Goal: Task Accomplishment & Management: Complete application form

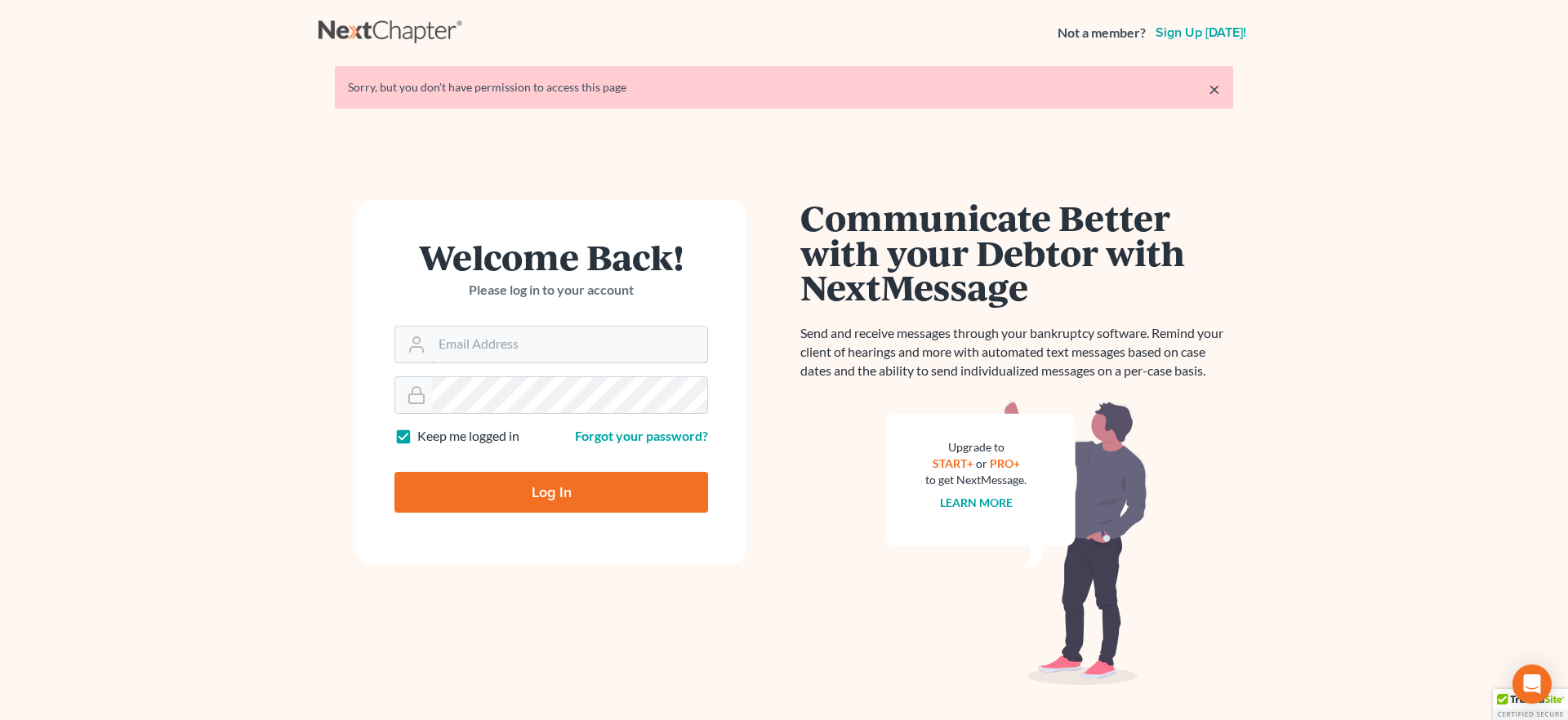
type input "[EMAIL_ADDRESS][DOMAIN_NAME]"
click at [547, 488] on input "Log In" at bounding box center [551, 491] width 314 height 40
type input "Thinking..."
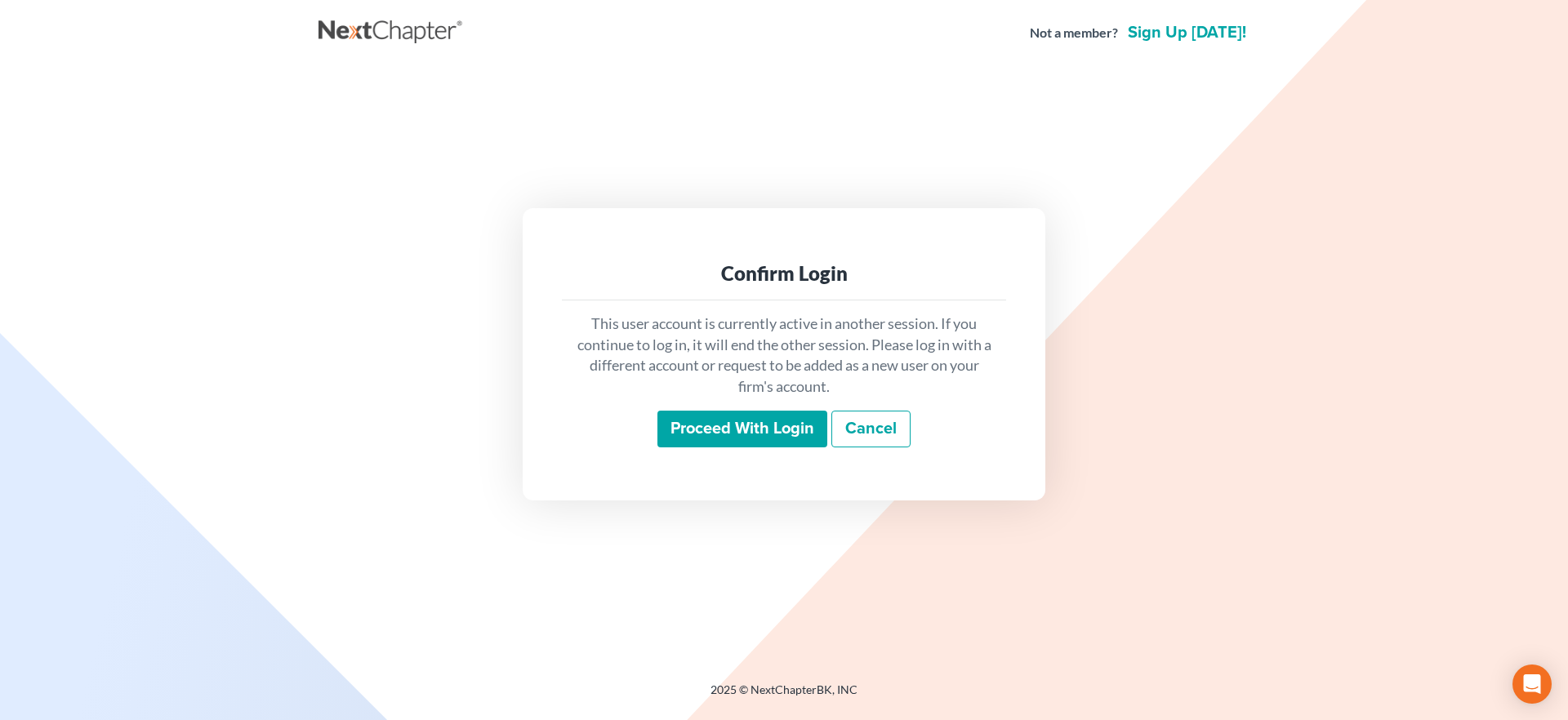
click at [708, 434] on input "Proceed with login" at bounding box center [742, 429] width 170 height 38
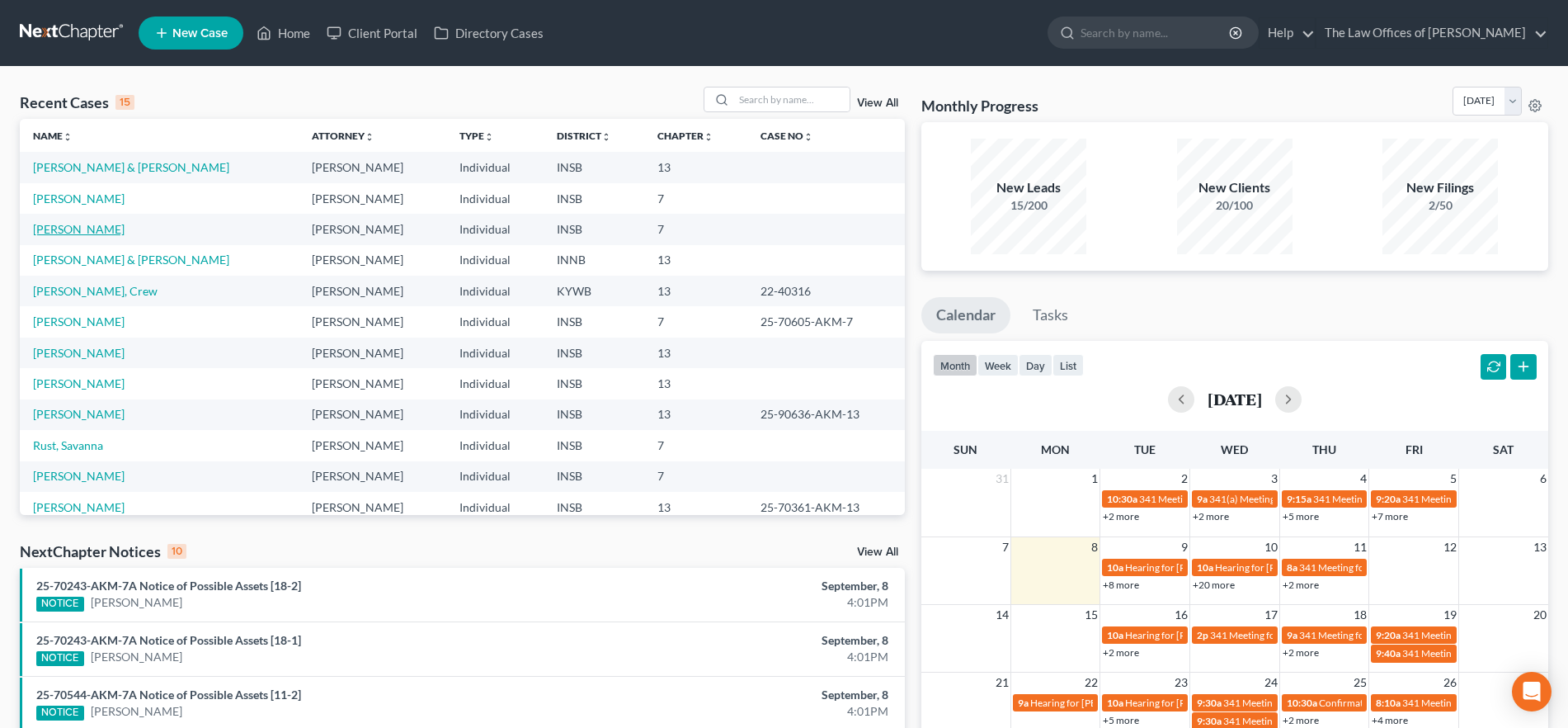
drag, startPoint x: 64, startPoint y: 227, endPoint x: 103, endPoint y: 236, distance: 40.0
click at [64, 227] on link "Wilson, Abigail" at bounding box center [79, 228] width 91 height 14
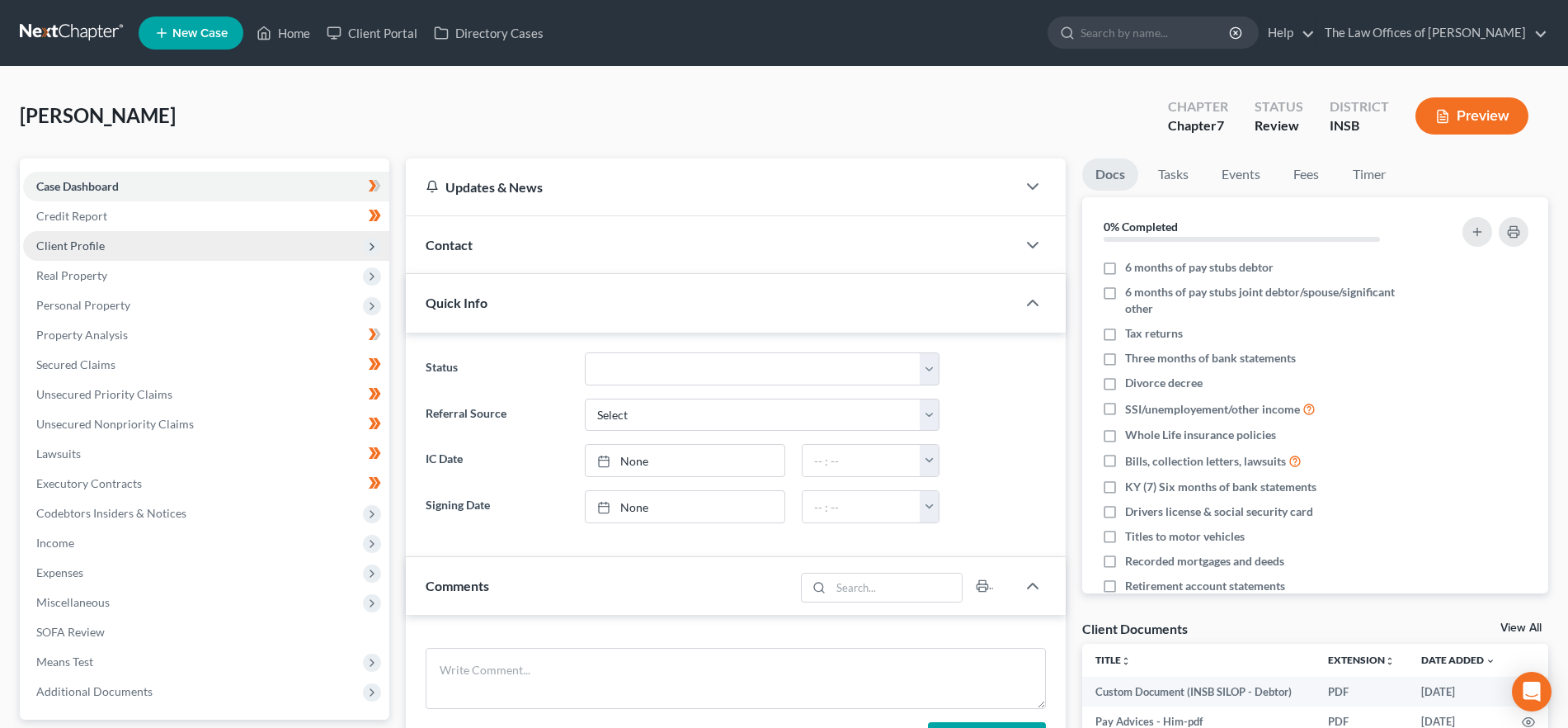
click at [100, 239] on span "Client Profile" at bounding box center [70, 246] width 69 height 14
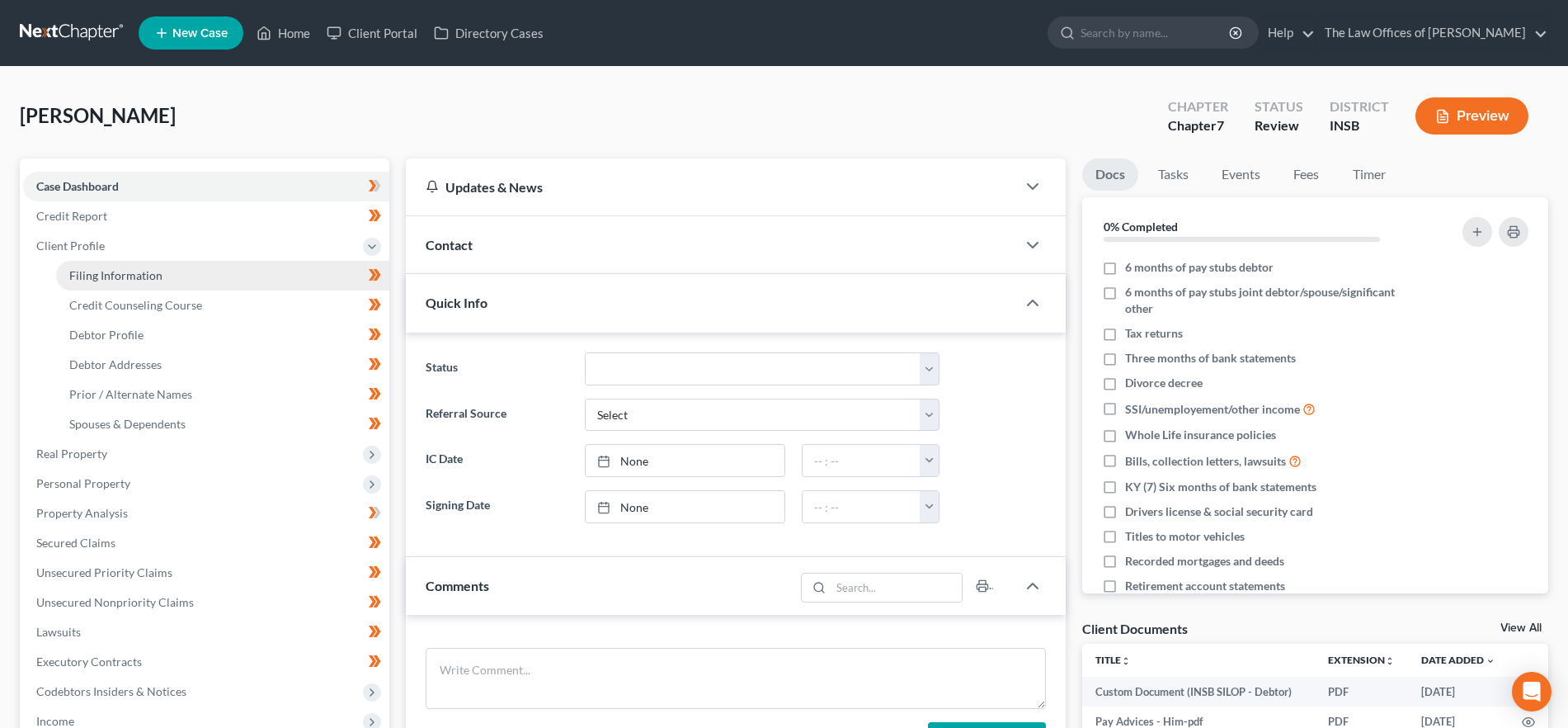
click at [157, 282] on span "Filing Information" at bounding box center [116, 275] width 93 height 14
select select "1"
select select "0"
select select "15"
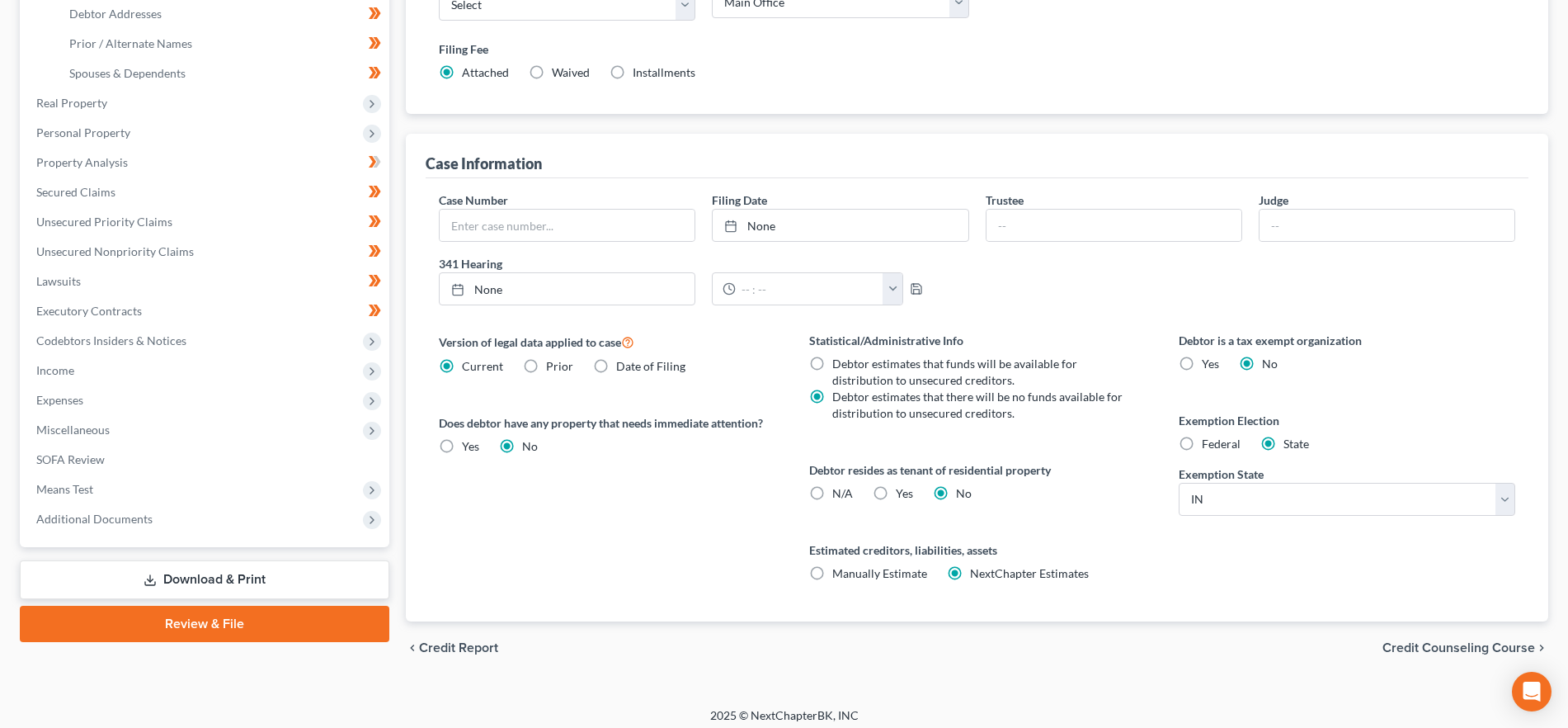
click at [1425, 641] on span "Credit Counseling Course" at bounding box center [1459, 648] width 152 height 13
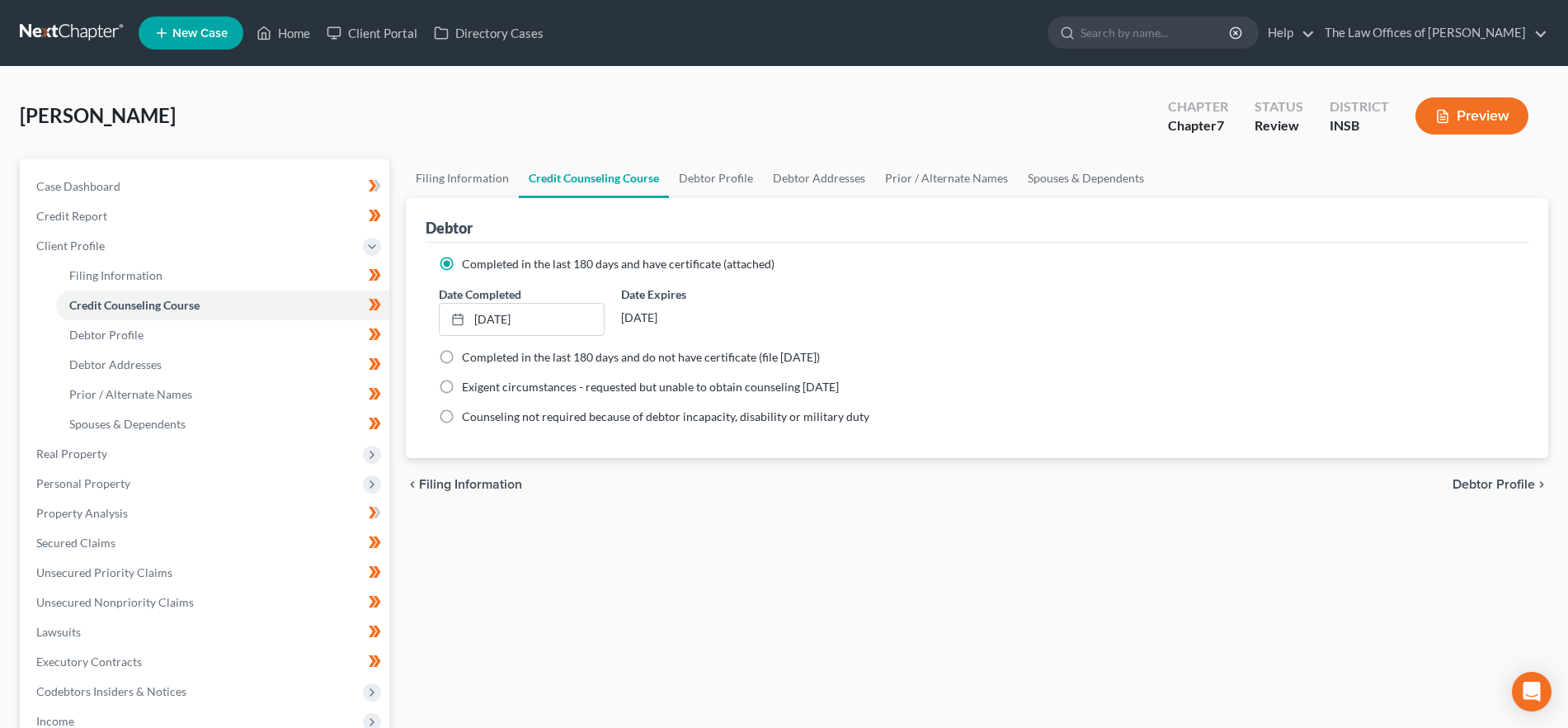
click at [1494, 482] on span "Debtor Profile" at bounding box center [1494, 484] width 83 height 13
select select "1"
select select "5"
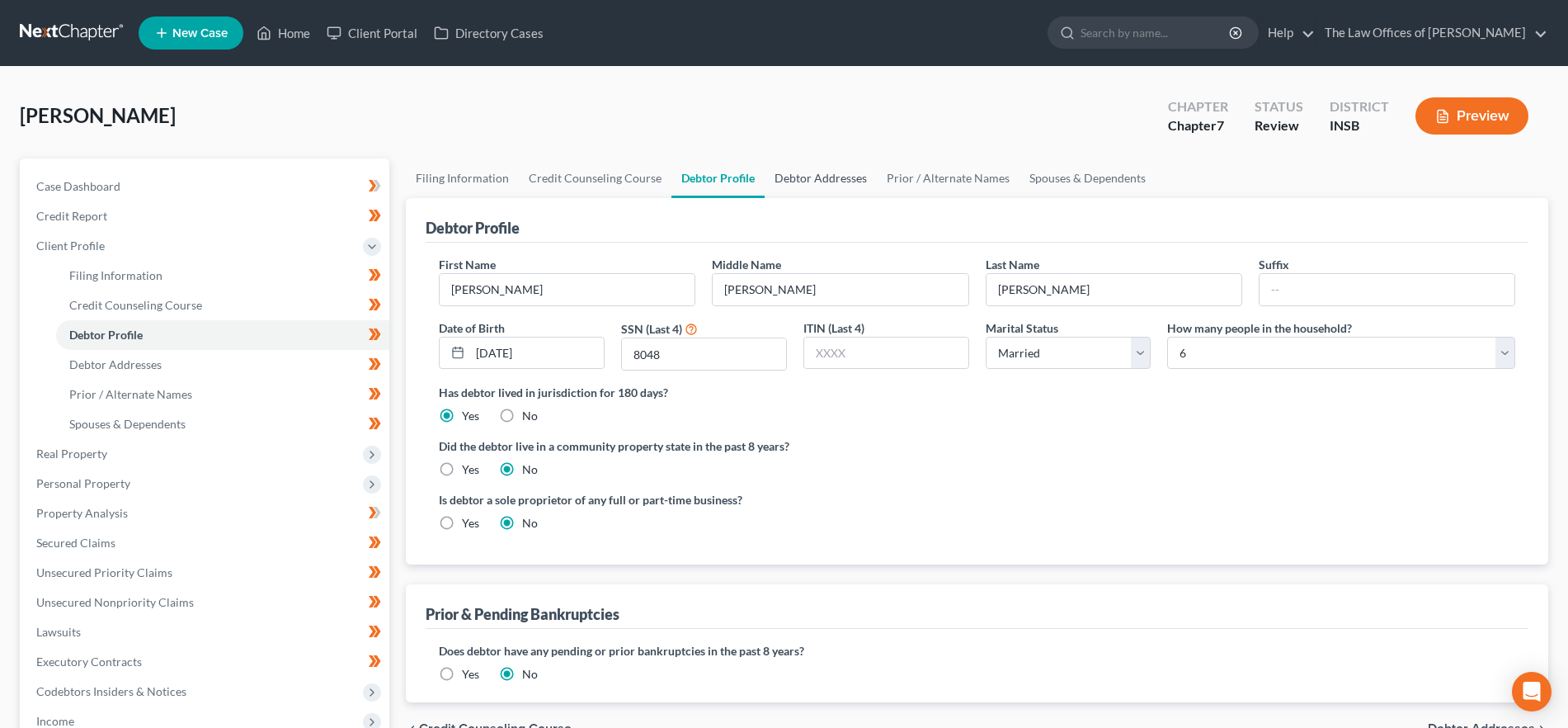
click at [836, 177] on link "Debtor Addresses" at bounding box center [821, 178] width 112 height 40
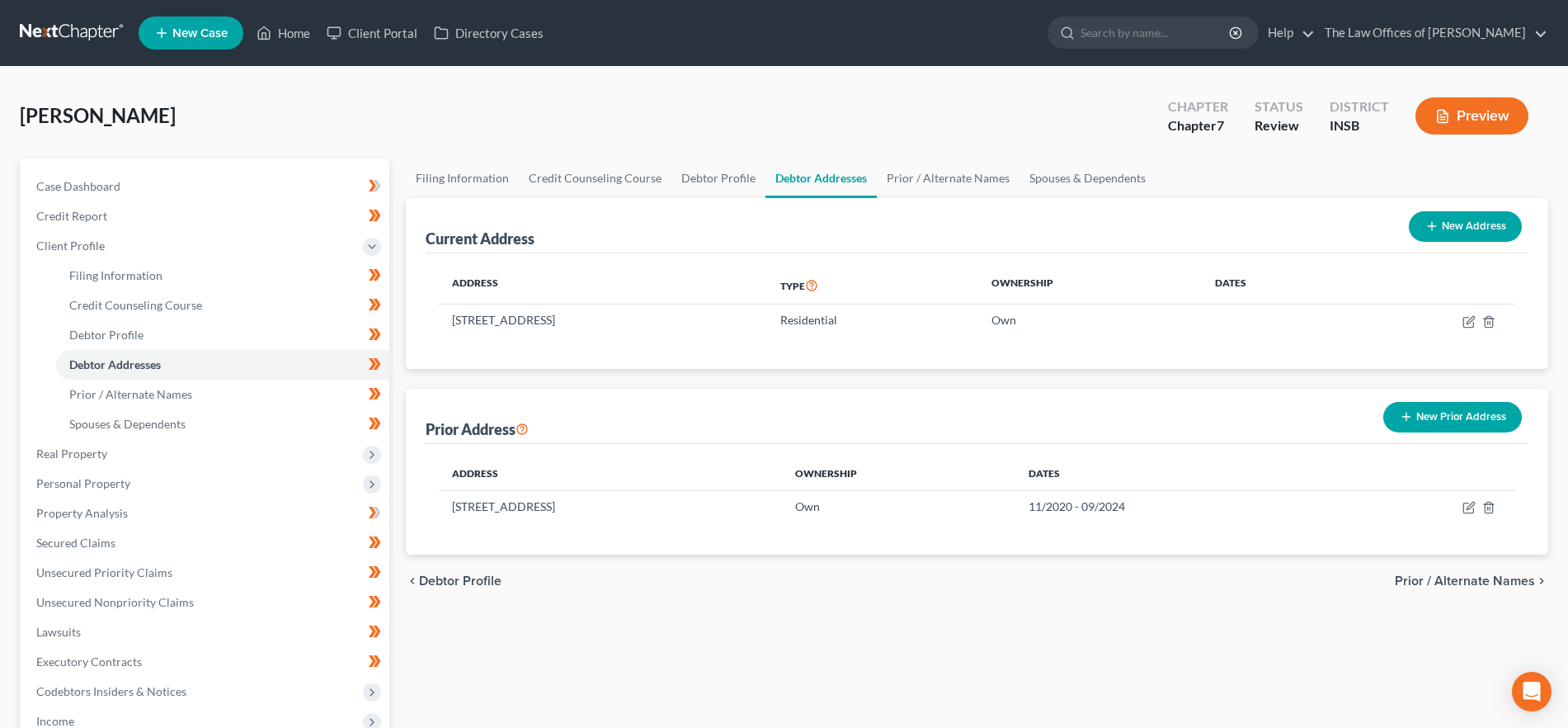
click at [1497, 580] on span "Prior / Alternate Names" at bounding box center [1464, 581] width 140 height 13
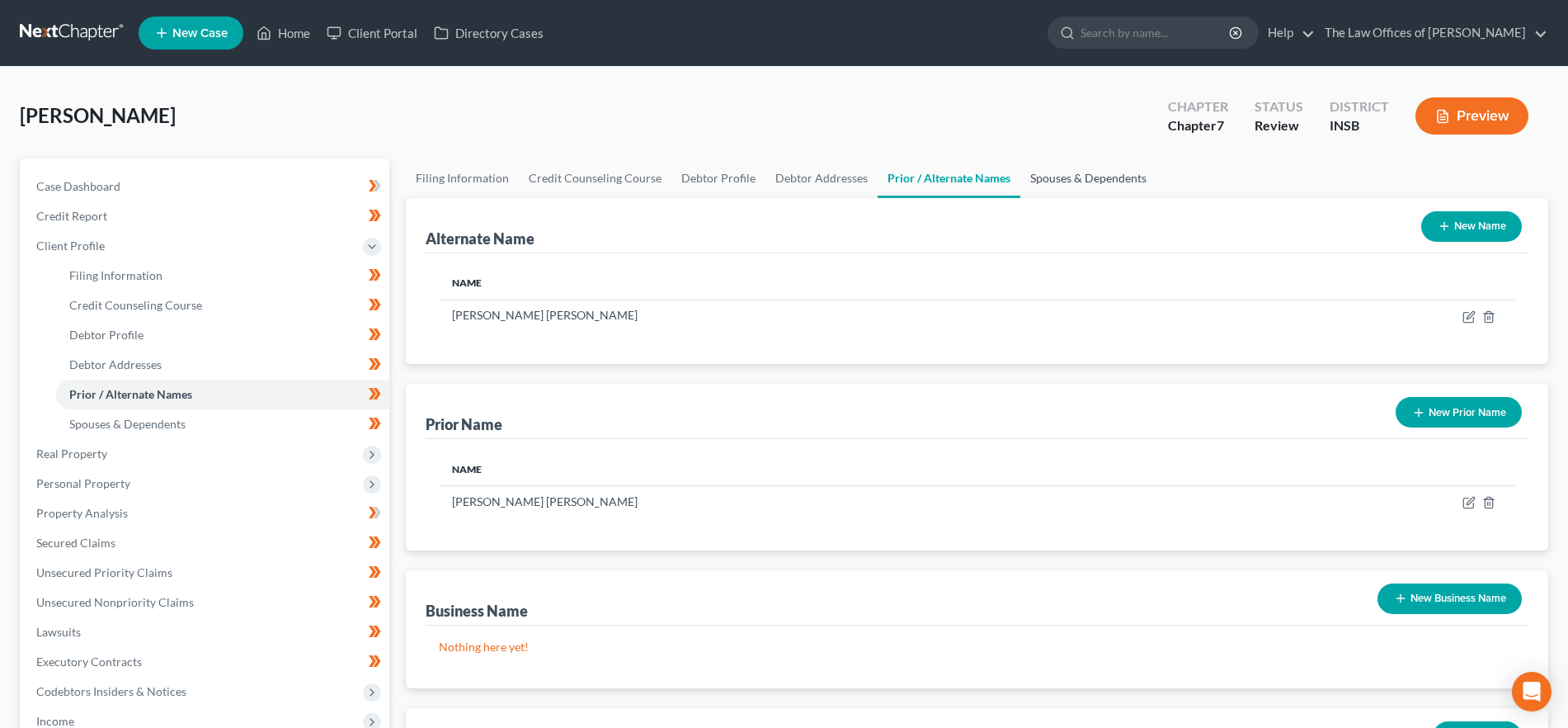
click at [1118, 173] on link "Spouses & Dependents" at bounding box center [1088, 178] width 136 height 40
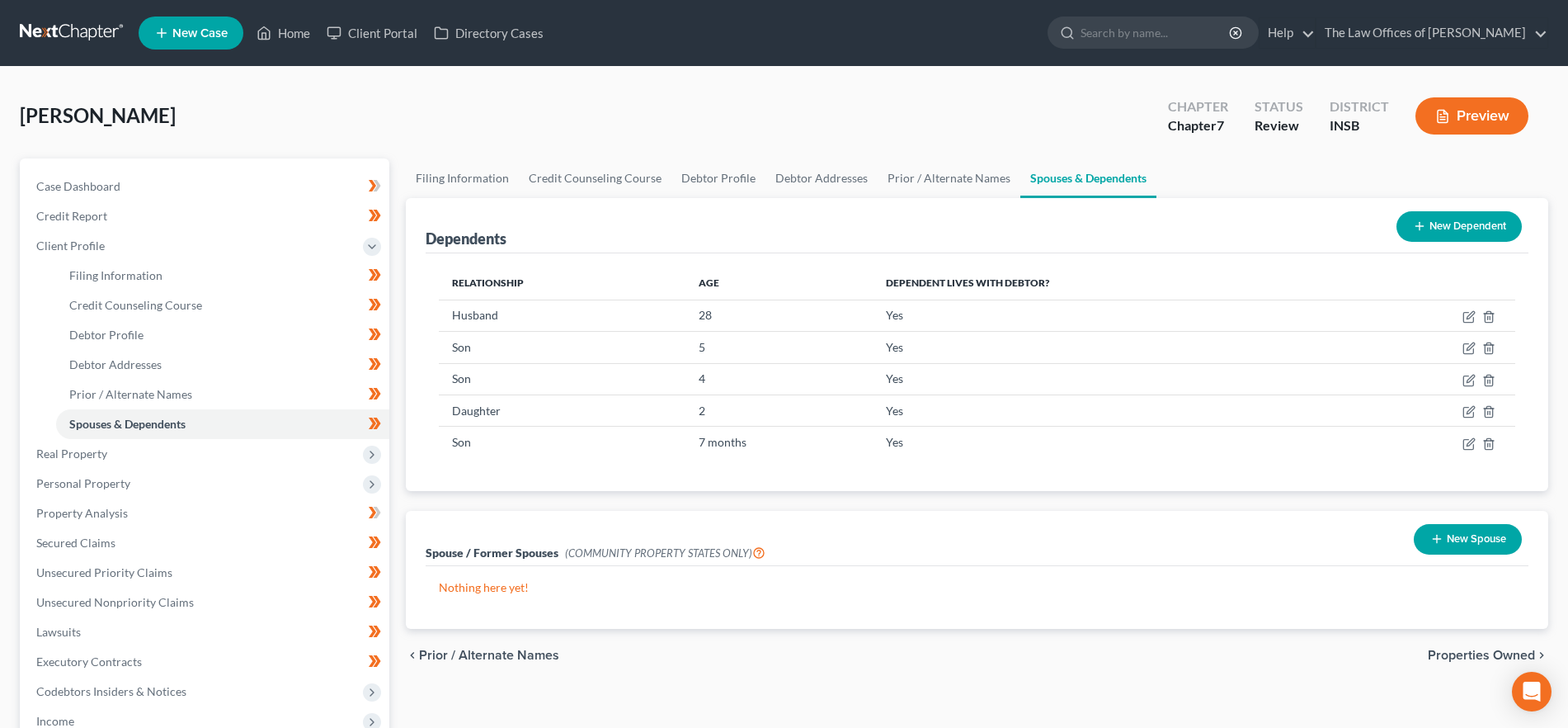
click at [1449, 659] on span "Properties Owned" at bounding box center [1481, 656] width 108 height 13
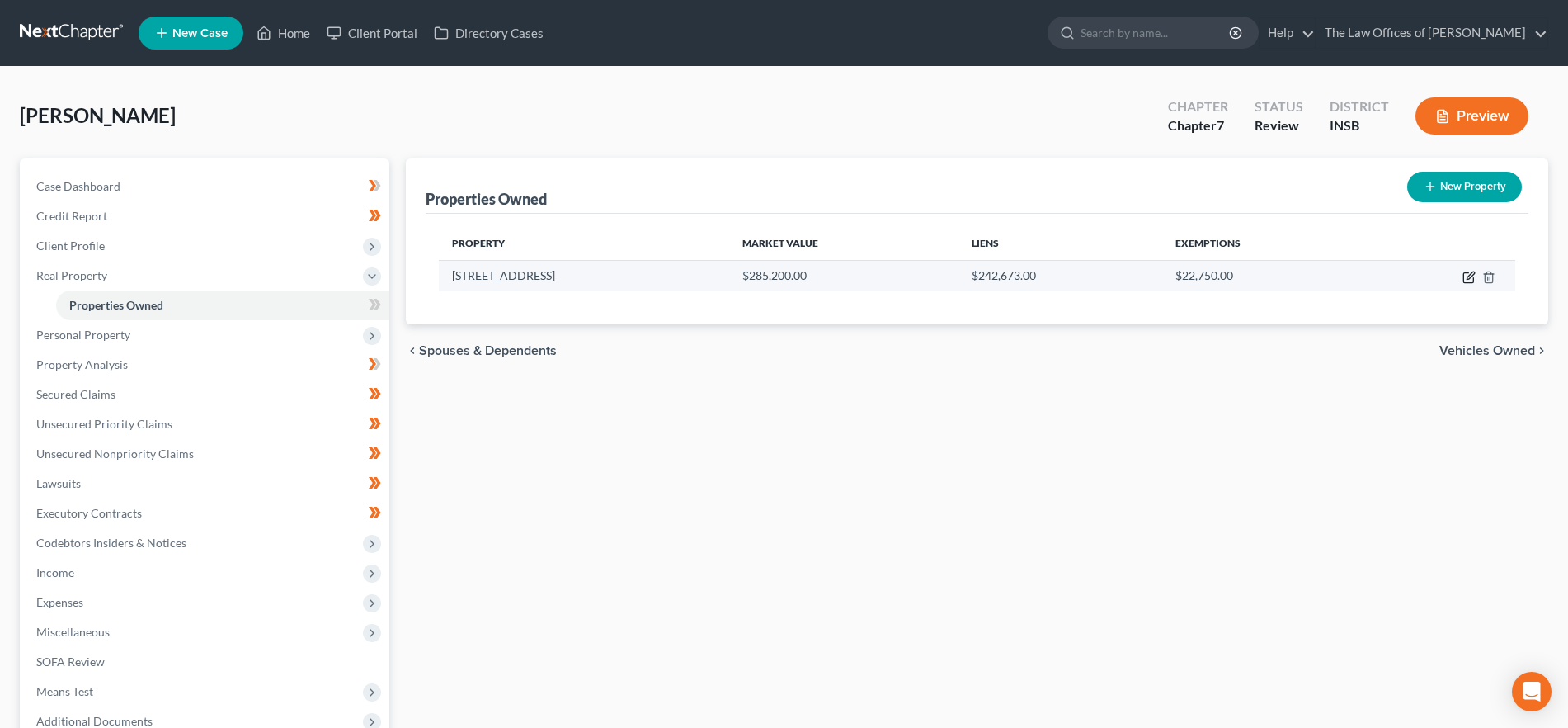
click at [1468, 276] on icon "button" at bounding box center [1469, 277] width 13 height 13
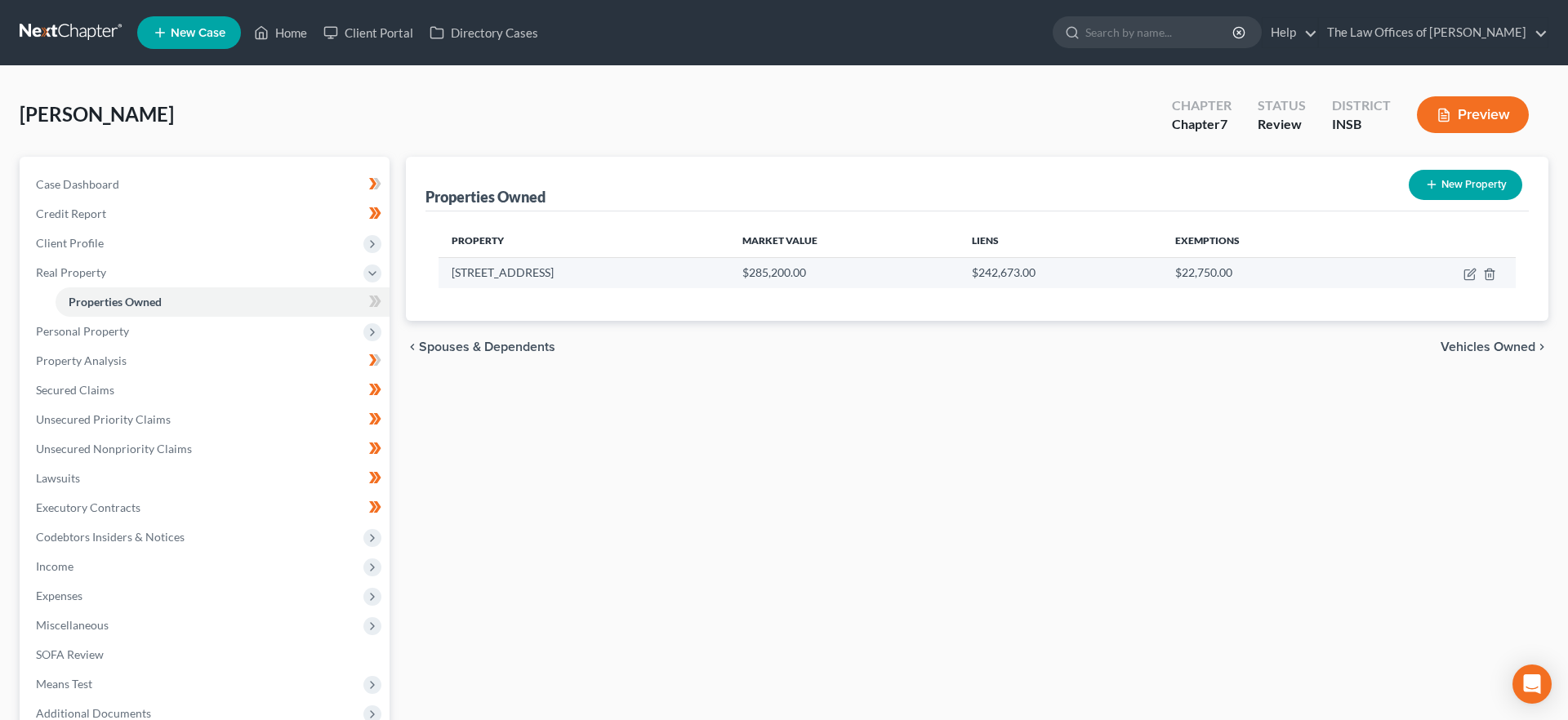
select select "15"
select select "3"
select select "6"
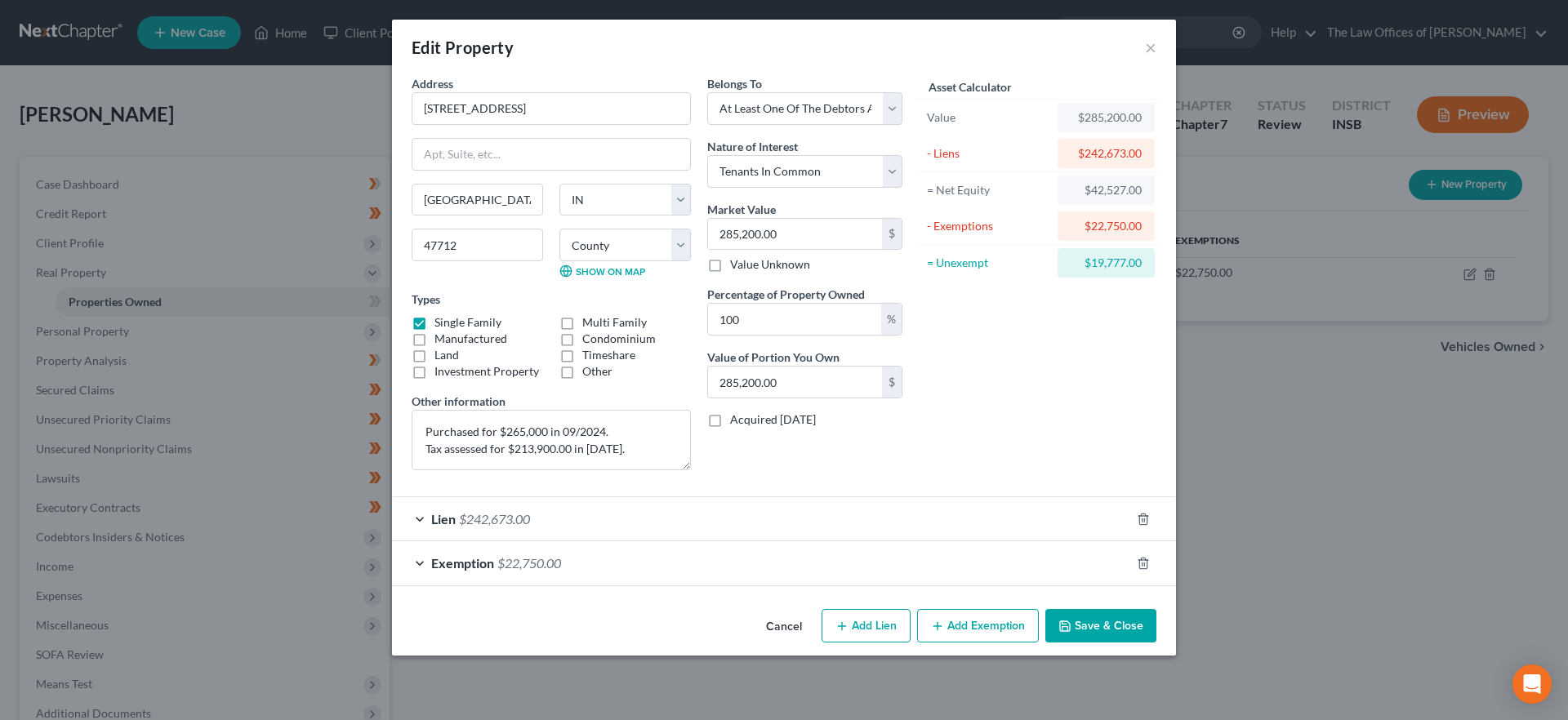
click at [1091, 620] on button "Save & Close" at bounding box center [1101, 626] width 111 height 34
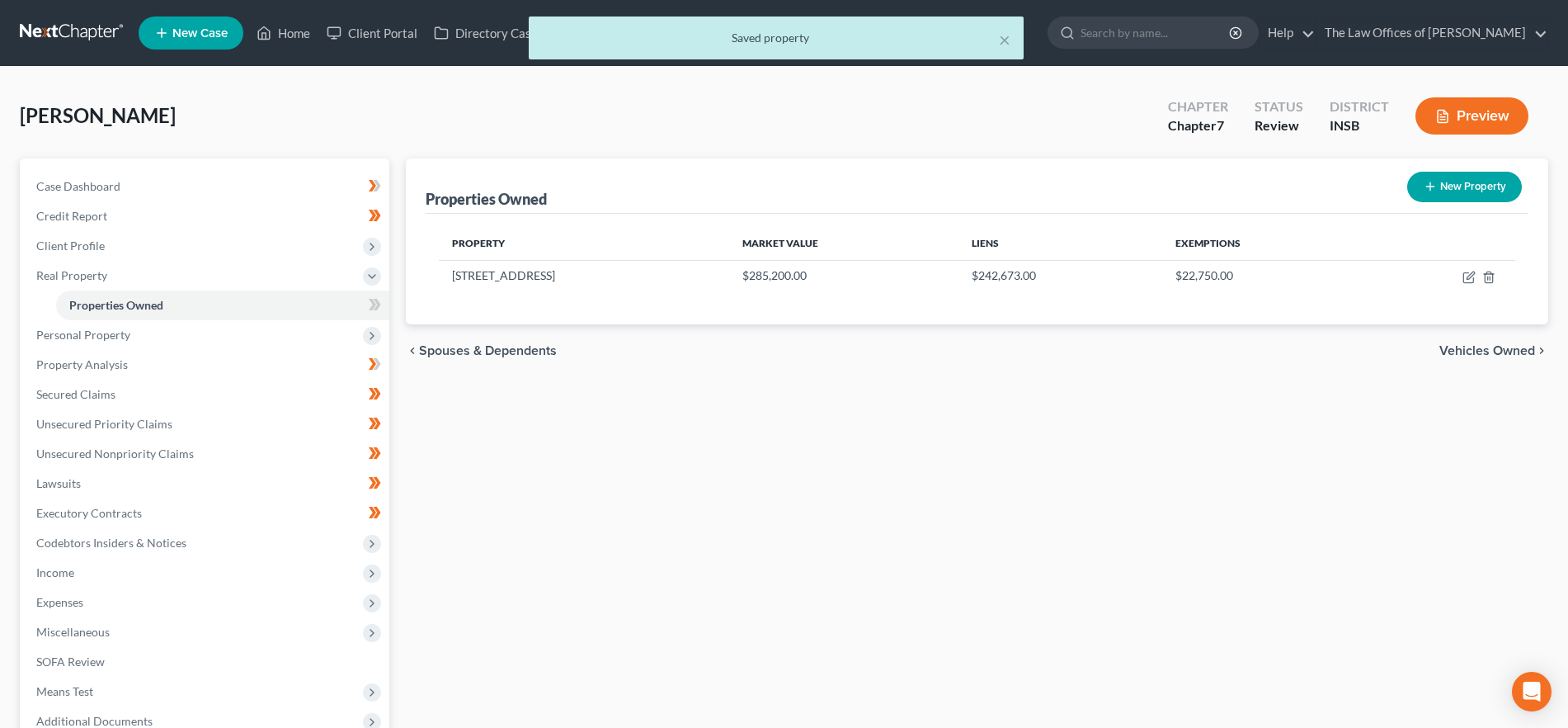
click at [1493, 349] on span "Vehicles Owned" at bounding box center [1487, 351] width 96 height 13
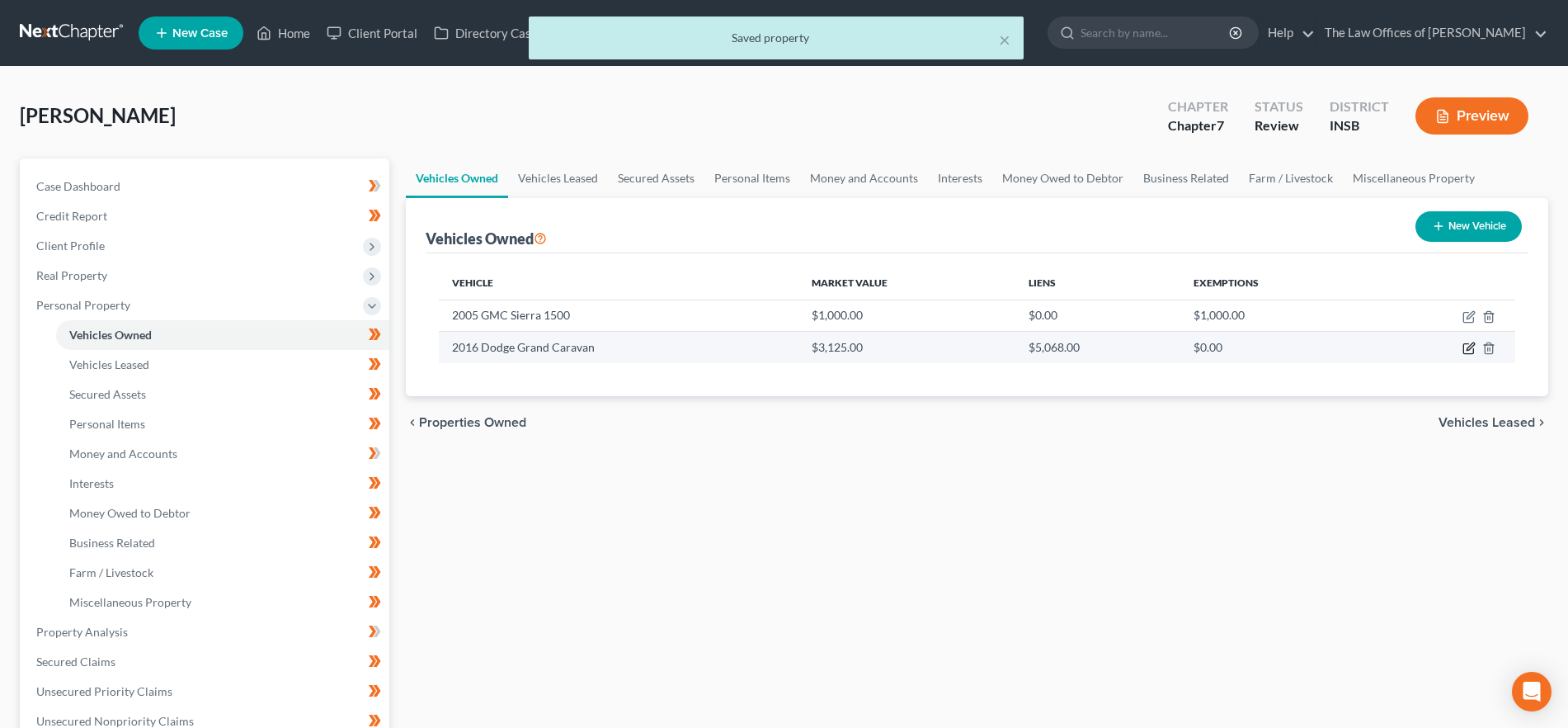
click at [1472, 349] on icon "button" at bounding box center [1469, 348] width 13 height 13
select select "0"
select select "10"
select select "3"
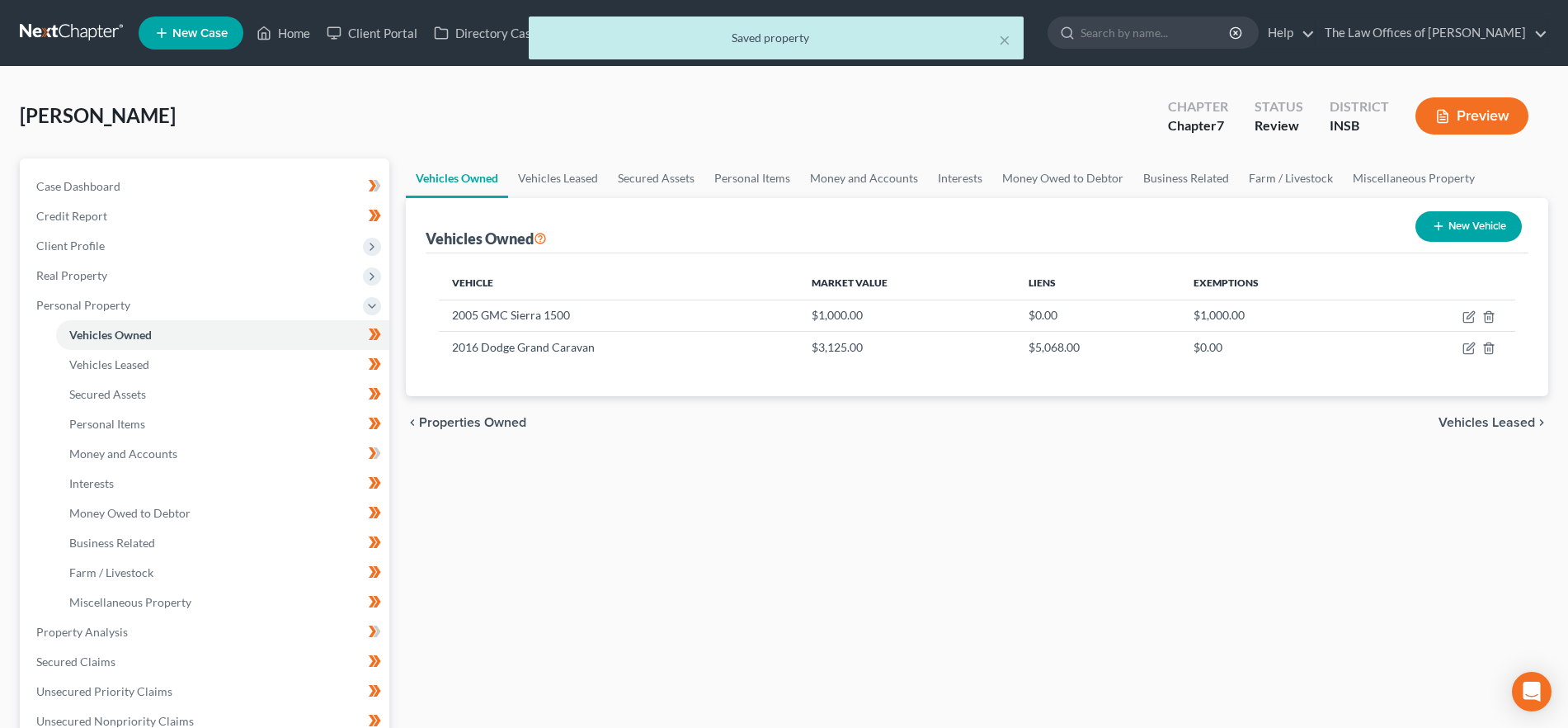
select select "15"
select select "3"
select select "2"
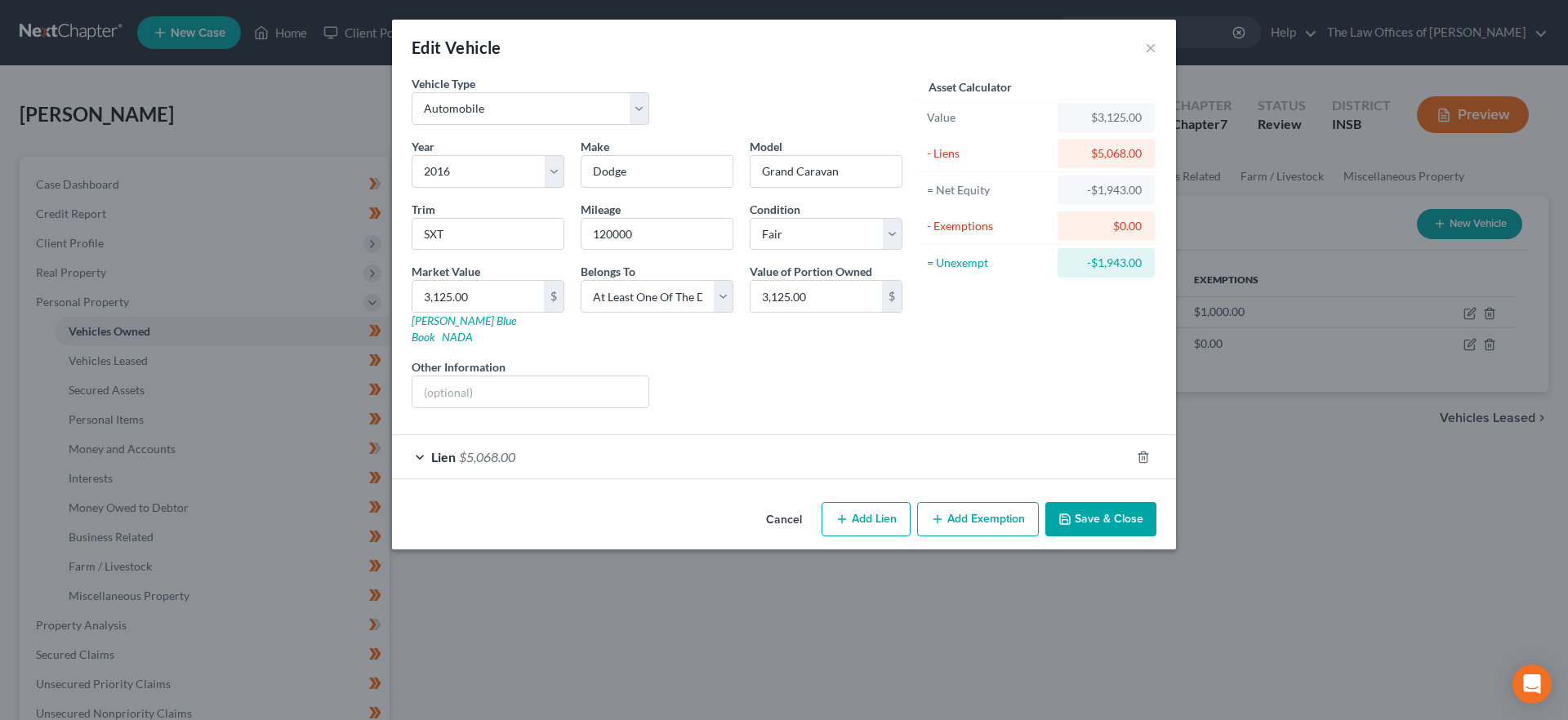
click at [509, 449] on span "$5,068.00" at bounding box center [487, 456] width 57 height 15
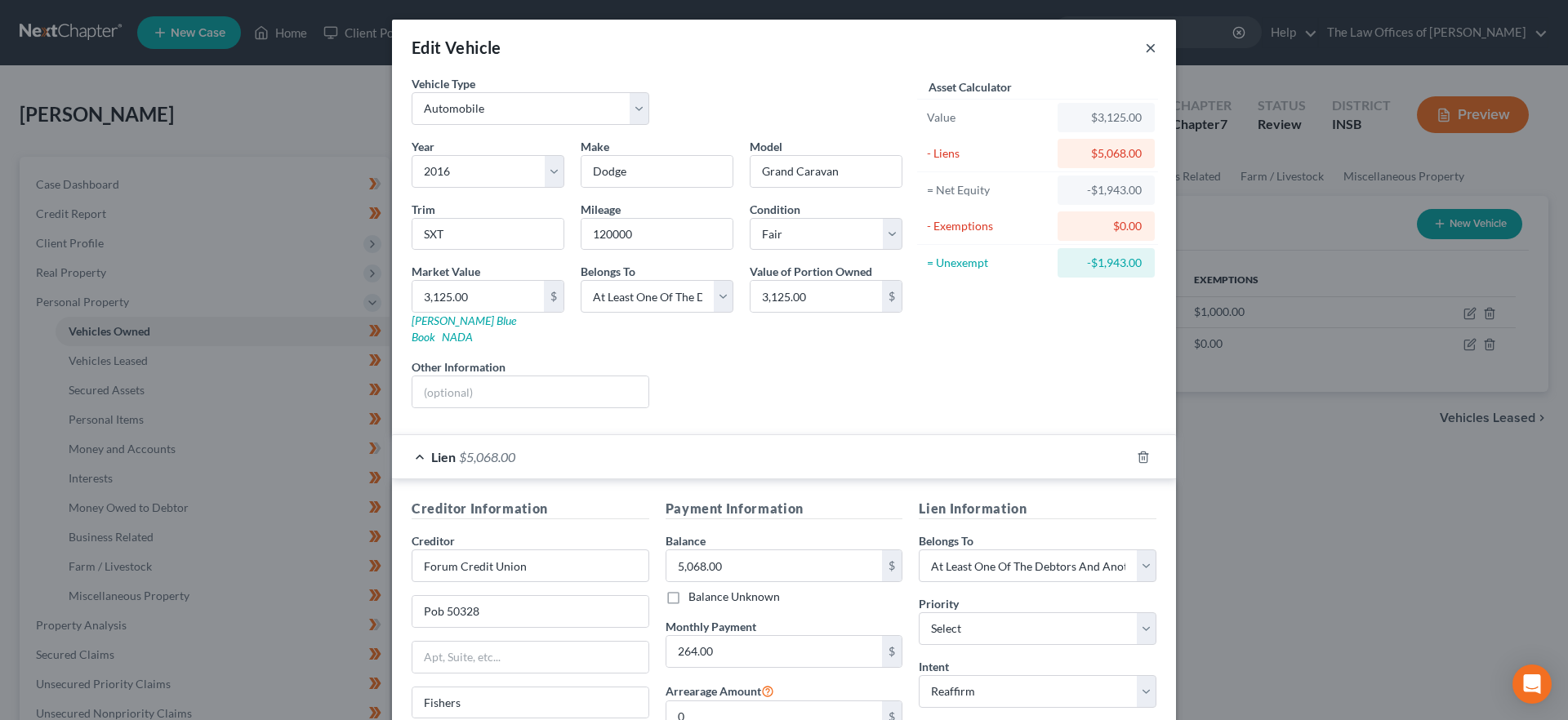
click at [1145, 45] on button "×" at bounding box center [1151, 47] width 11 height 20
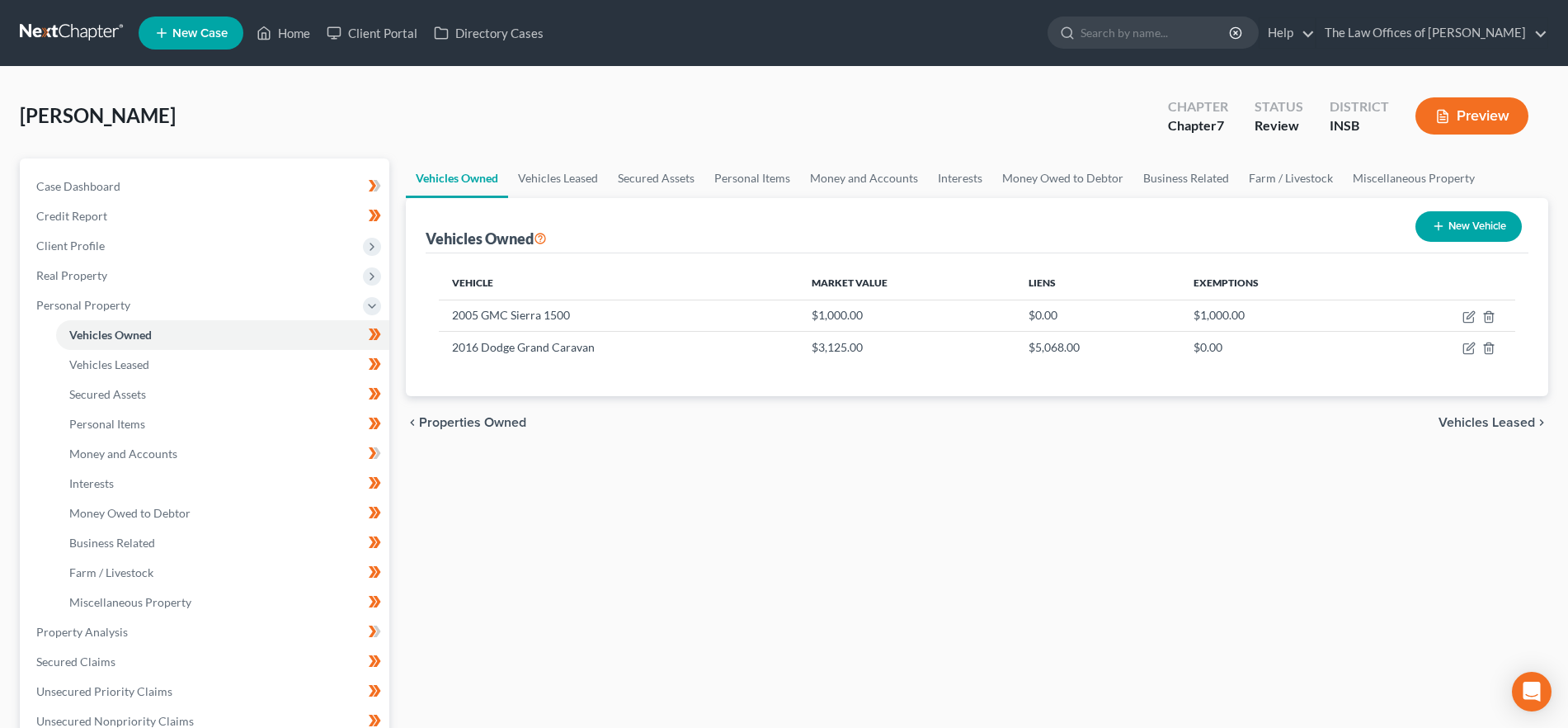
click at [1499, 416] on span "Vehicles Leased" at bounding box center [1486, 423] width 96 height 13
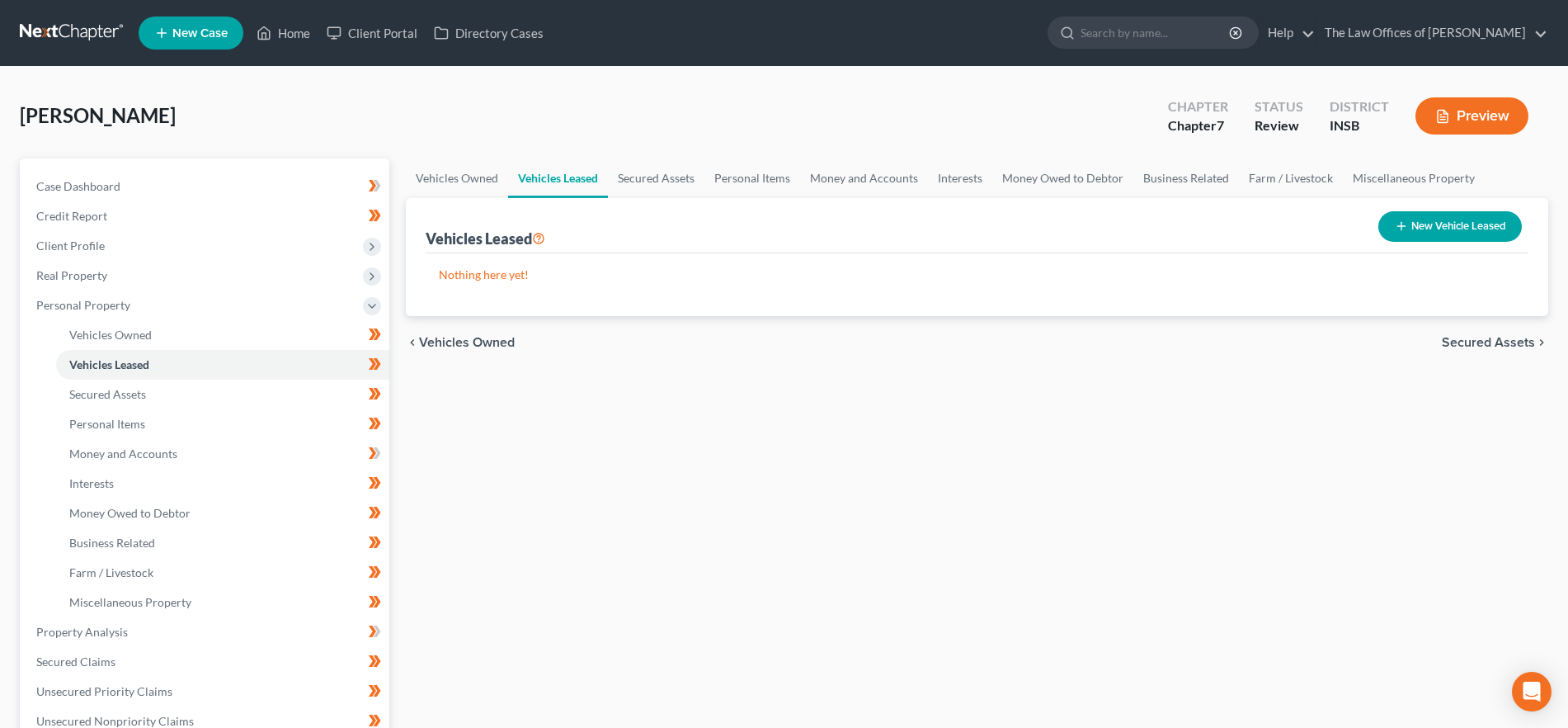
click at [1531, 336] on span "Secured Assets" at bounding box center [1489, 343] width 93 height 13
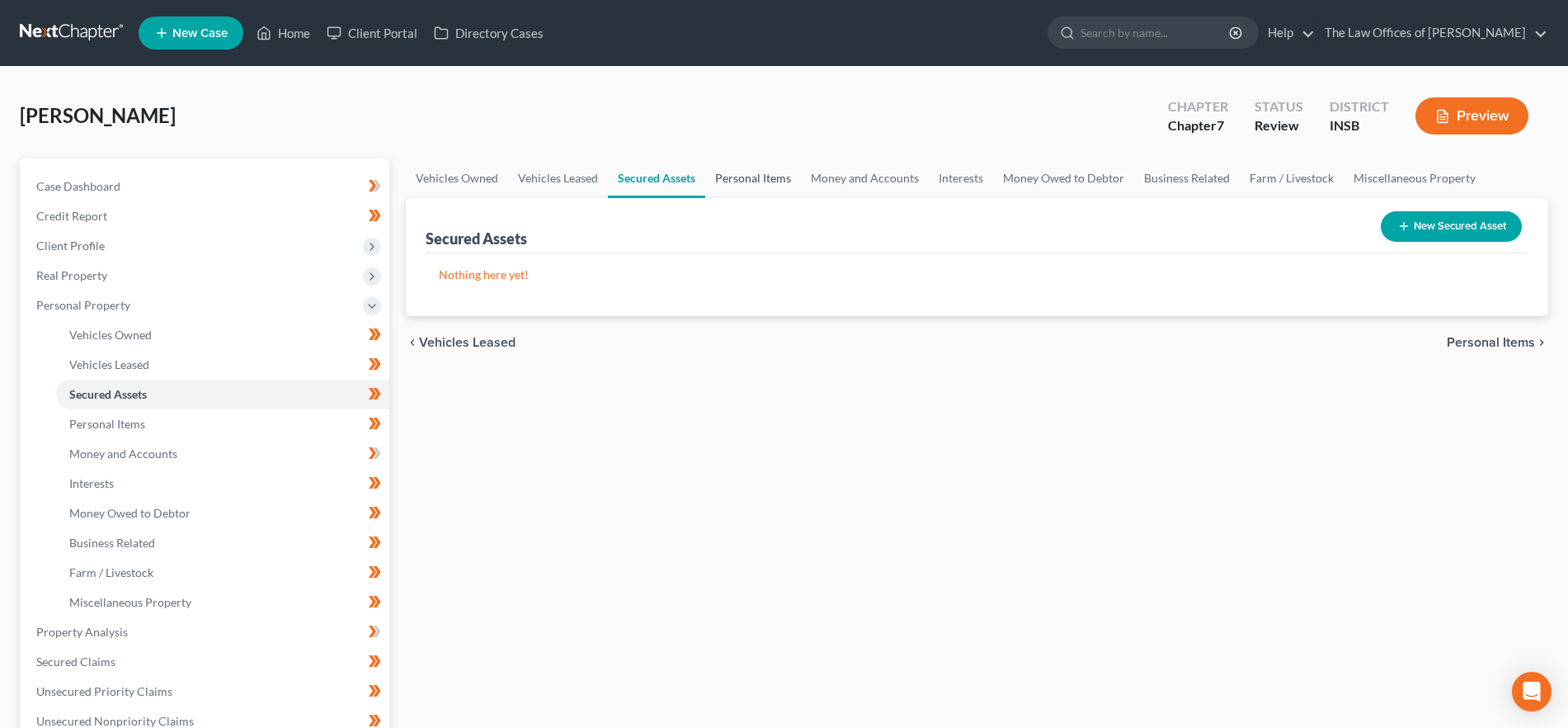
drag, startPoint x: 742, startPoint y: 181, endPoint x: 791, endPoint y: 188, distance: 49.5
click at [743, 181] on link "Personal Items" at bounding box center [753, 178] width 96 height 40
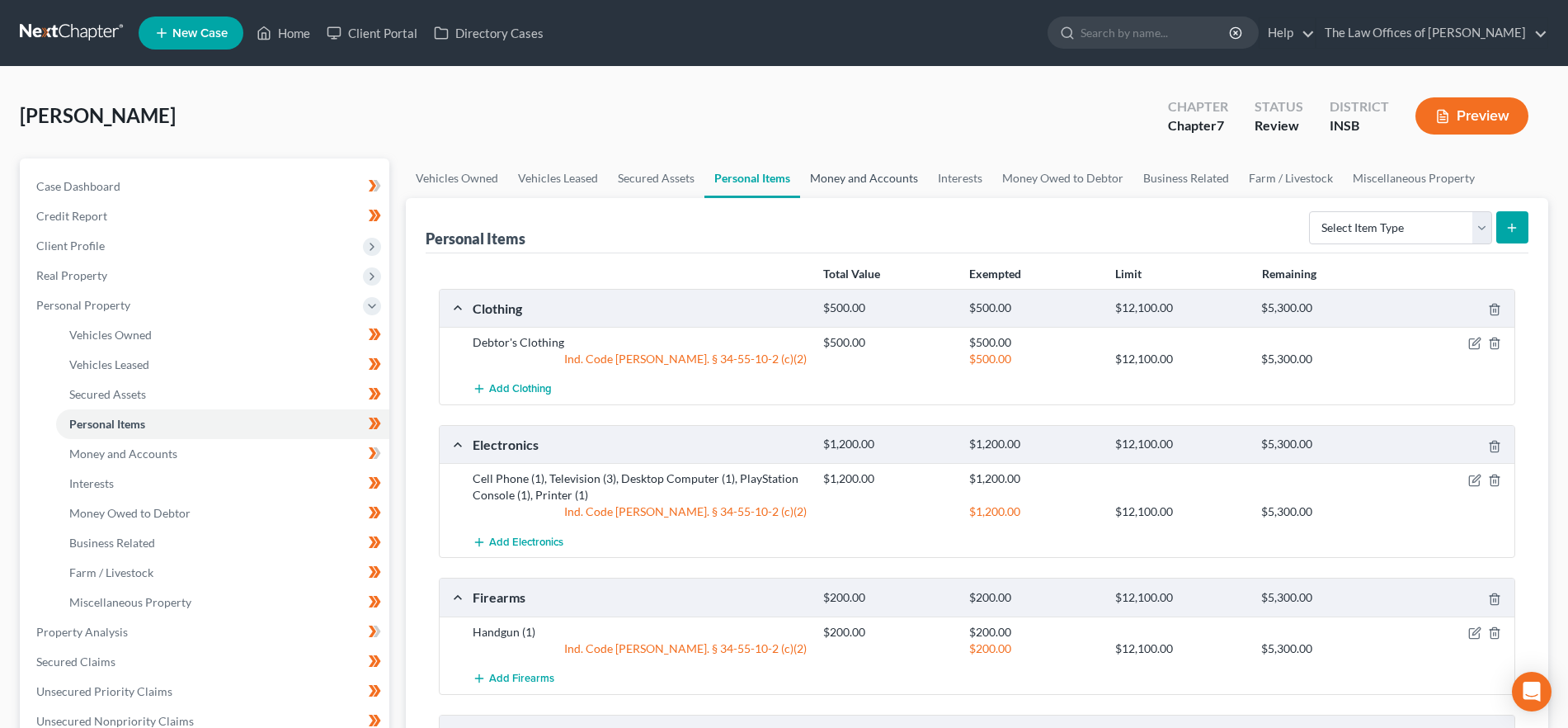
click at [892, 179] on link "Money and Accounts" at bounding box center [864, 178] width 127 height 40
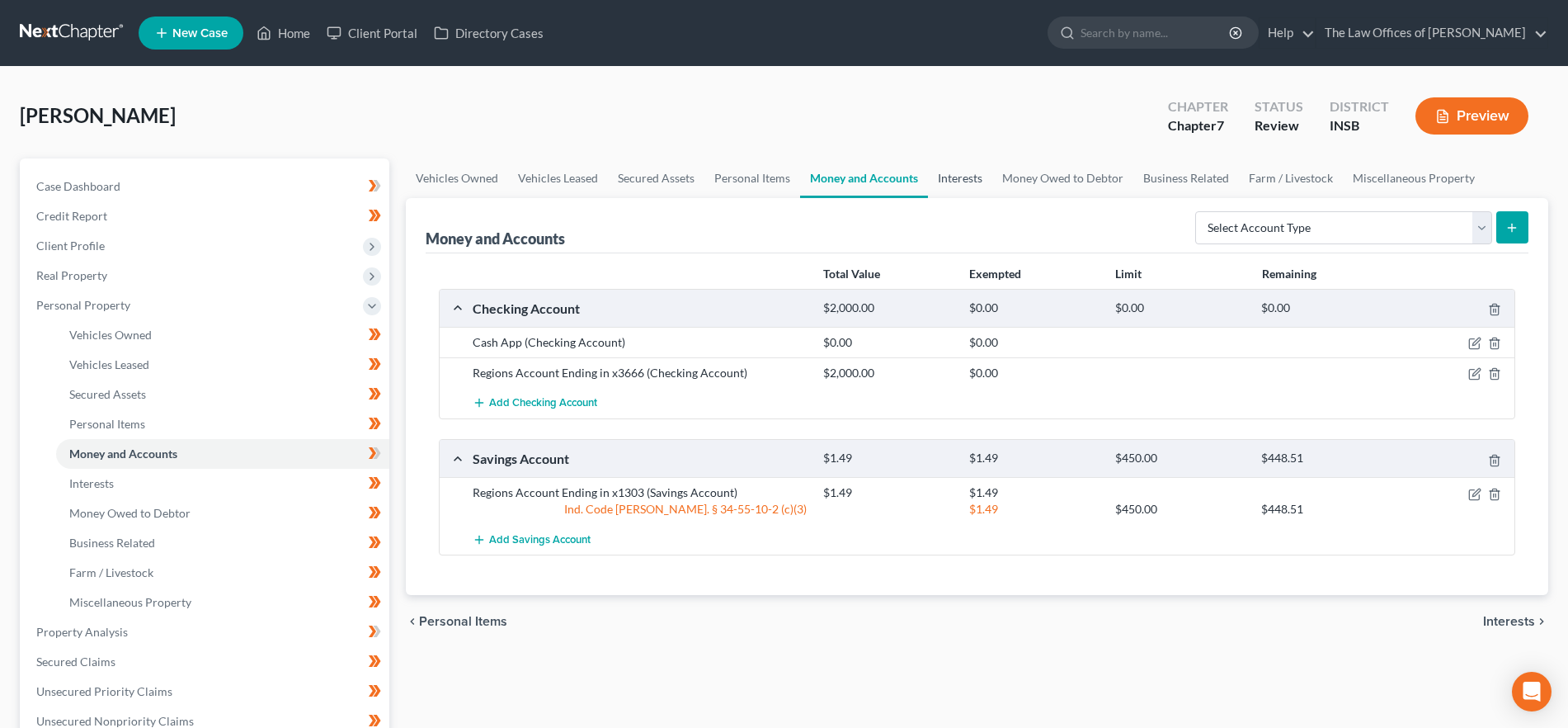
click at [967, 183] on link "Interests" at bounding box center [961, 178] width 65 height 40
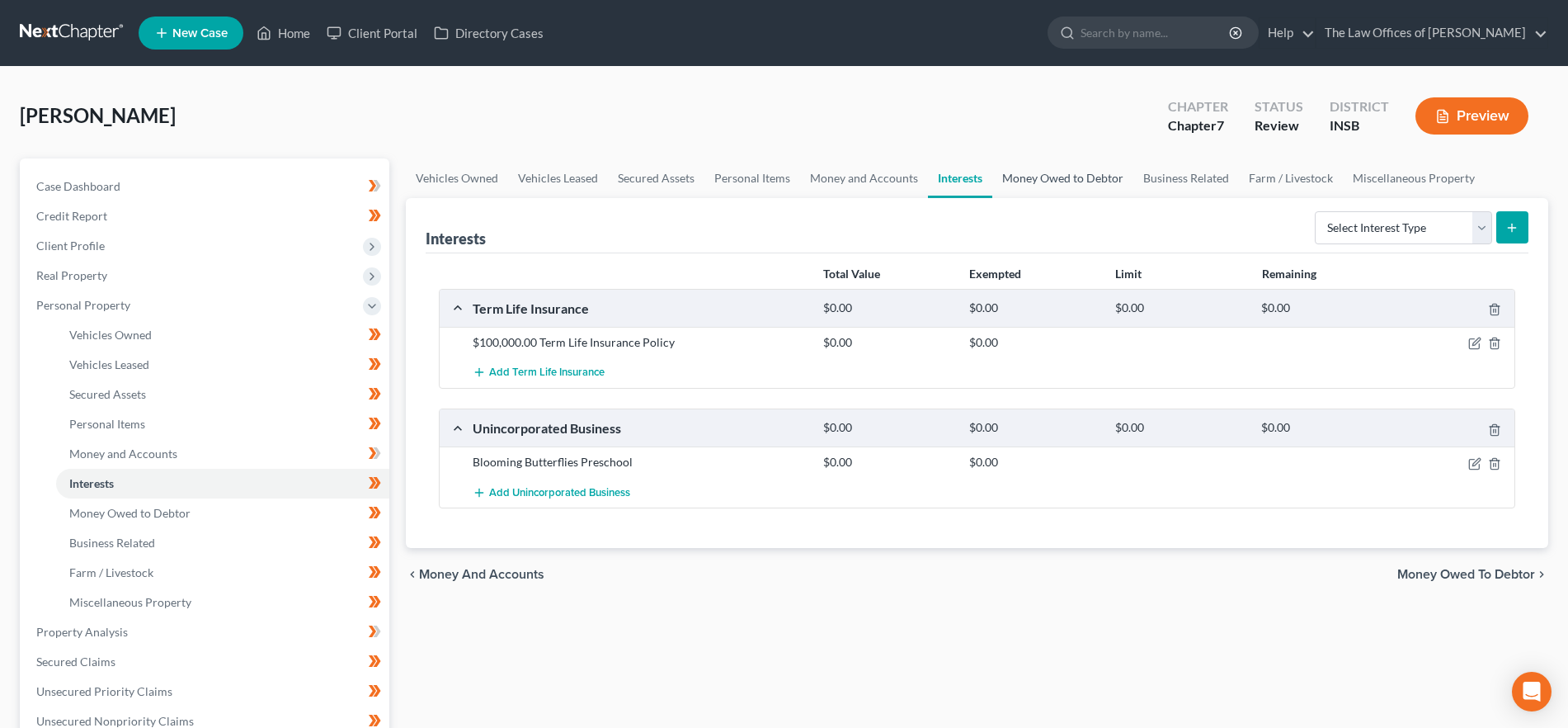
click at [1049, 173] on link "Money Owed to Debtor" at bounding box center [1063, 178] width 141 height 40
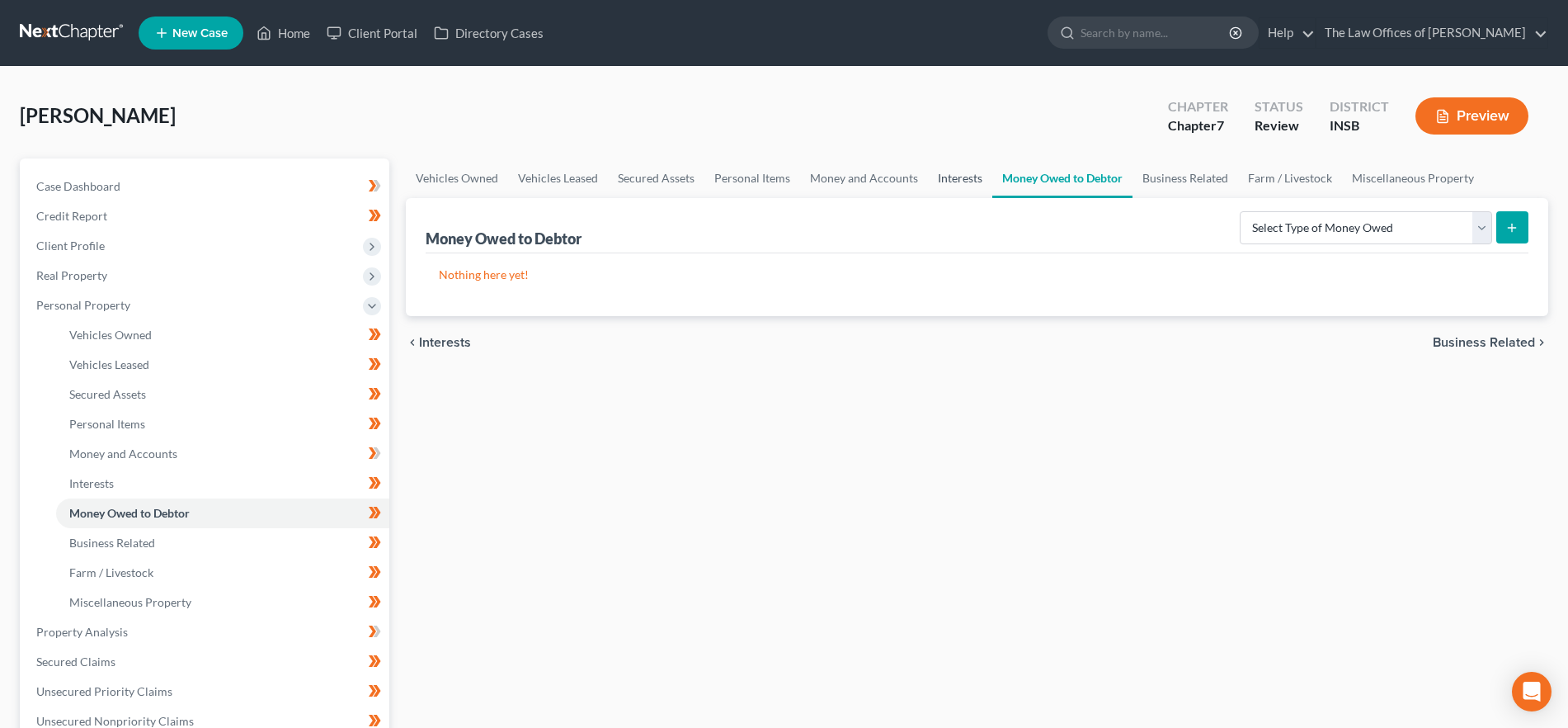
click at [952, 174] on link "Interests" at bounding box center [961, 178] width 65 height 40
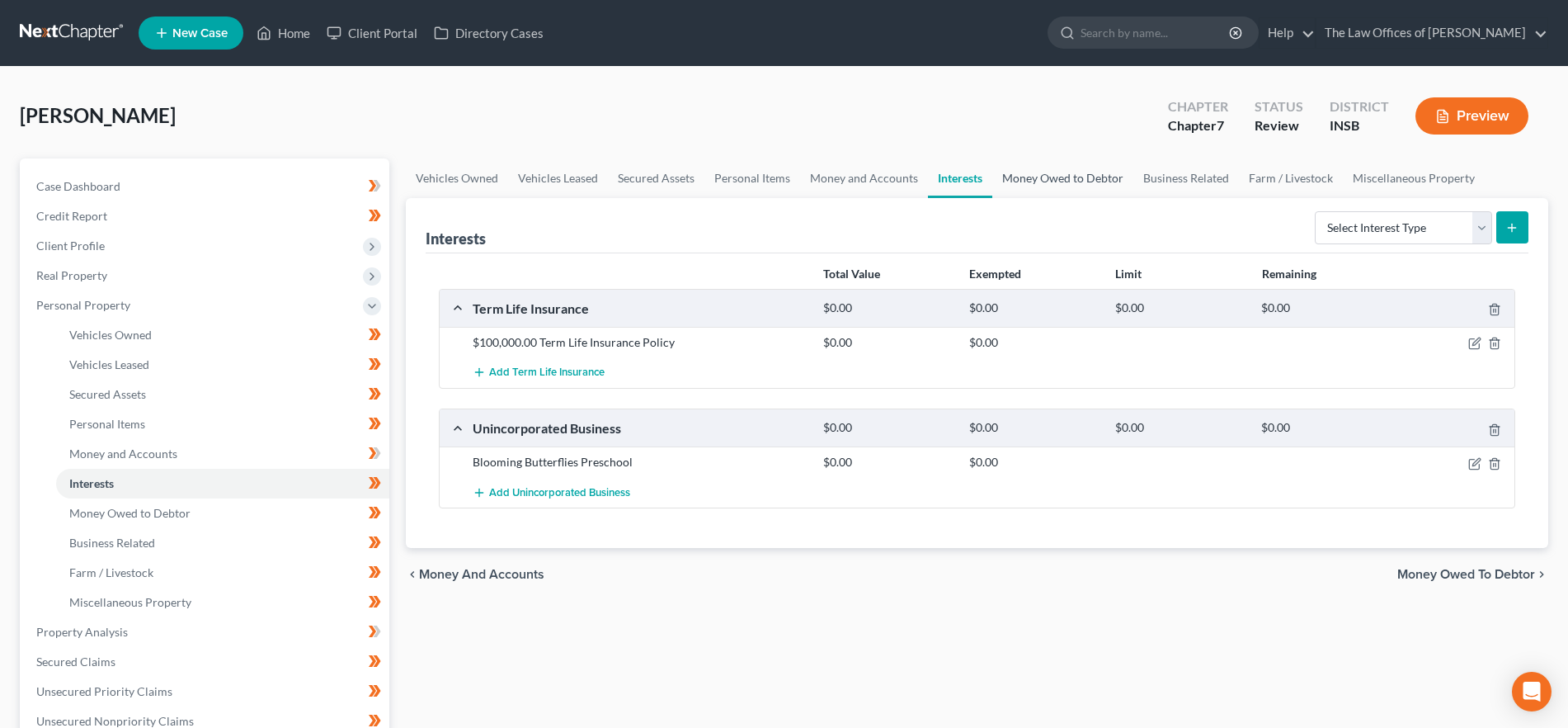
click at [1059, 170] on link "Money Owed to Debtor" at bounding box center [1063, 178] width 141 height 40
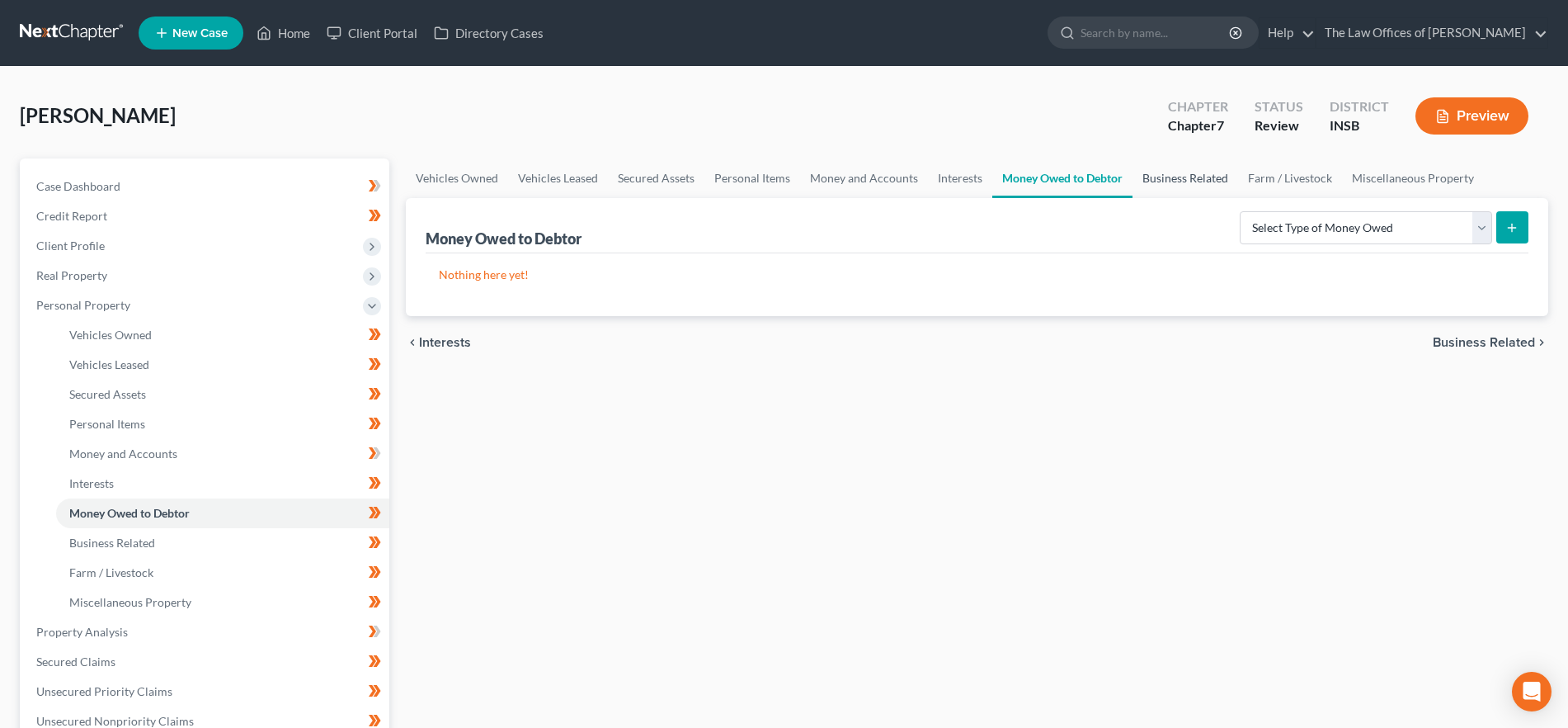
click at [1169, 180] on link "Business Related" at bounding box center [1186, 178] width 106 height 40
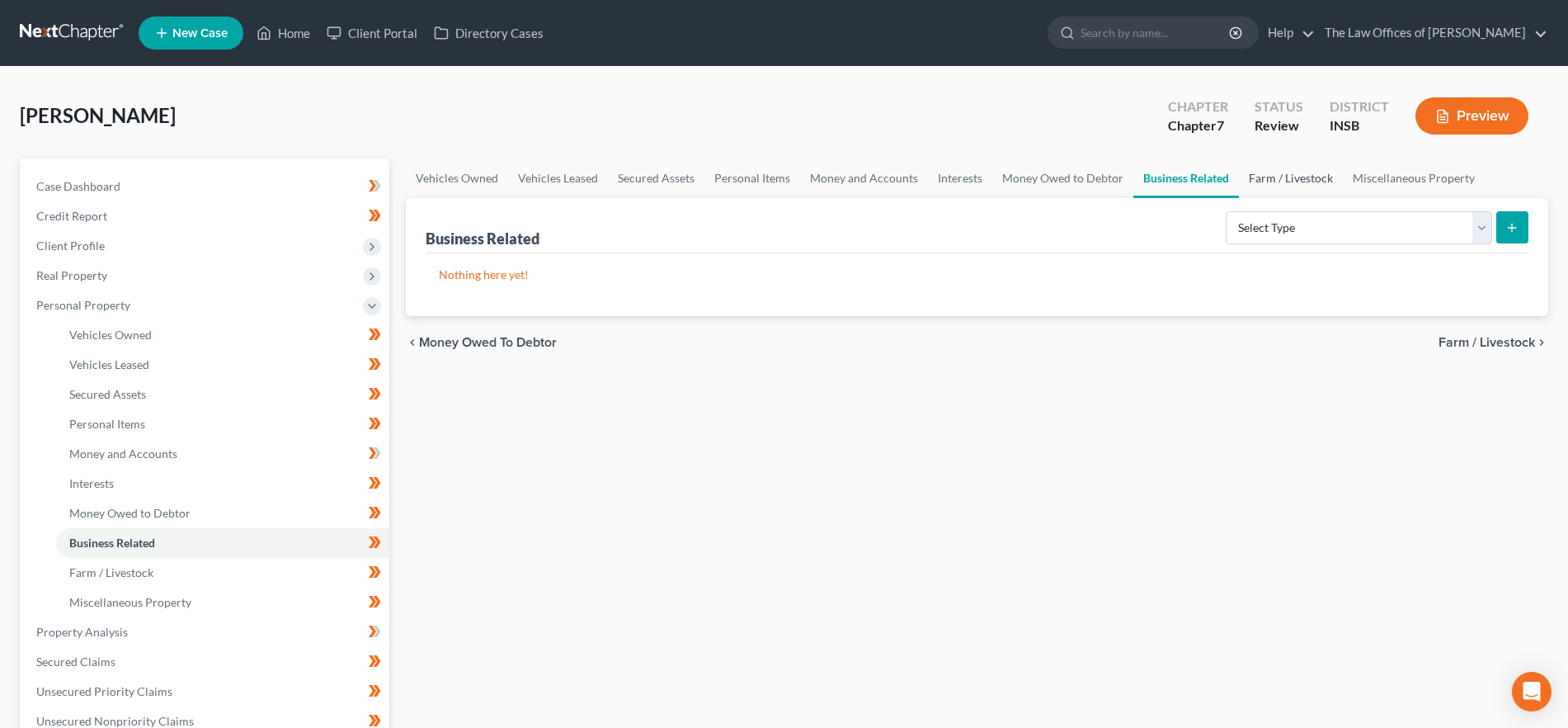
click at [1267, 181] on link "Farm / Livestock" at bounding box center [1290, 178] width 104 height 40
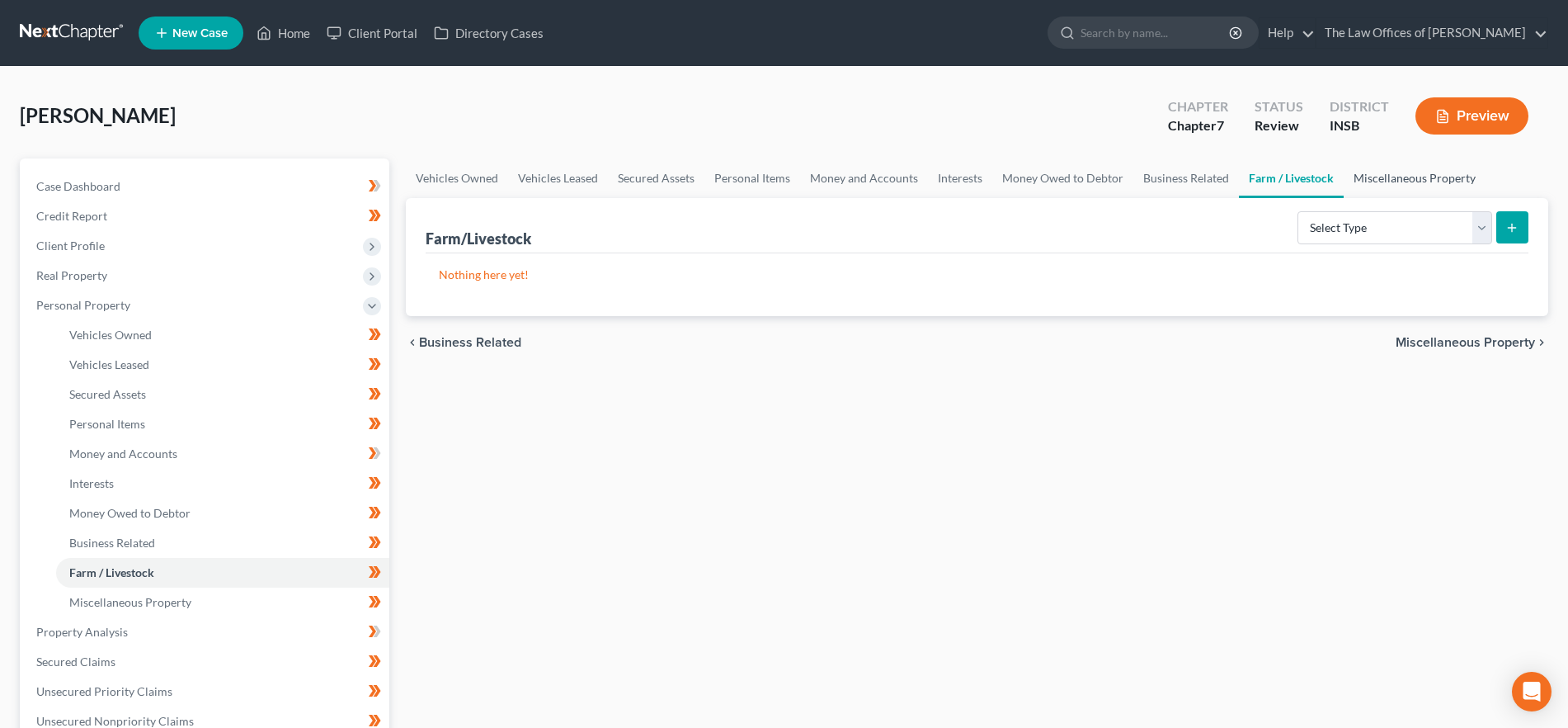
click at [1415, 183] on link "Miscellaneous Property" at bounding box center [1415, 178] width 142 height 40
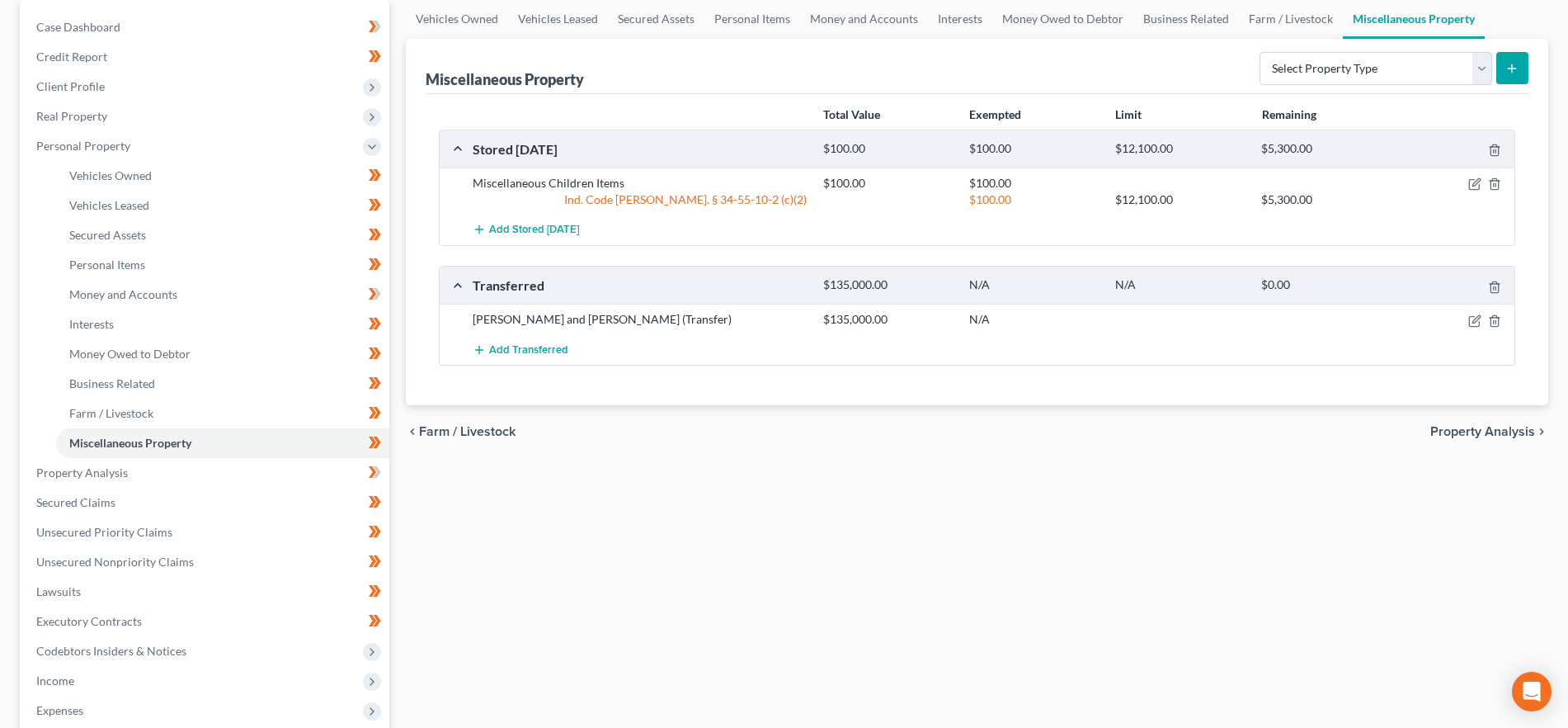
scroll to position [179, 0]
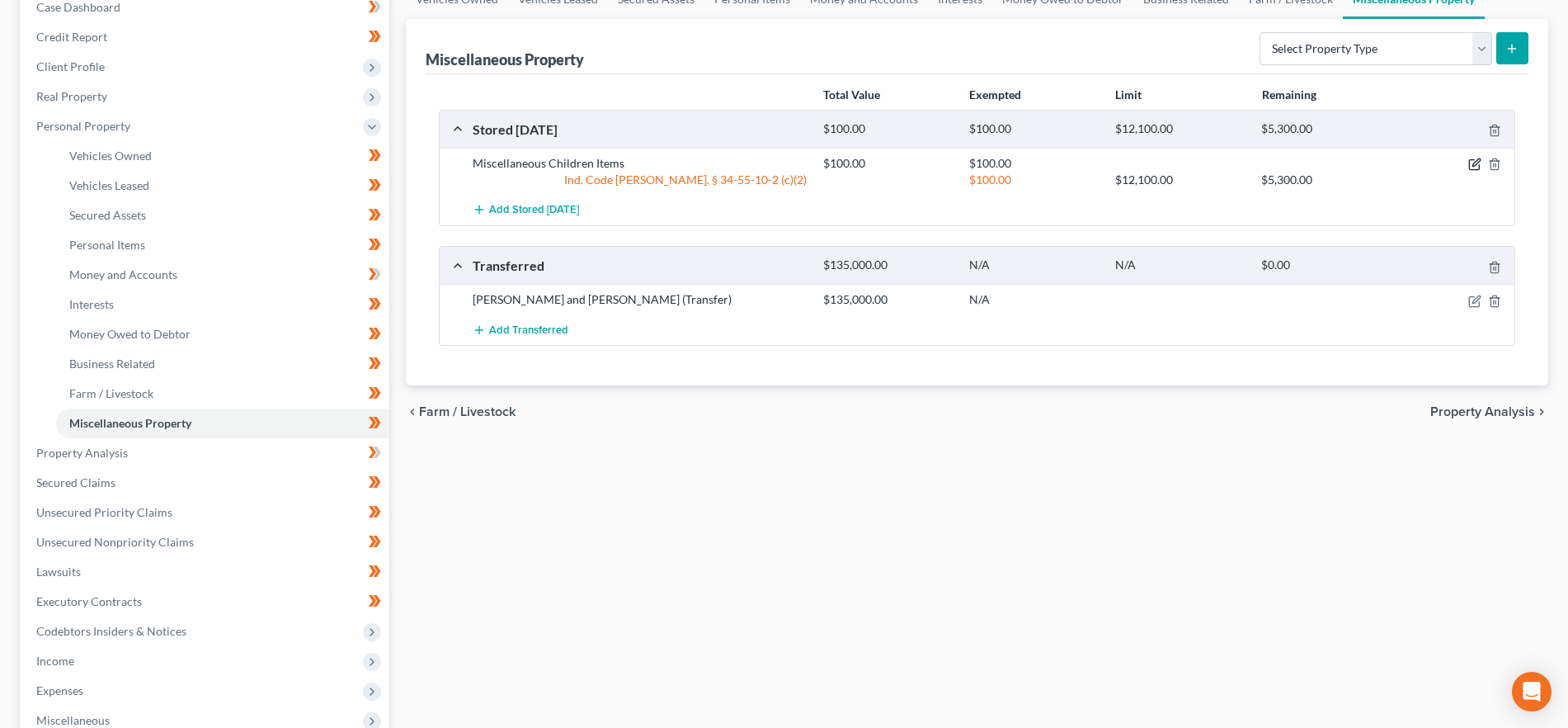
click at [1475, 164] on icon "button" at bounding box center [1475, 165] width 13 height 13
select select "15"
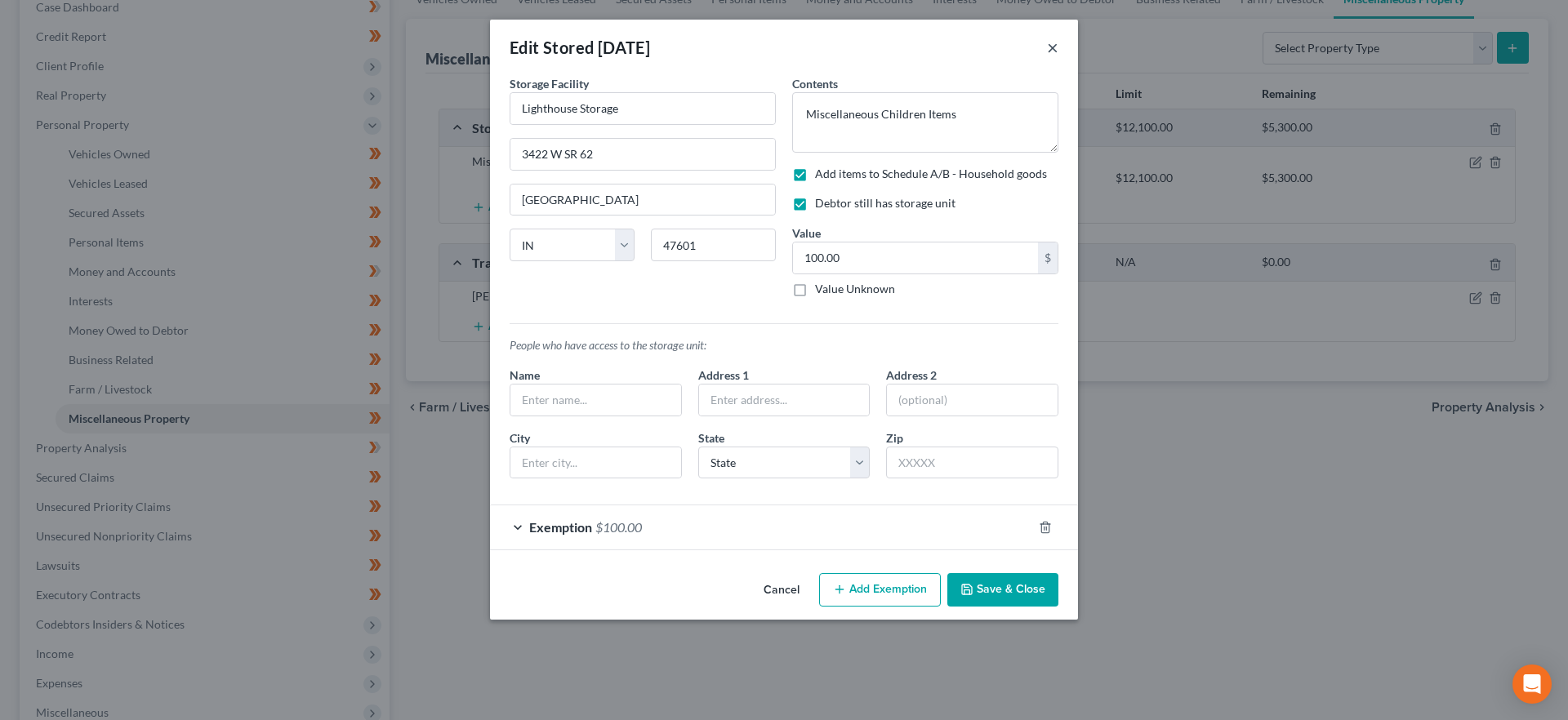
click at [1053, 47] on button "×" at bounding box center [1053, 47] width 11 height 20
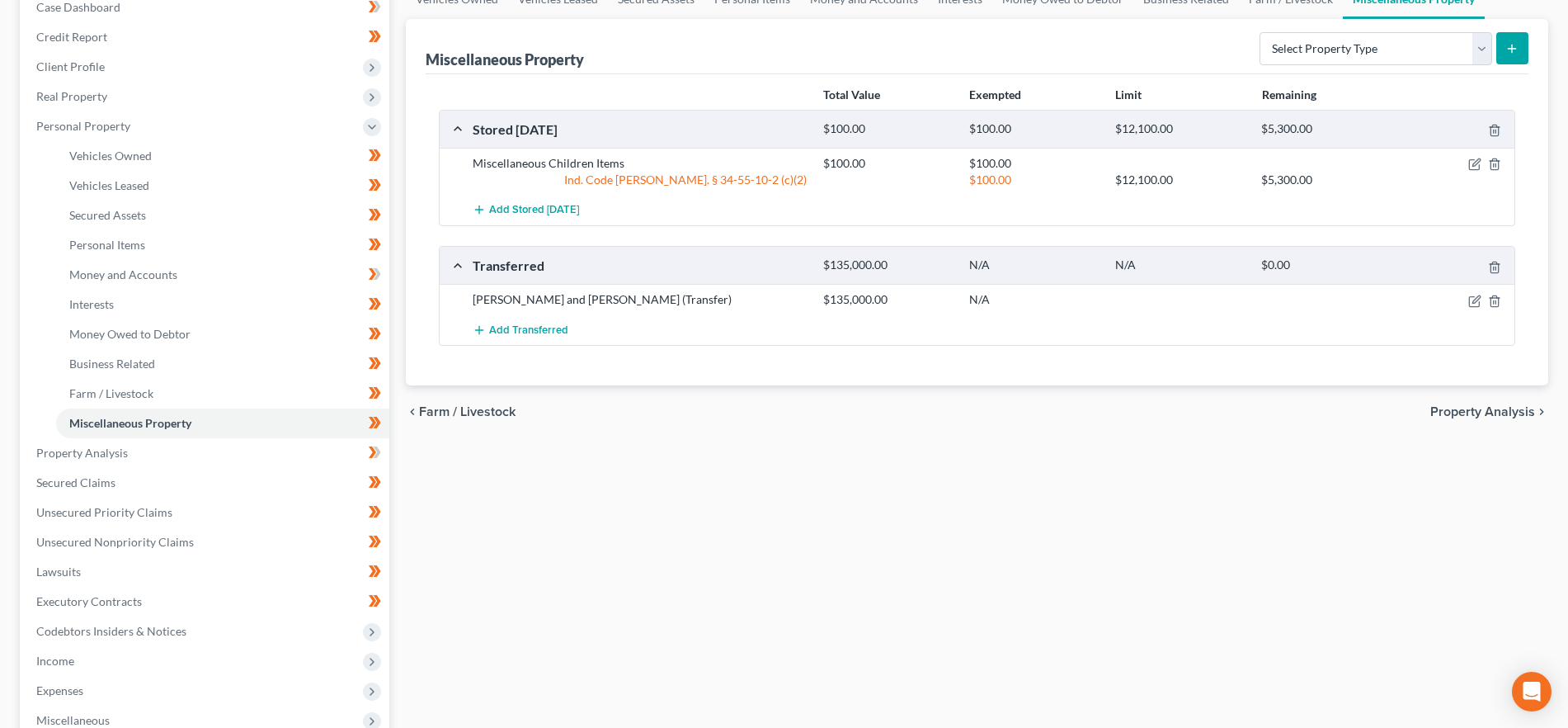
click at [1493, 409] on span "Property Analysis" at bounding box center [1483, 412] width 105 height 13
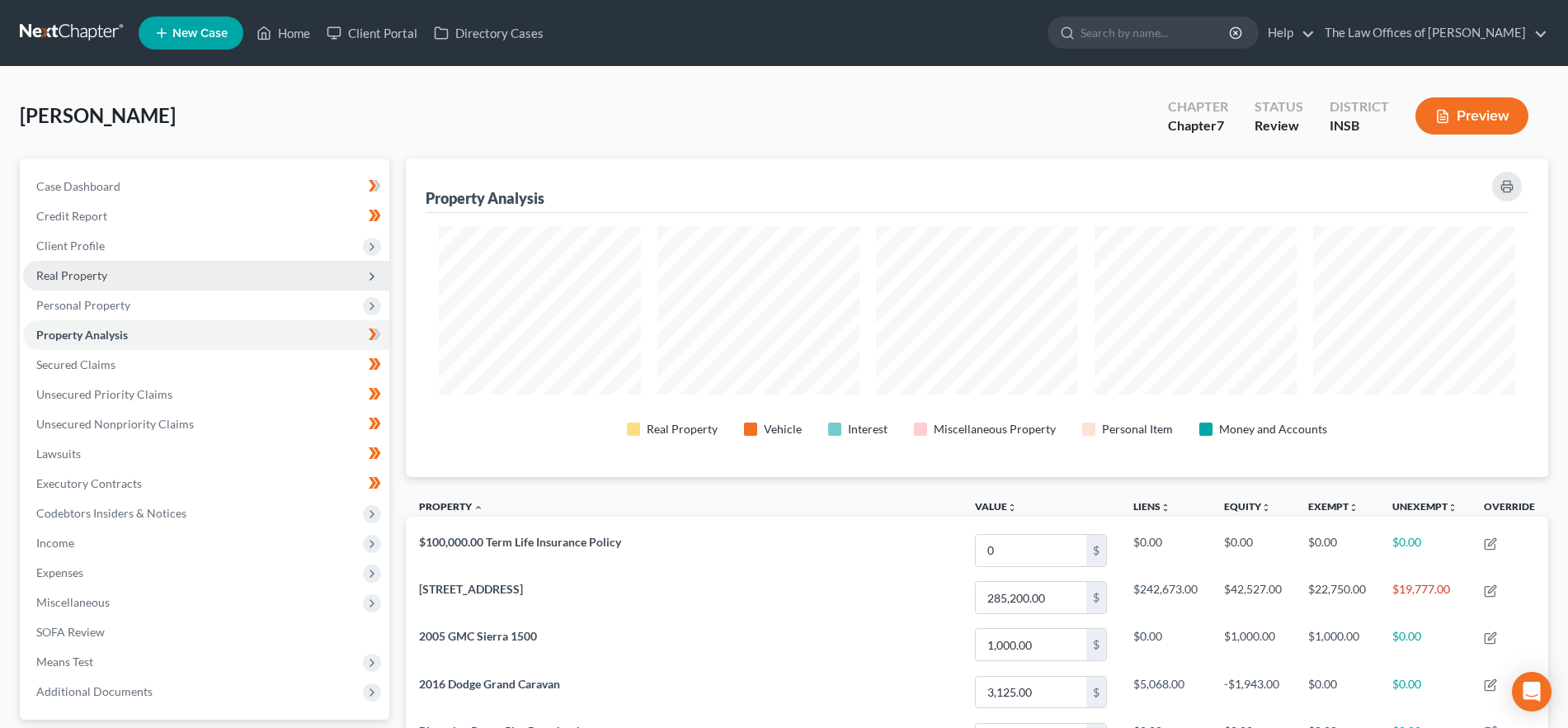
drag, startPoint x: 107, startPoint y: 270, endPoint x: 119, endPoint y: 281, distance: 16.3
click at [107, 270] on span "Real Property" at bounding box center [206, 275] width 366 height 30
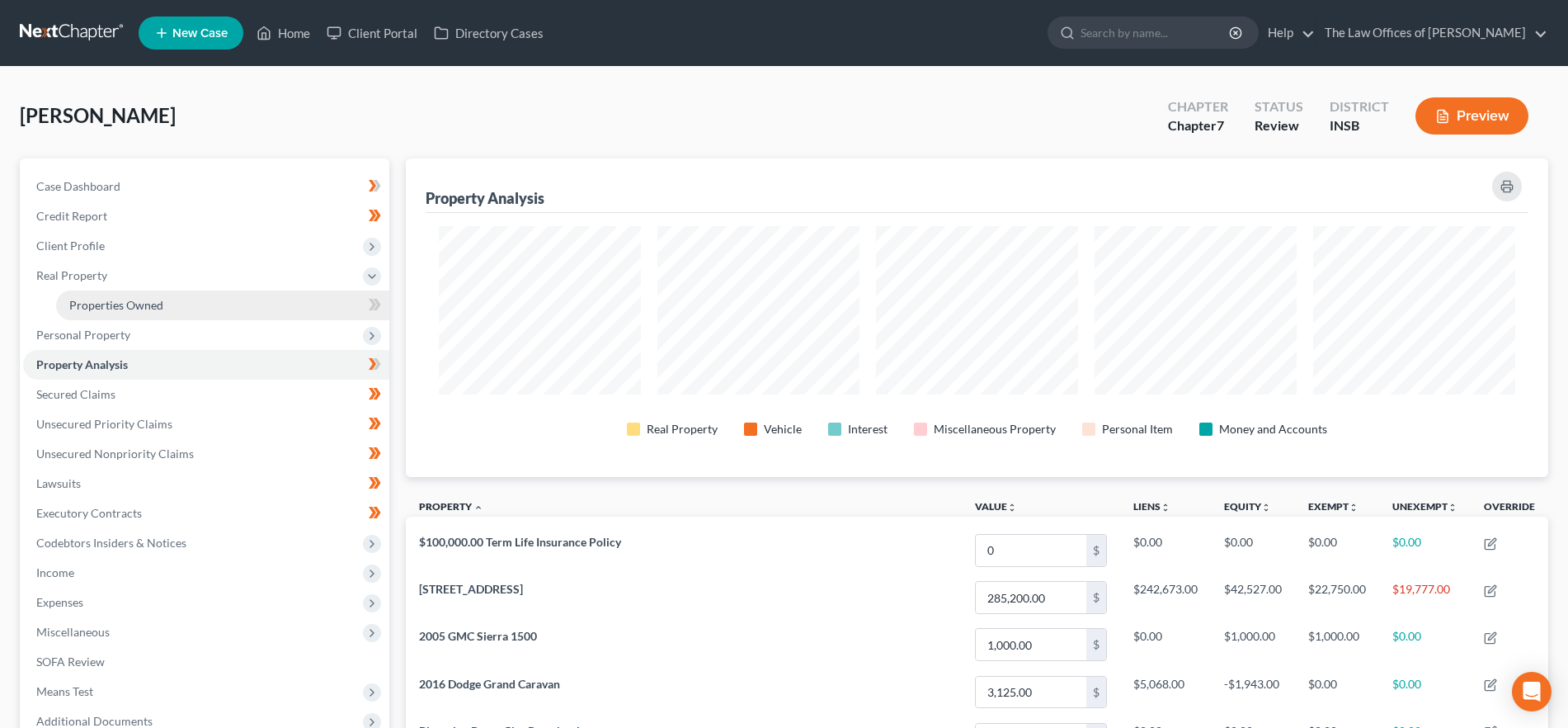
click at [121, 298] on span "Properties Owned" at bounding box center [116, 305] width 94 height 14
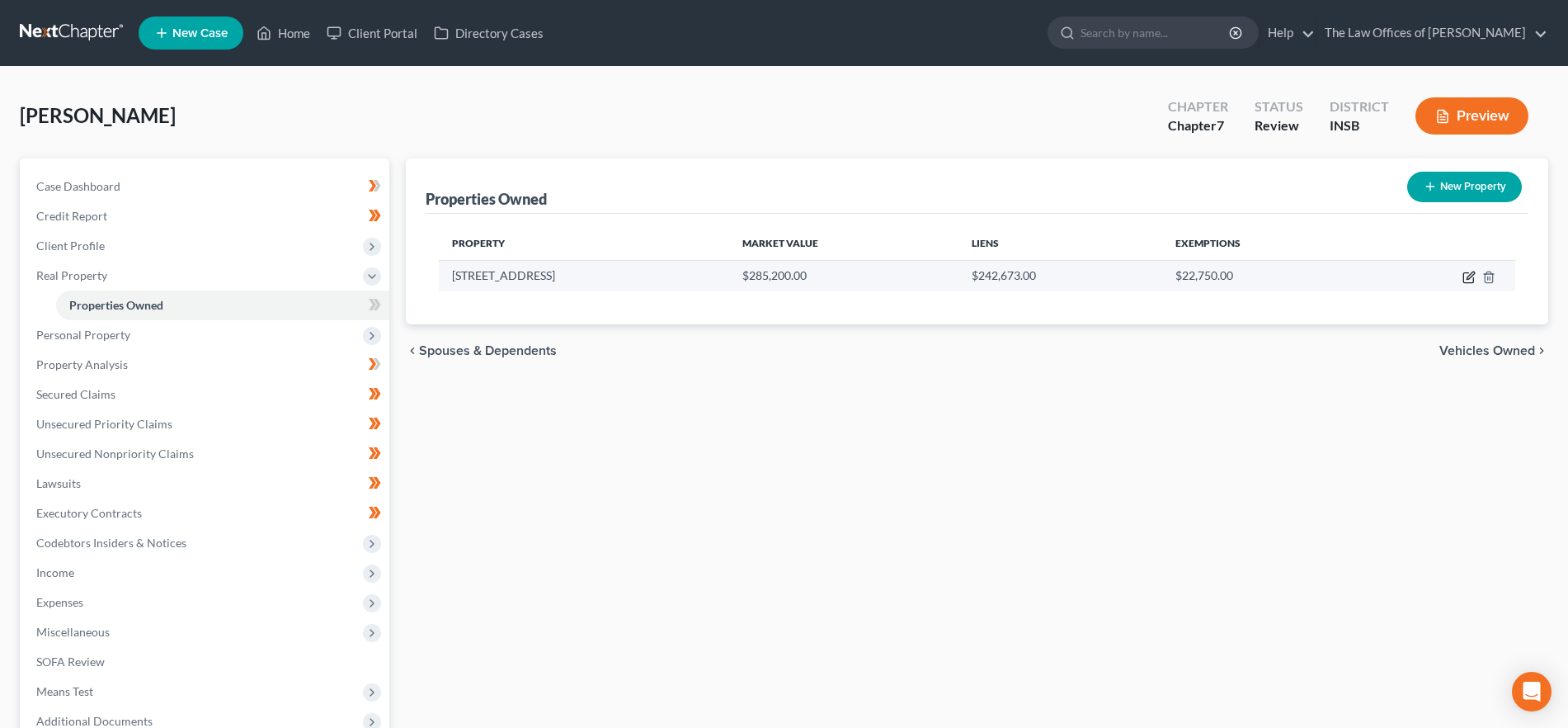
click at [1469, 275] on icon "button" at bounding box center [1471, 275] width 8 height 8
select select "15"
select select "64"
select select "3"
select select "6"
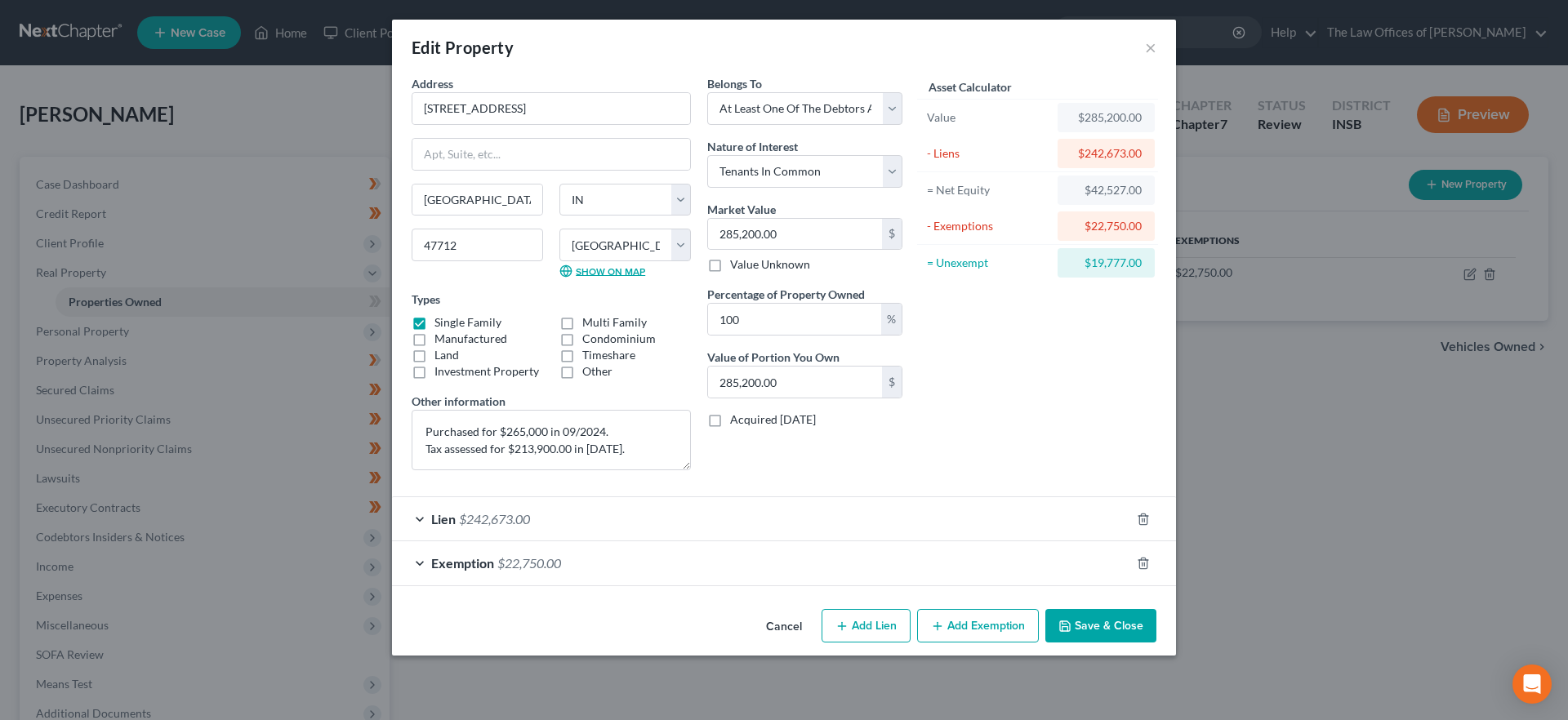
drag, startPoint x: 598, startPoint y: 266, endPoint x: 645, endPoint y: 282, distance: 49.6
click at [598, 266] on link "Show on Map" at bounding box center [602, 271] width 86 height 13
click at [520, 515] on span "$242,673.00" at bounding box center [493, 519] width 71 height 15
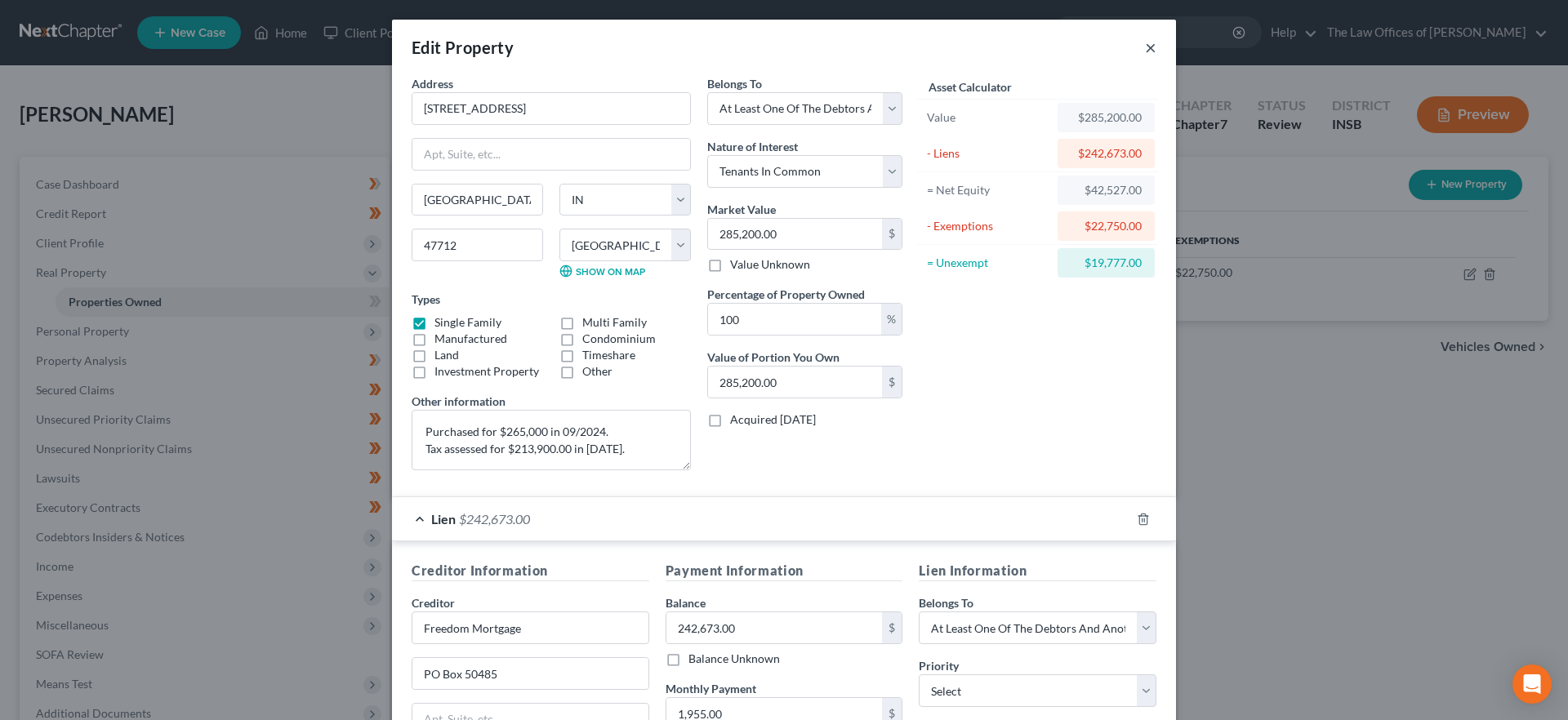
drag, startPoint x: 1143, startPoint y: 40, endPoint x: 1185, endPoint y: 89, distance: 64.5
click at [1145, 40] on button "×" at bounding box center [1151, 47] width 11 height 20
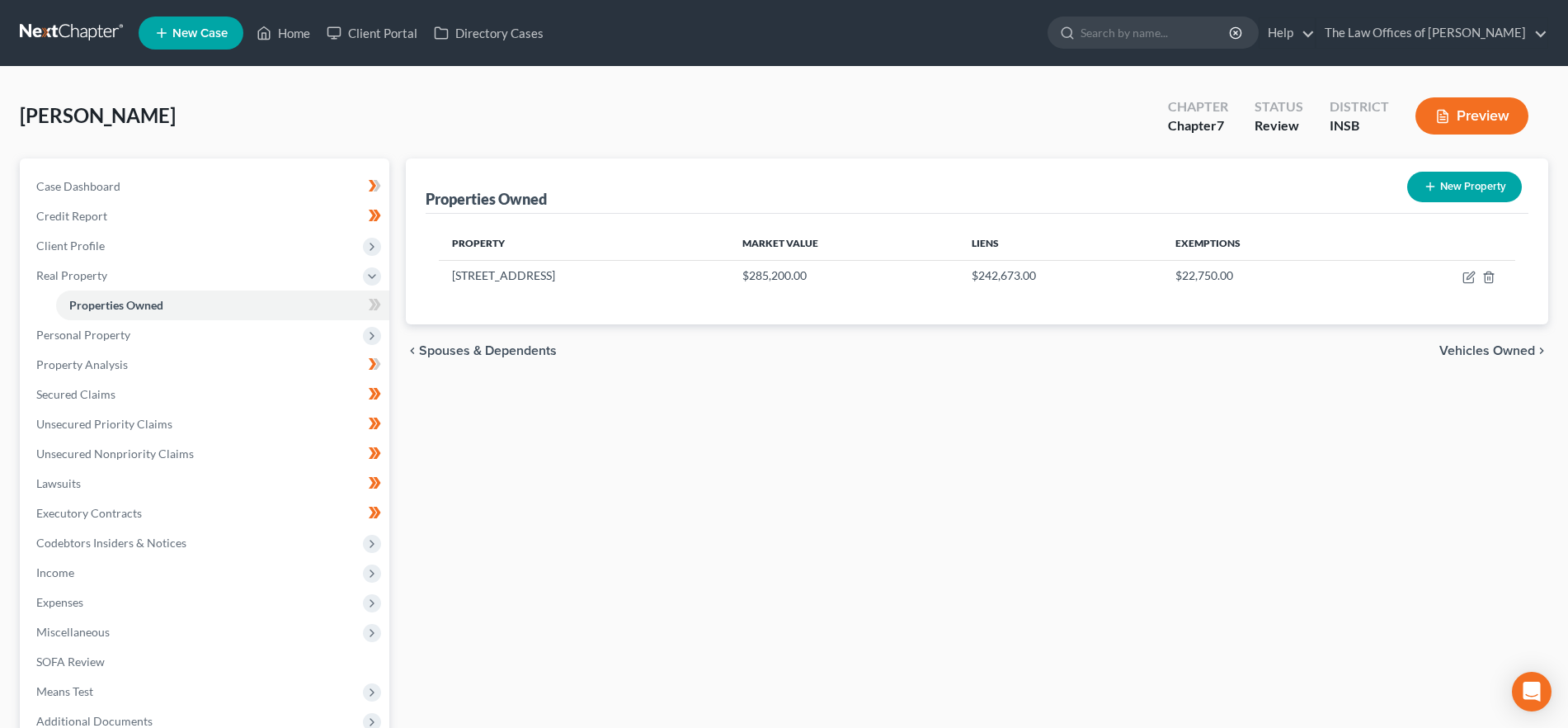
click at [1482, 347] on span "Vehicles Owned" at bounding box center [1487, 351] width 96 height 13
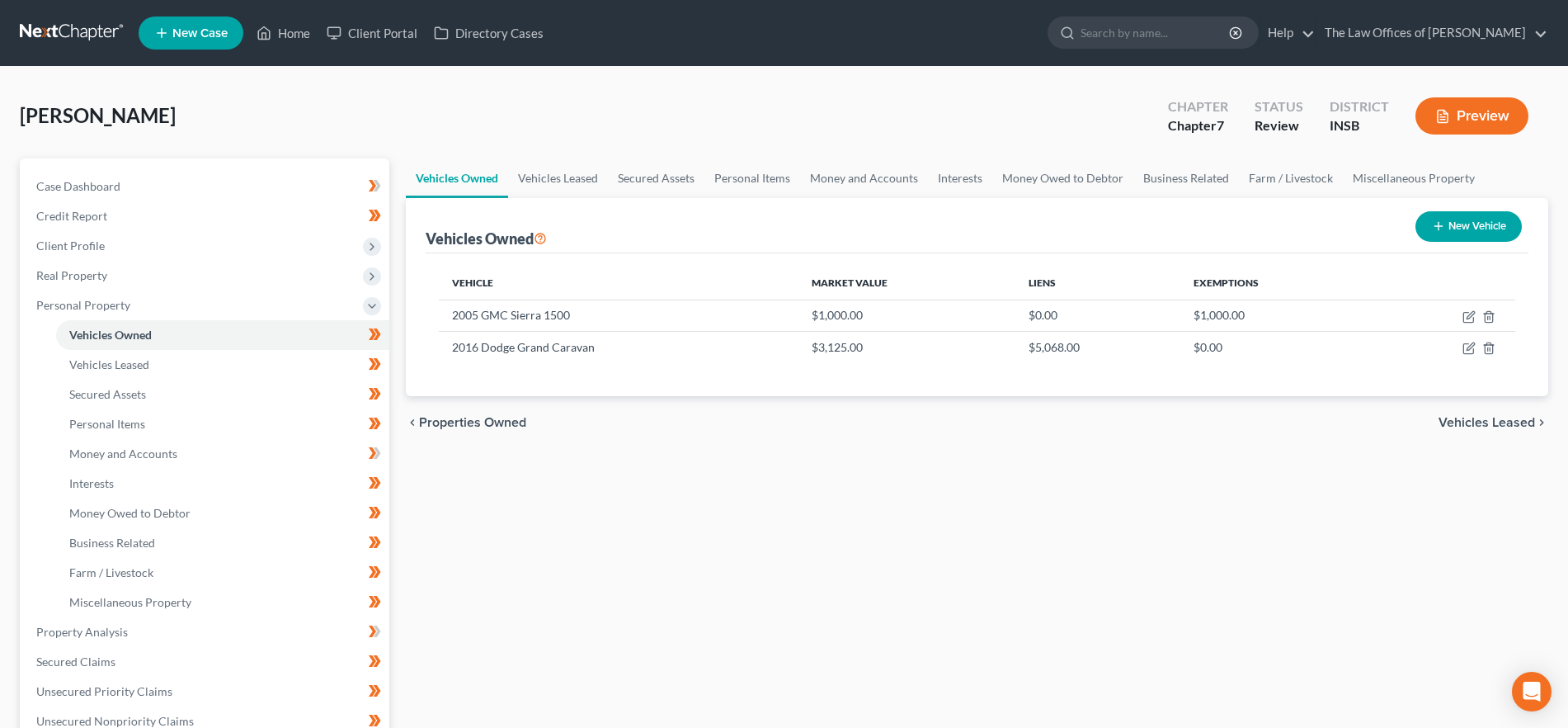
click at [1463, 419] on span "Vehicles Leased" at bounding box center [1486, 423] width 96 height 13
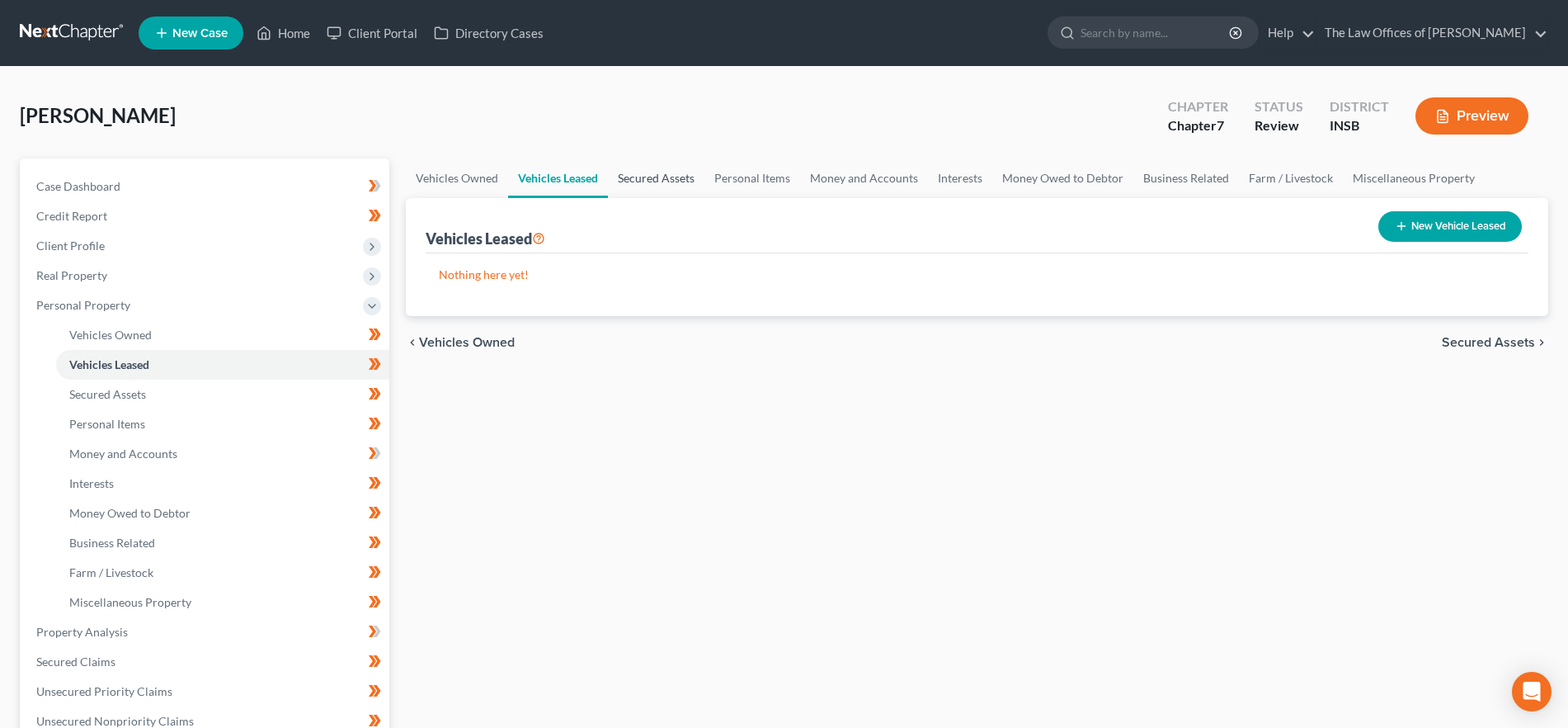
drag, startPoint x: 624, startPoint y: 168, endPoint x: 676, endPoint y: 182, distance: 53.9
click at [624, 168] on link "Secured Assets" at bounding box center [656, 178] width 96 height 40
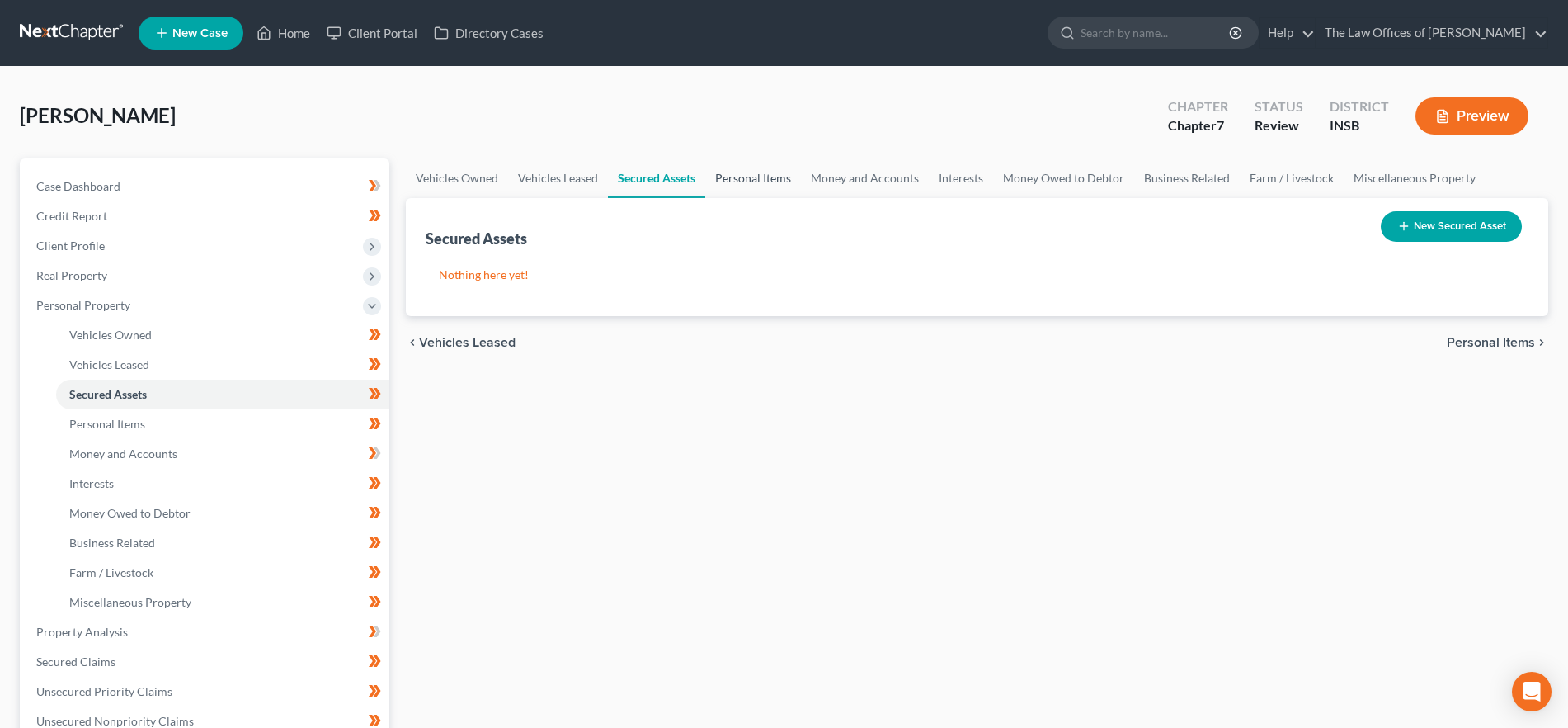
click at [743, 180] on link "Personal Items" at bounding box center [753, 178] width 96 height 40
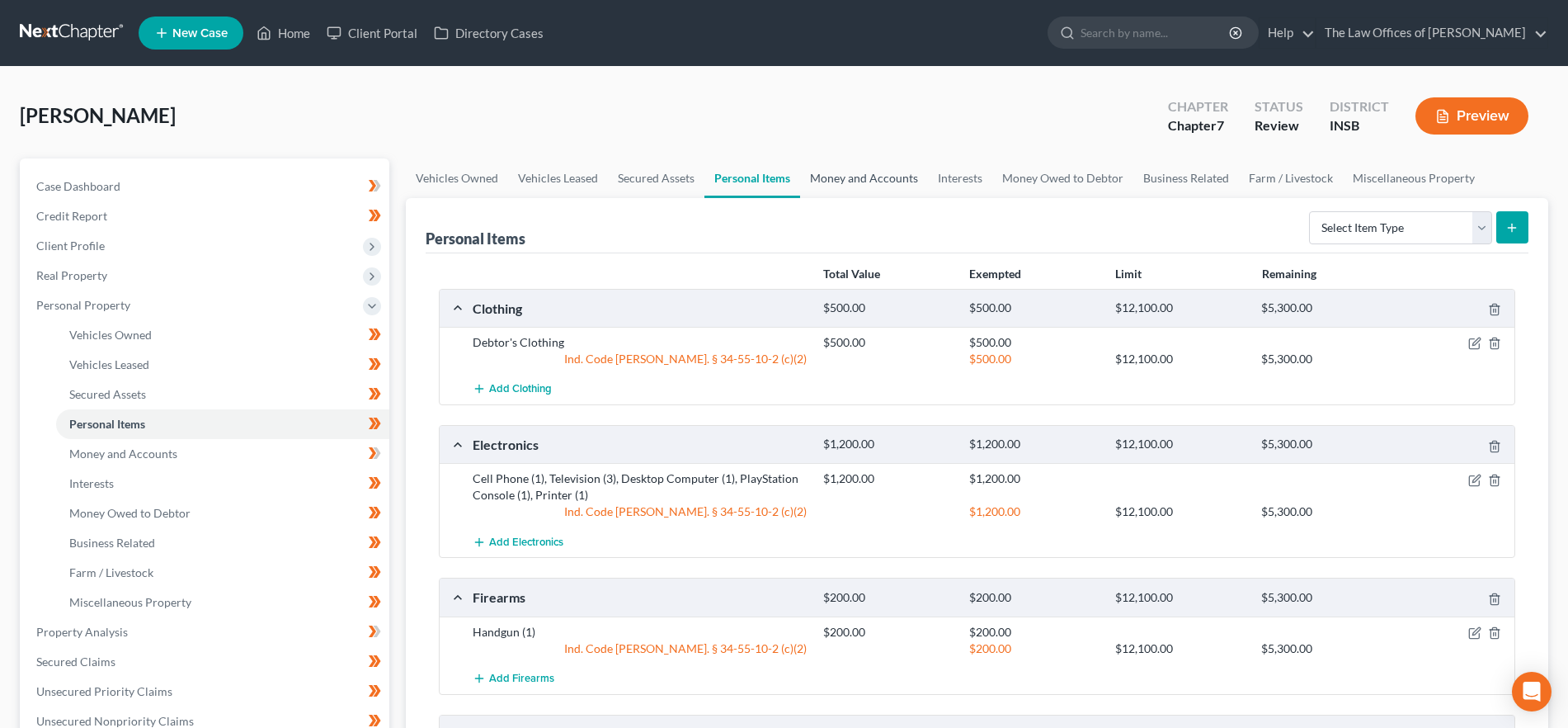
click at [856, 177] on link "Money and Accounts" at bounding box center [864, 178] width 127 height 40
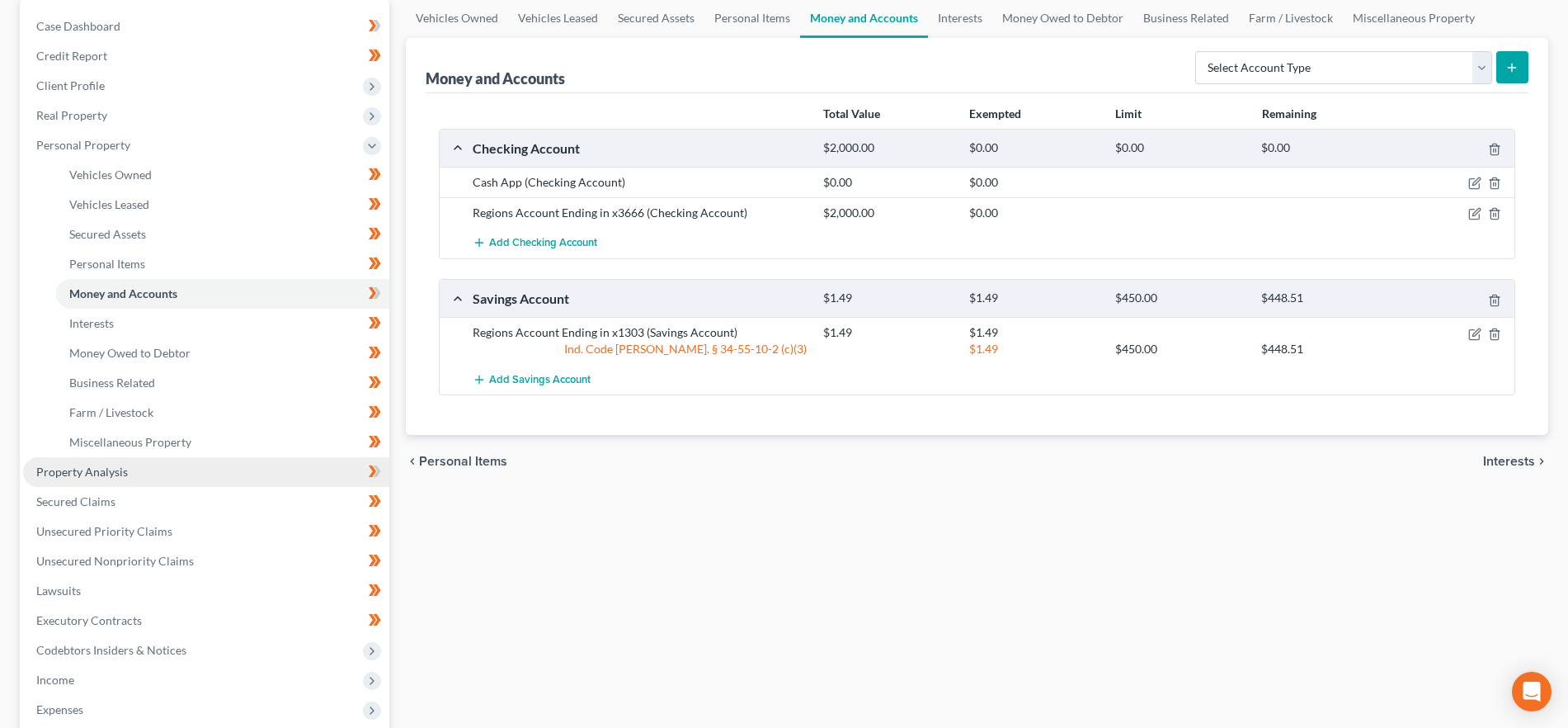
click at [133, 477] on link "Property Analysis" at bounding box center [206, 471] width 366 height 30
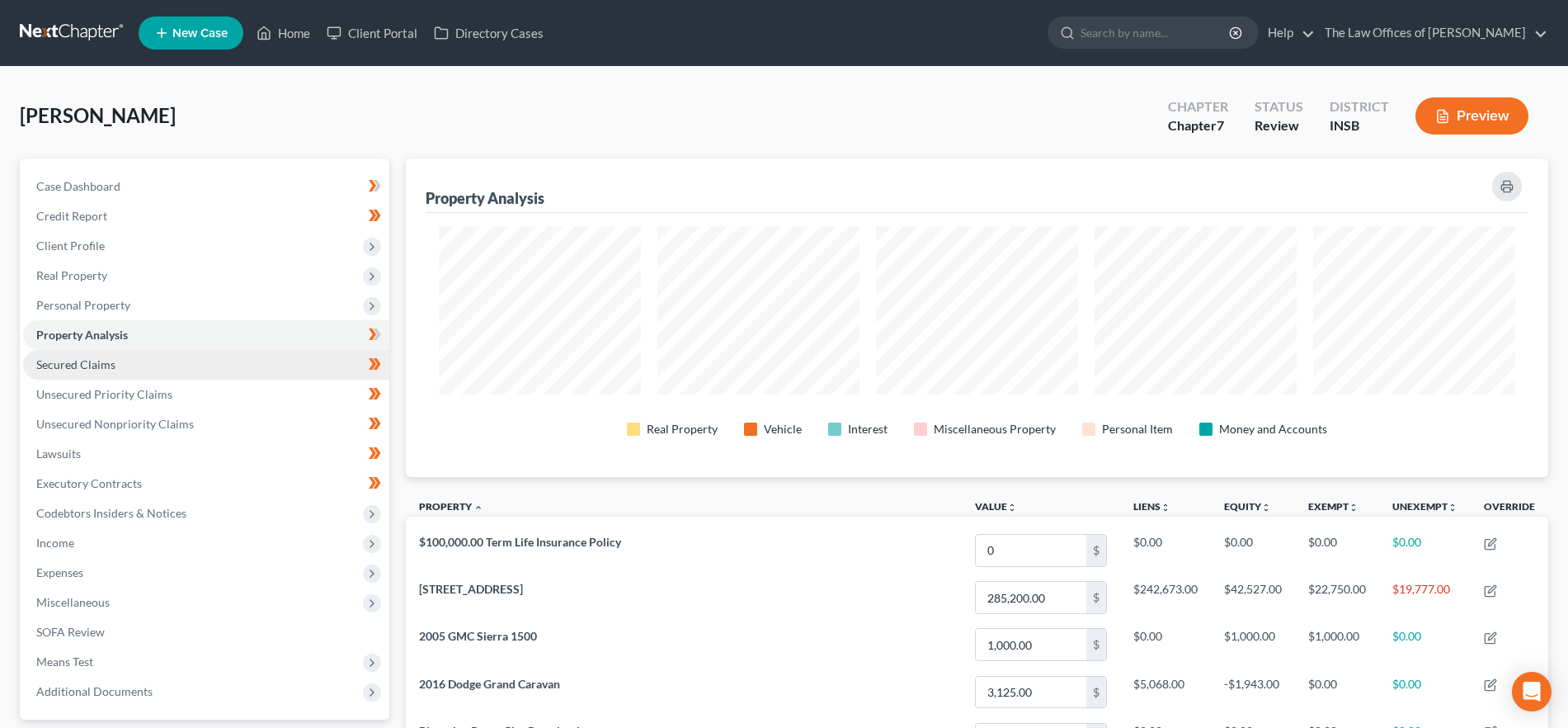
click at [159, 366] on link "Secured Claims" at bounding box center [206, 364] width 366 height 30
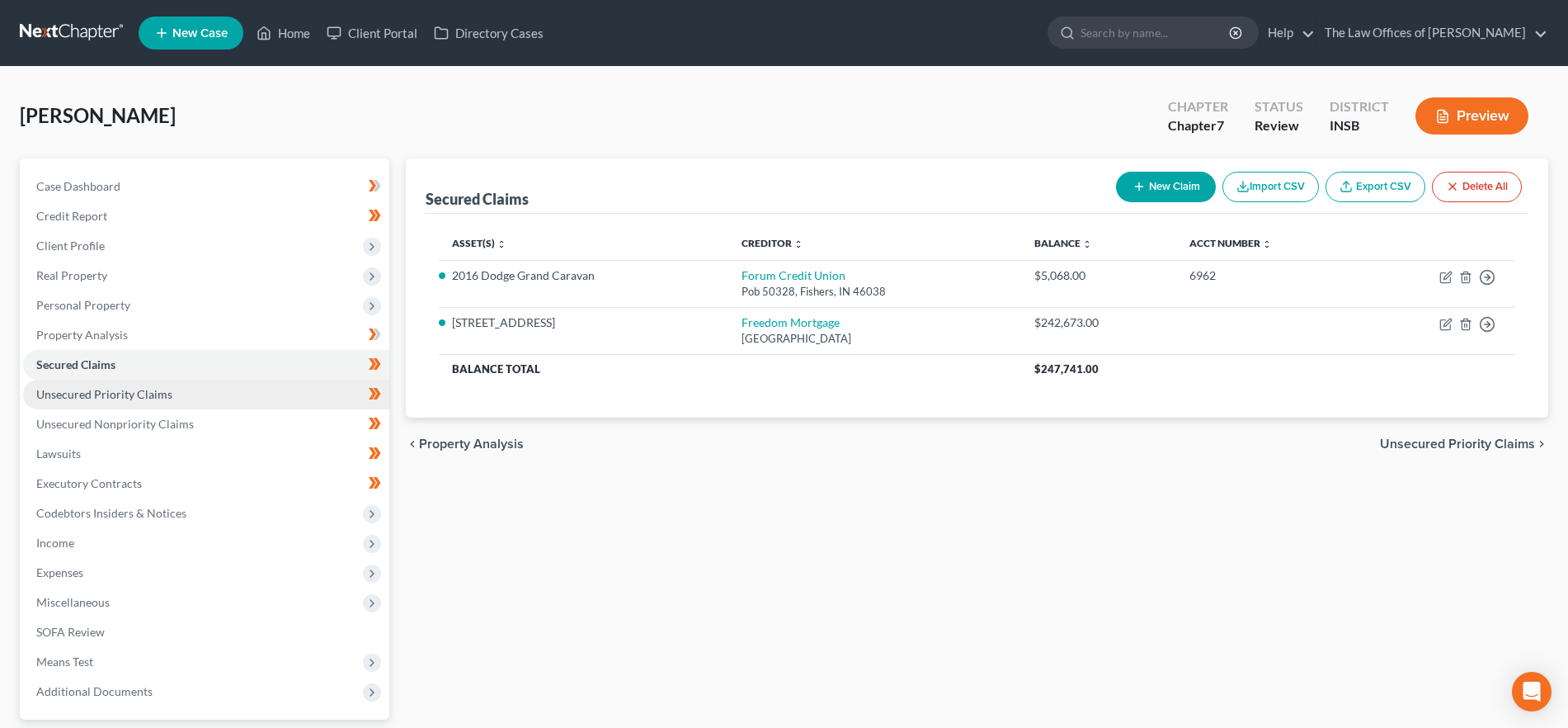
click at [116, 395] on span "Unsecured Priority Claims" at bounding box center [104, 394] width 136 height 14
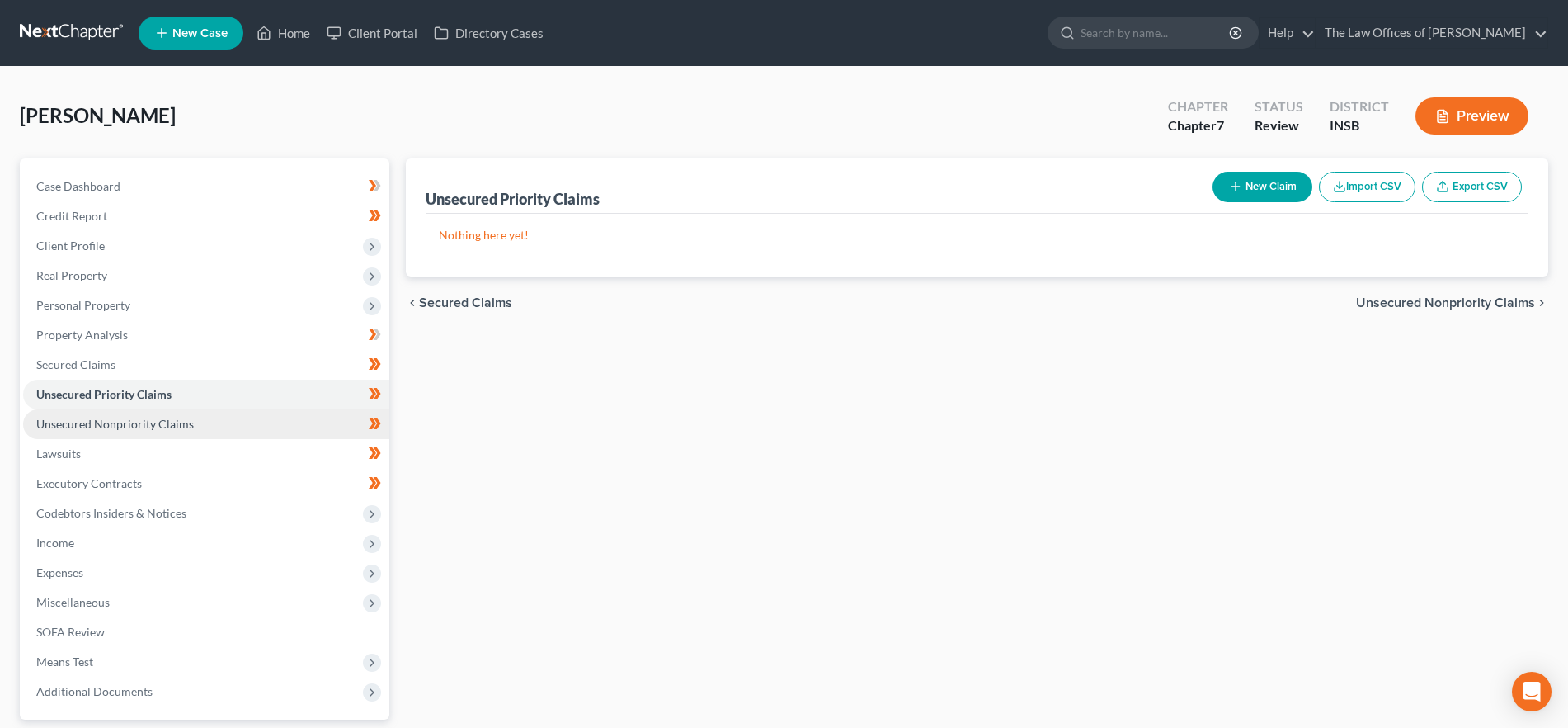
click at [128, 425] on span "Unsecured Nonpriority Claims" at bounding box center [115, 423] width 158 height 14
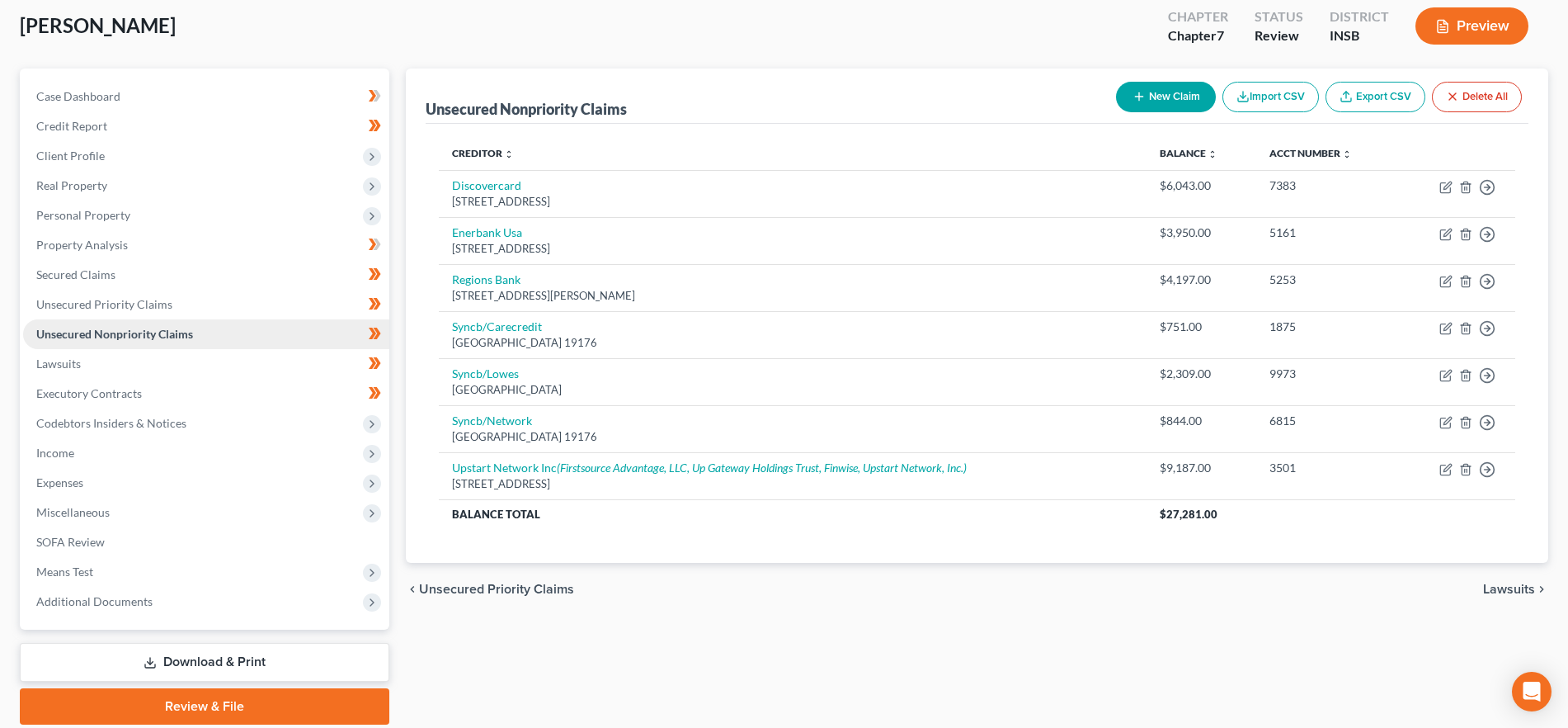
scroll to position [99, 0]
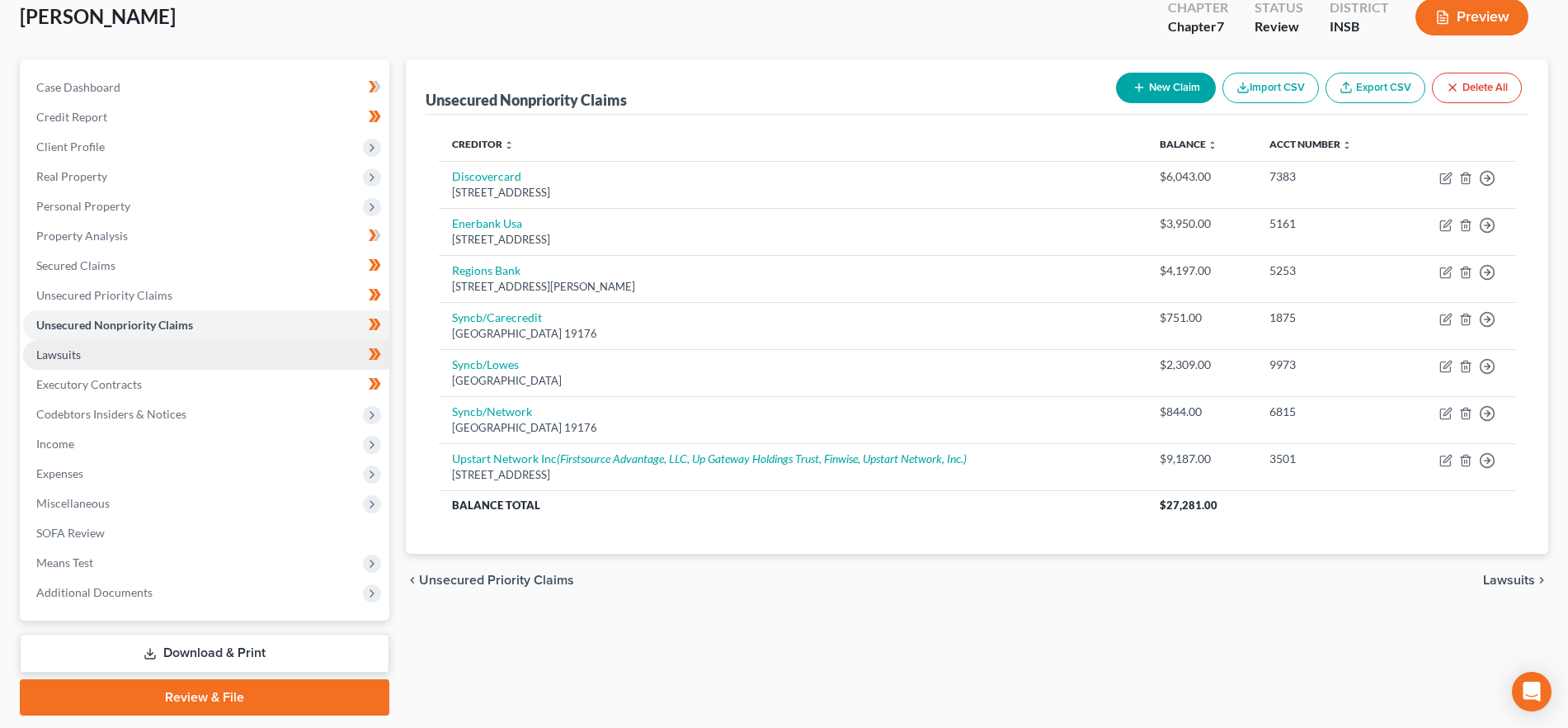
click at [90, 355] on link "Lawsuits" at bounding box center [206, 354] width 366 height 30
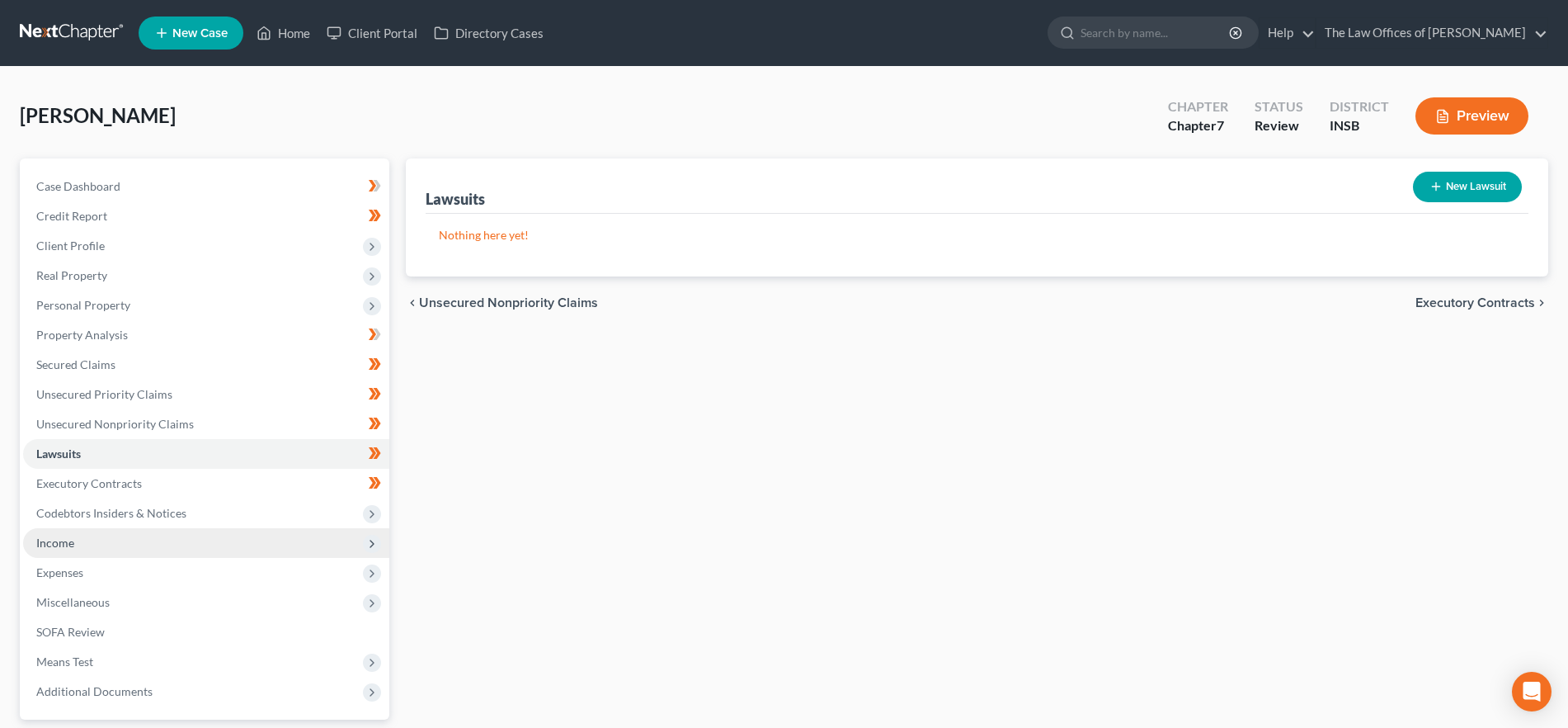
click at [84, 551] on span "Income" at bounding box center [206, 542] width 366 height 30
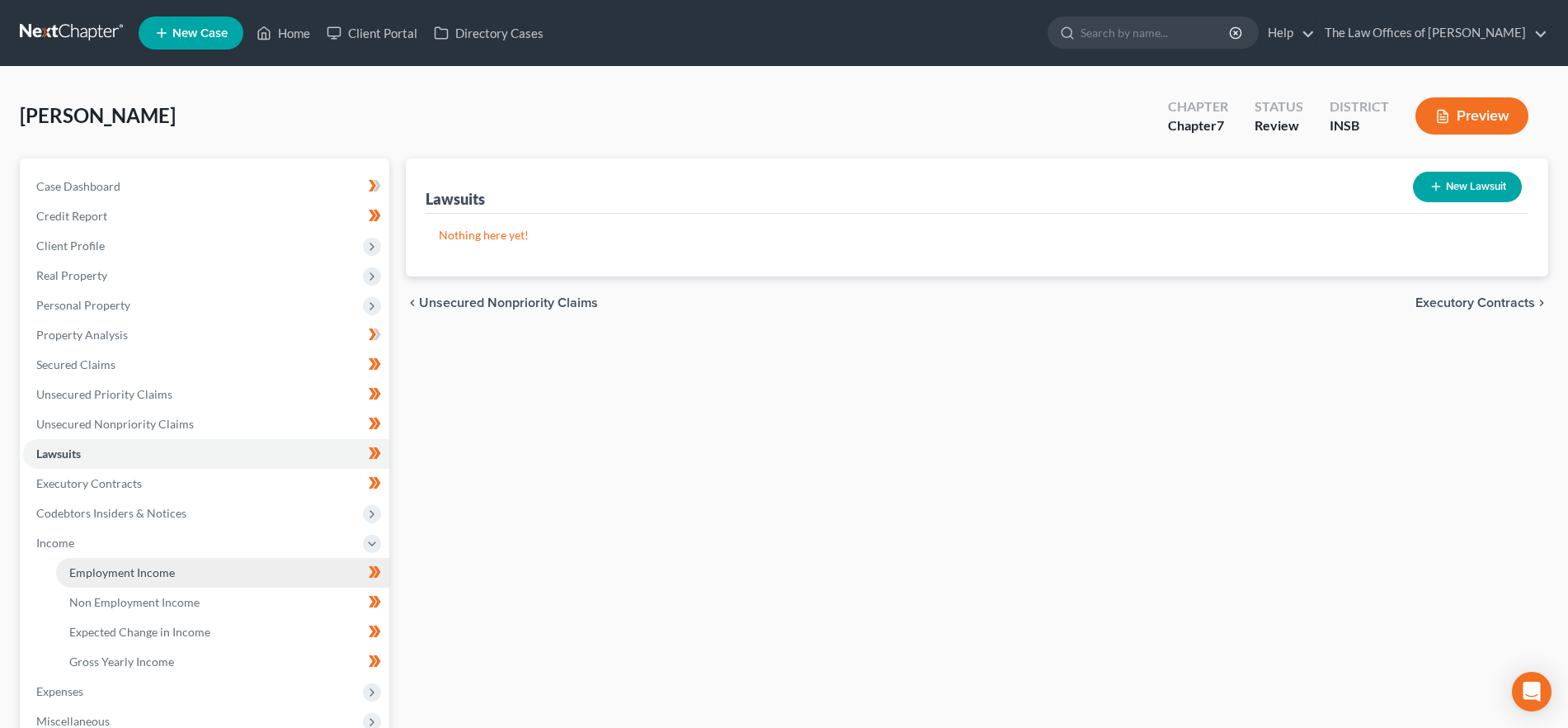
click at [109, 565] on span "Employment Income" at bounding box center [122, 572] width 106 height 14
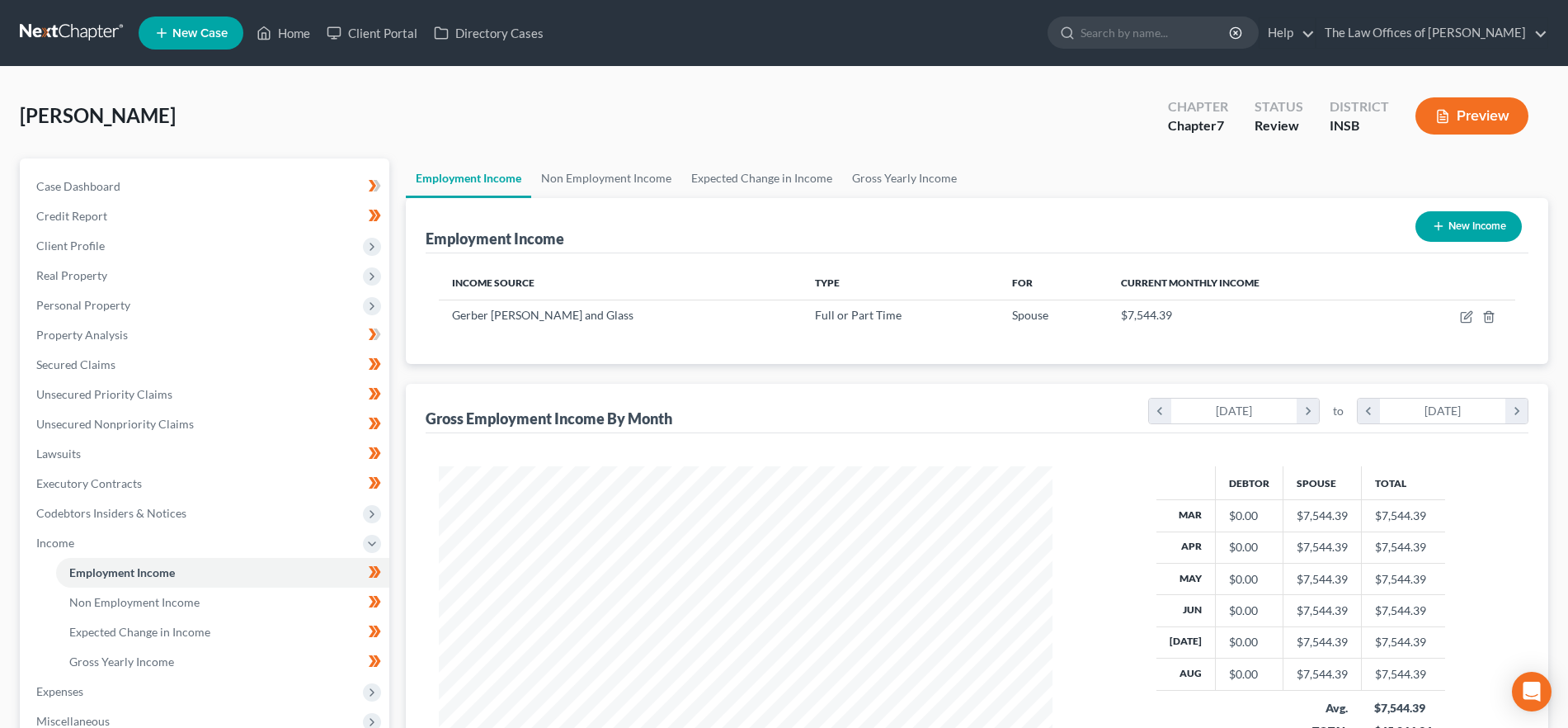
scroll to position [307, 648]
click at [600, 184] on link "Non Employment Income" at bounding box center [606, 178] width 150 height 40
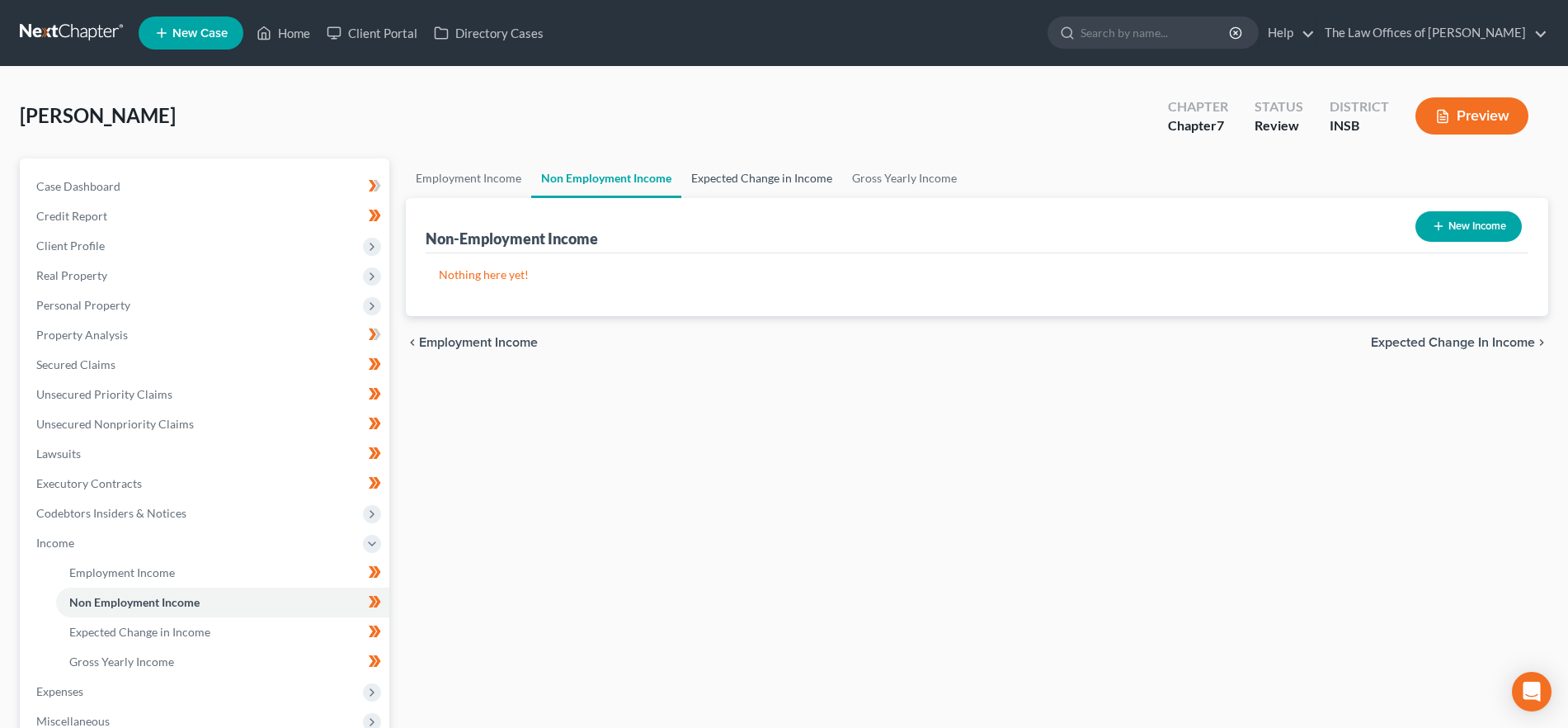
click at [758, 183] on link "Expected Change in Income" at bounding box center [761, 178] width 161 height 40
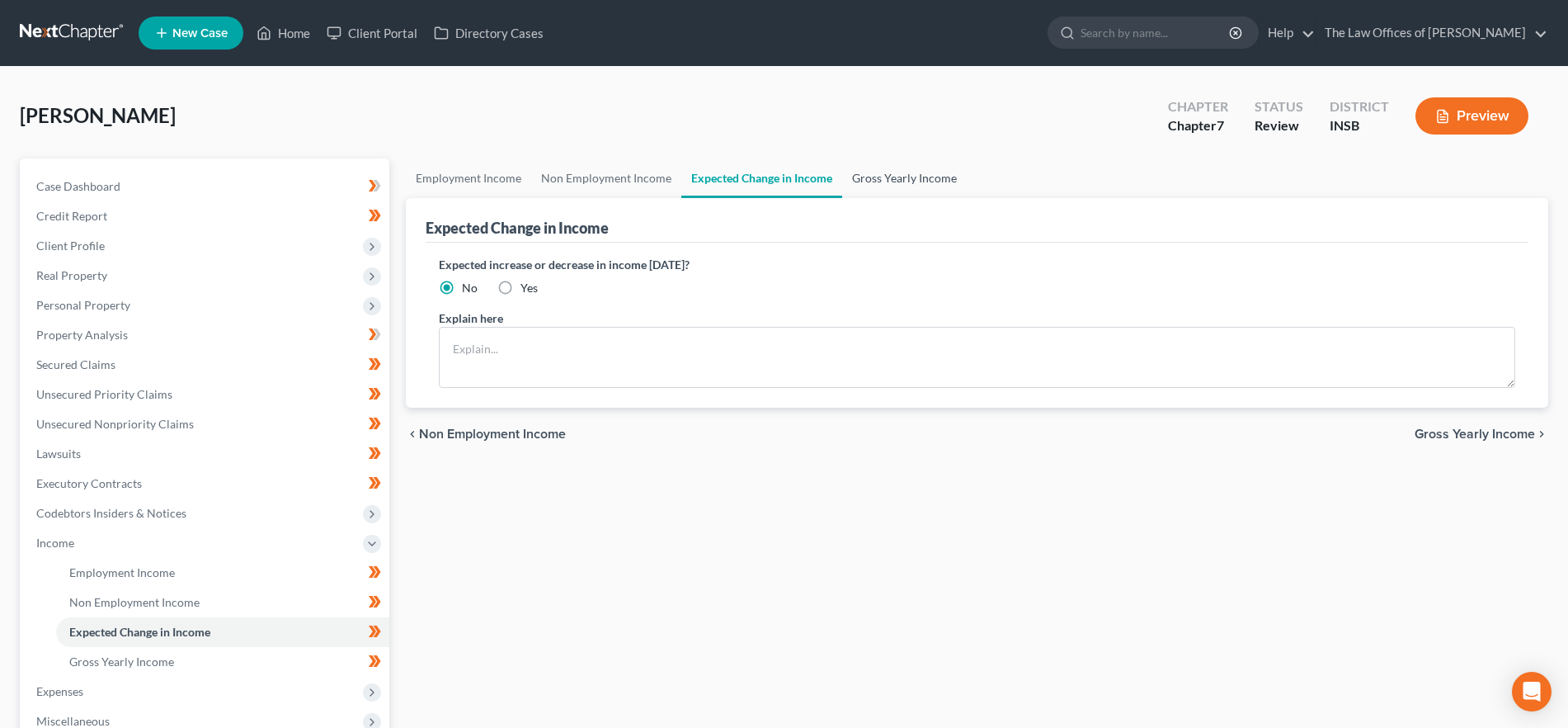
click at [923, 183] on link "Gross Yearly Income" at bounding box center [904, 178] width 125 height 40
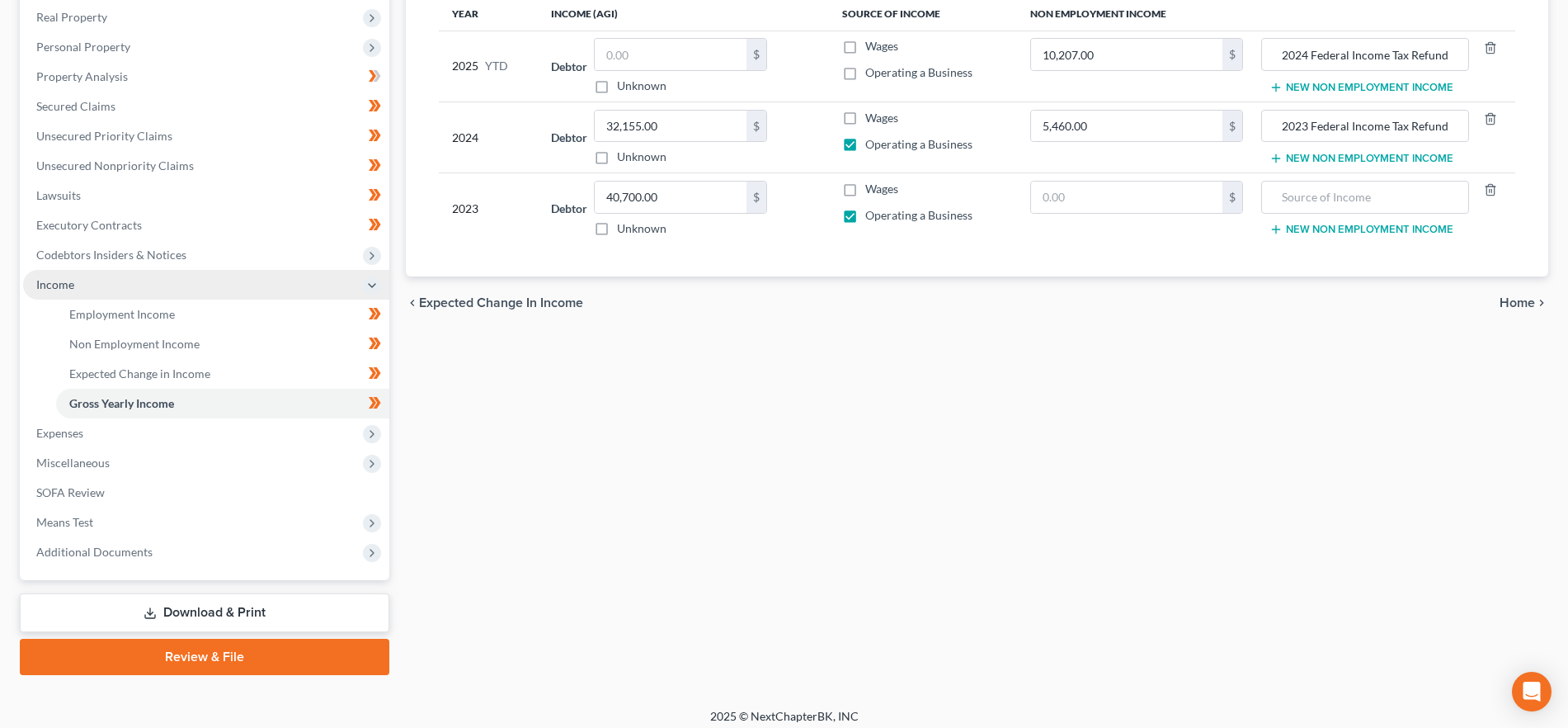
scroll to position [259, 0]
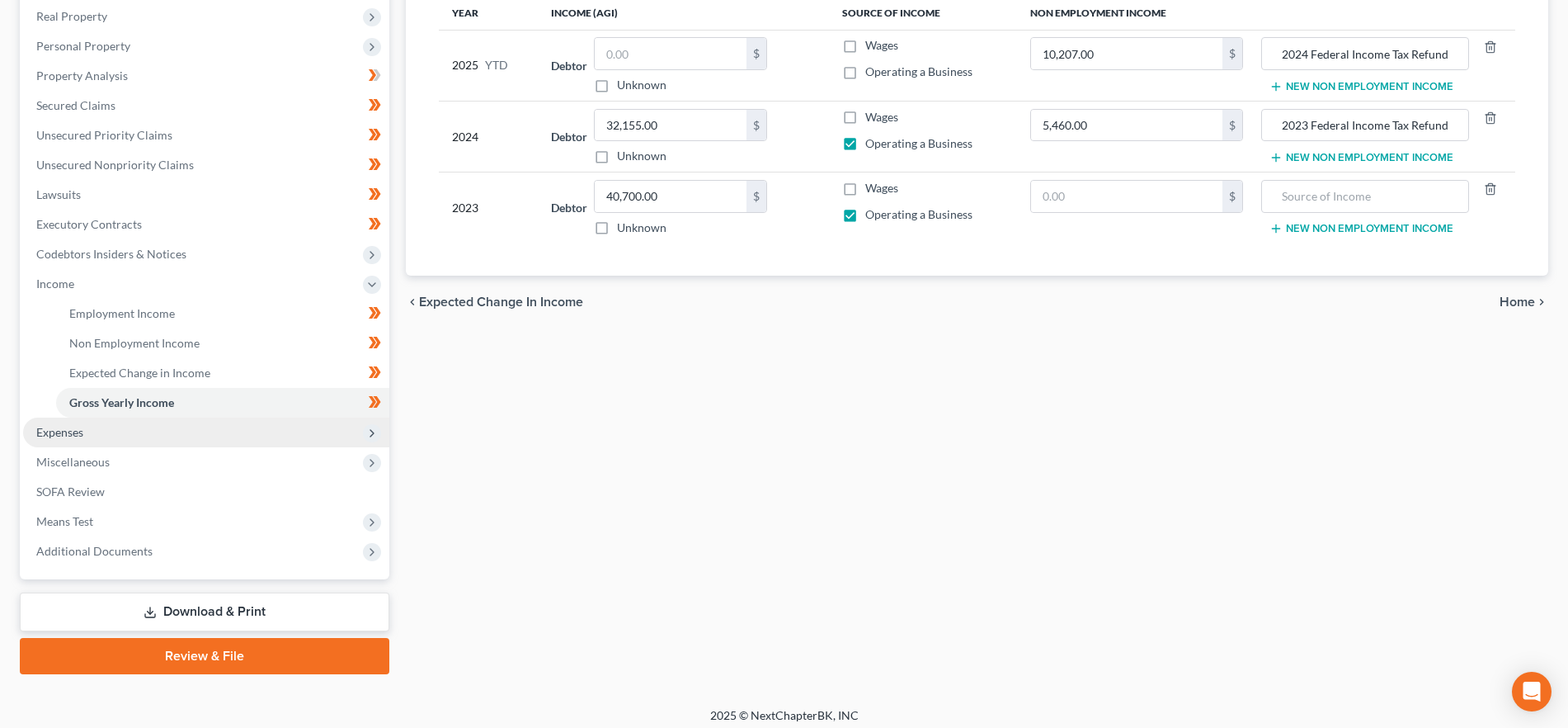
click at [145, 437] on span "Expenses" at bounding box center [206, 432] width 366 height 30
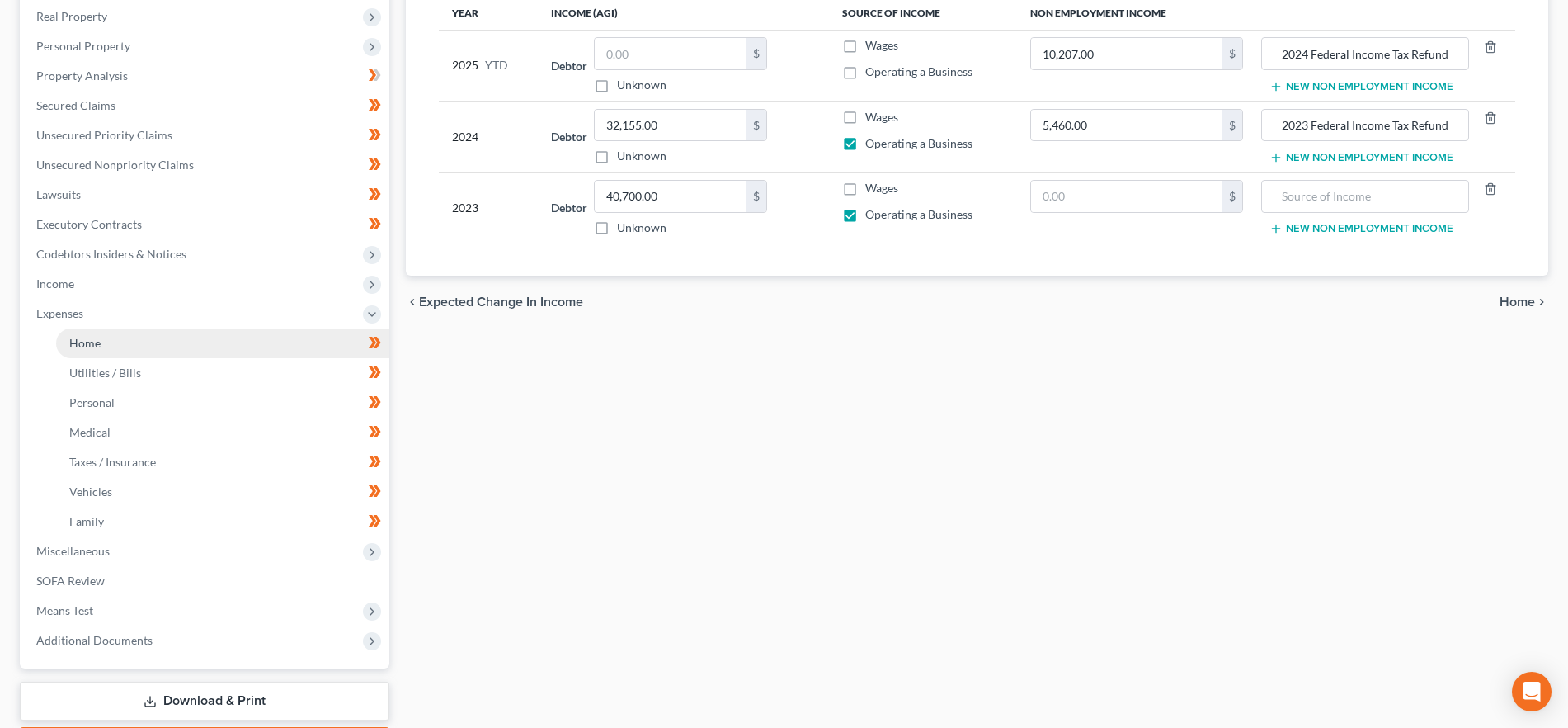
click at [147, 339] on link "Home" at bounding box center [223, 343] width 333 height 30
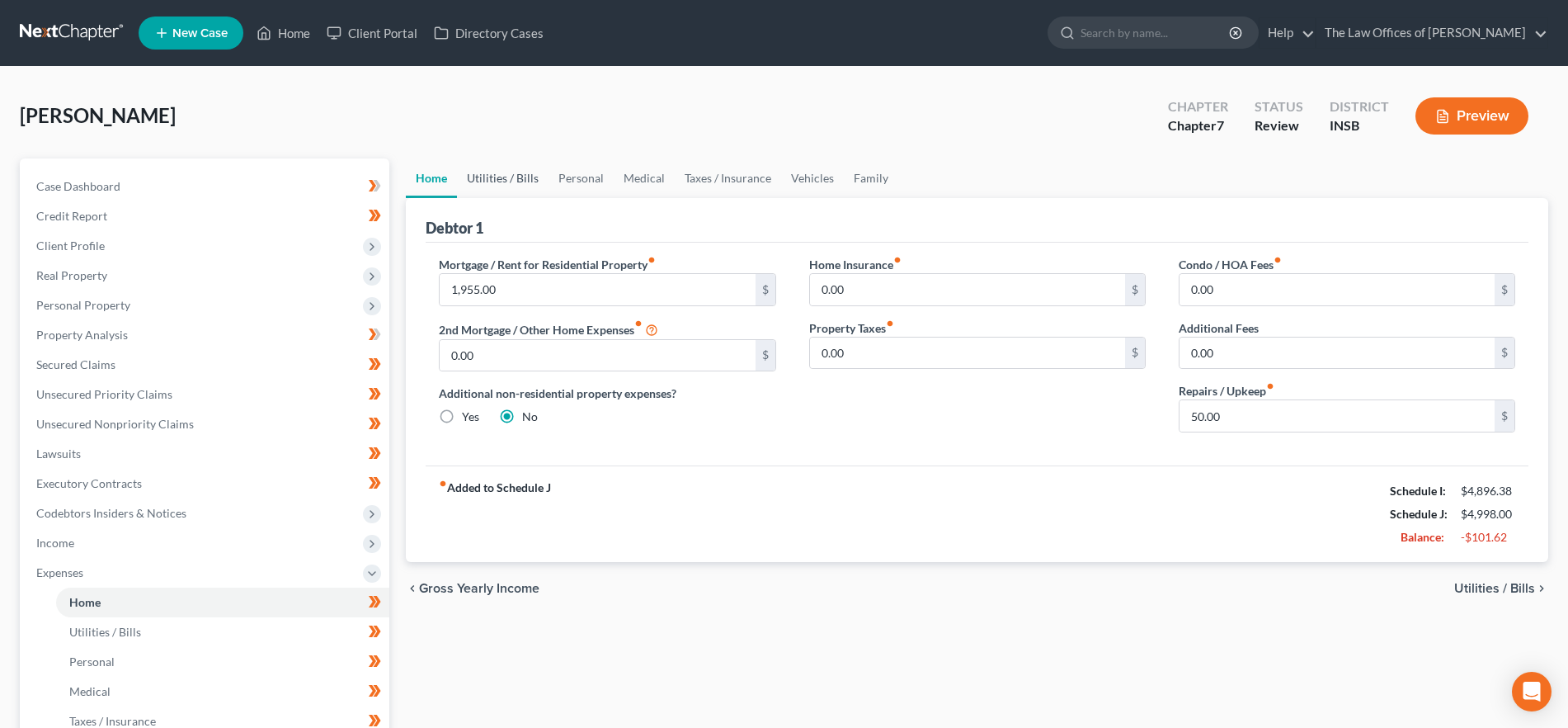
click at [524, 177] on link "Utilities / Bills" at bounding box center [502, 178] width 91 height 40
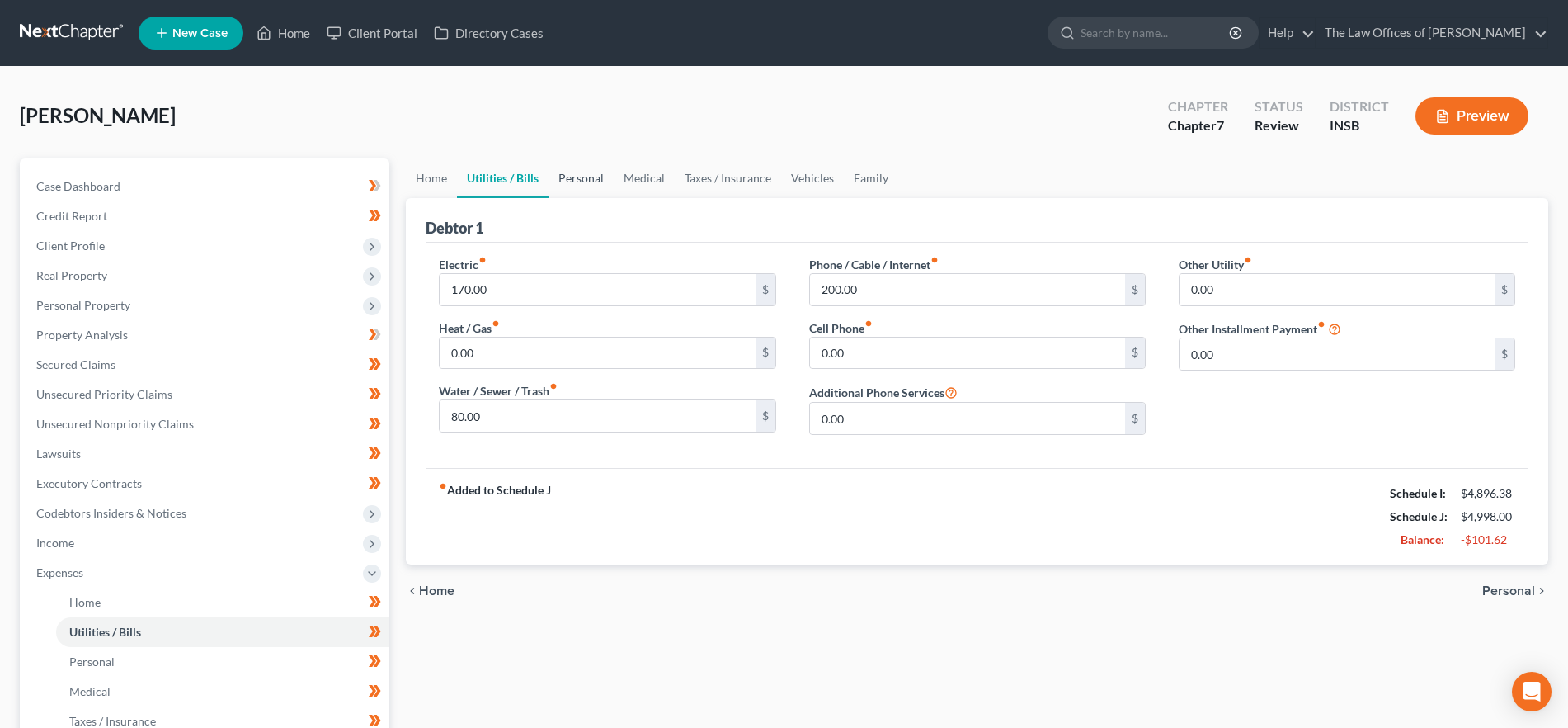
click at [611, 182] on link "Personal" at bounding box center [581, 178] width 66 height 40
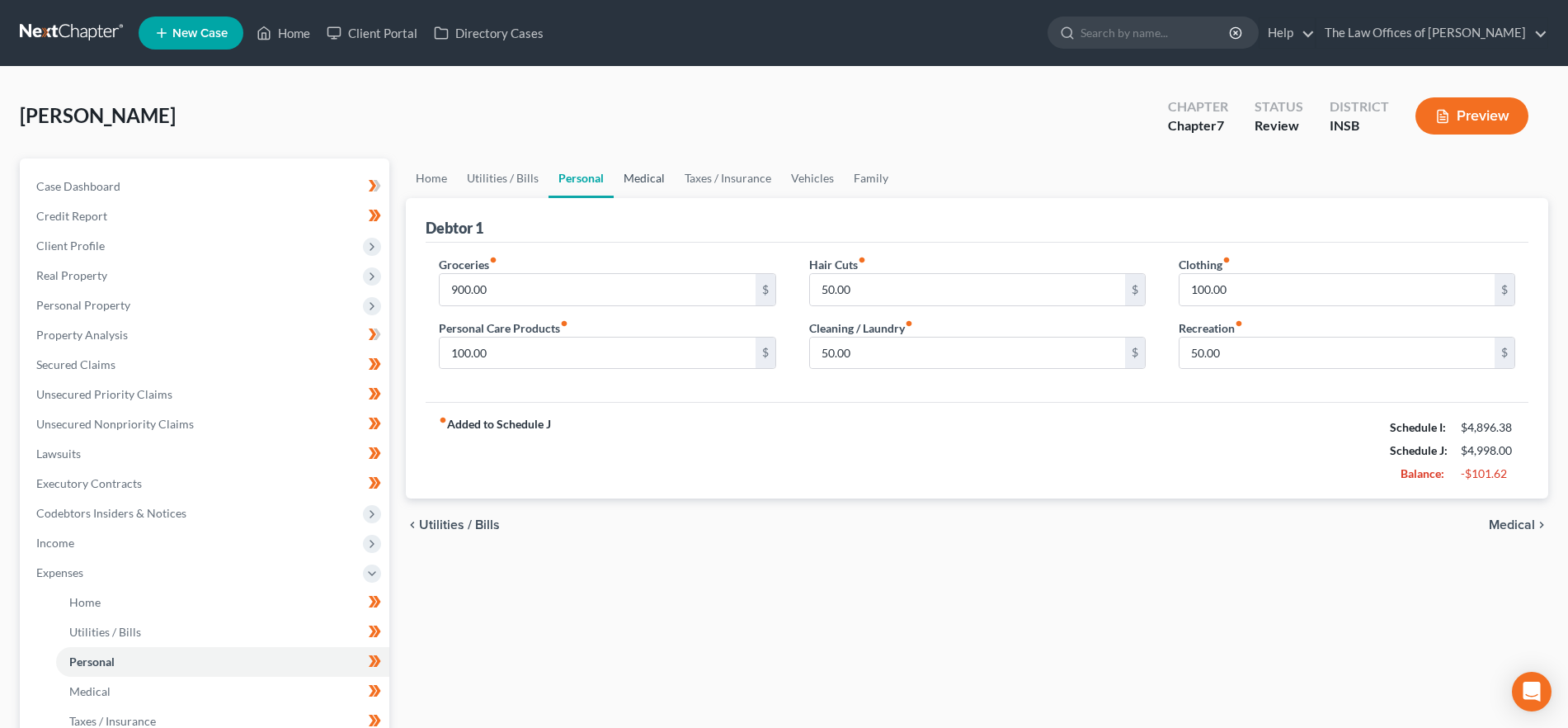
click at [637, 177] on link "Medical" at bounding box center [644, 178] width 61 height 40
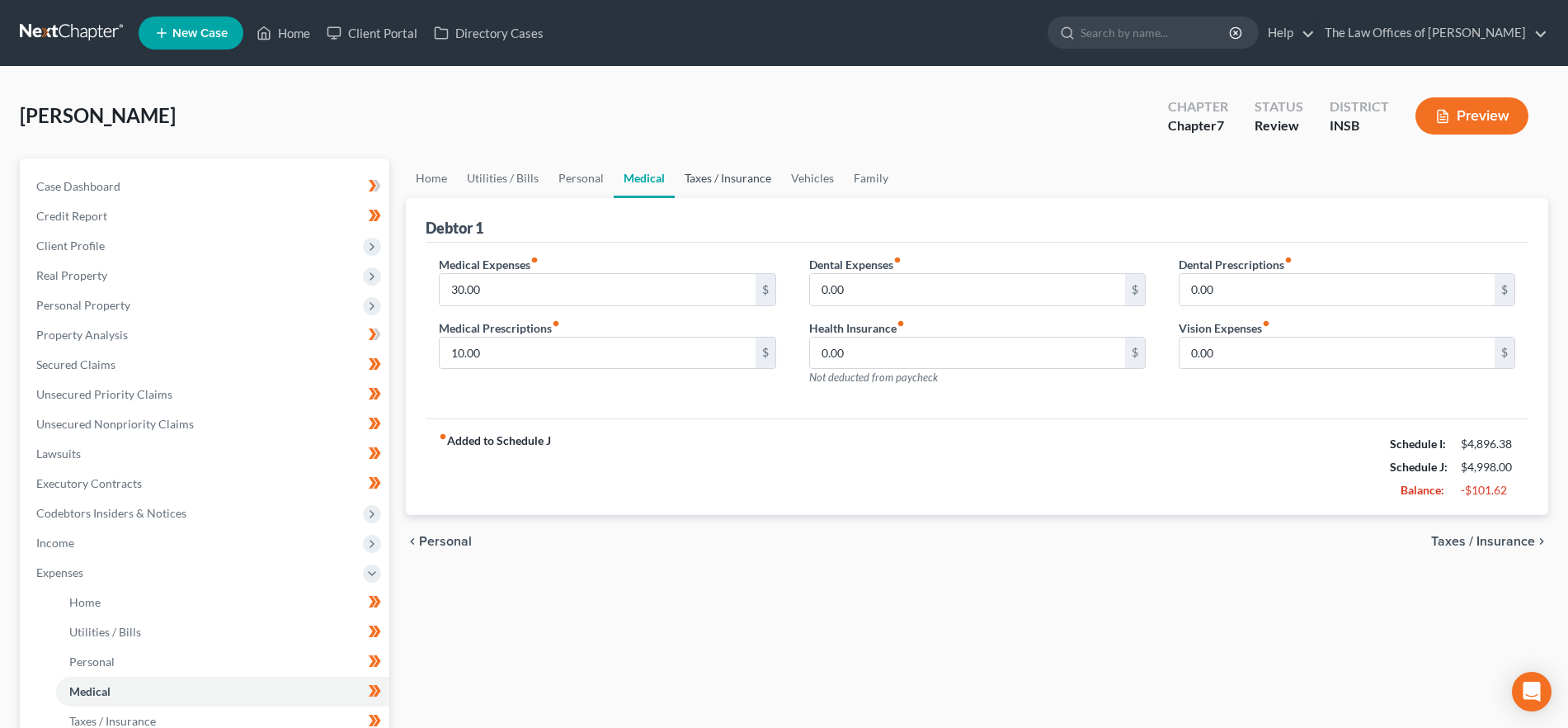
click at [708, 183] on link "Taxes / Insurance" at bounding box center [728, 178] width 107 height 40
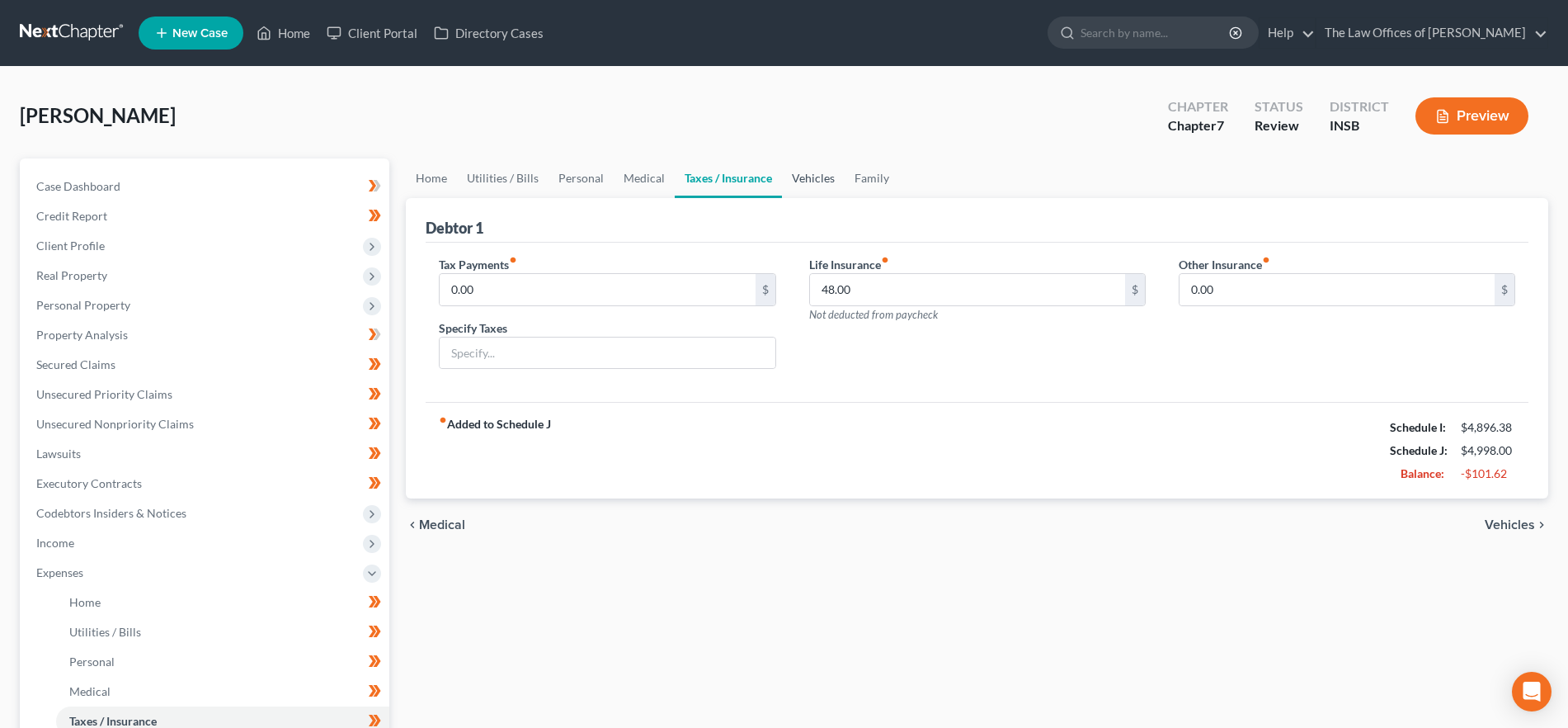
click at [816, 185] on link "Vehicles" at bounding box center [813, 178] width 63 height 40
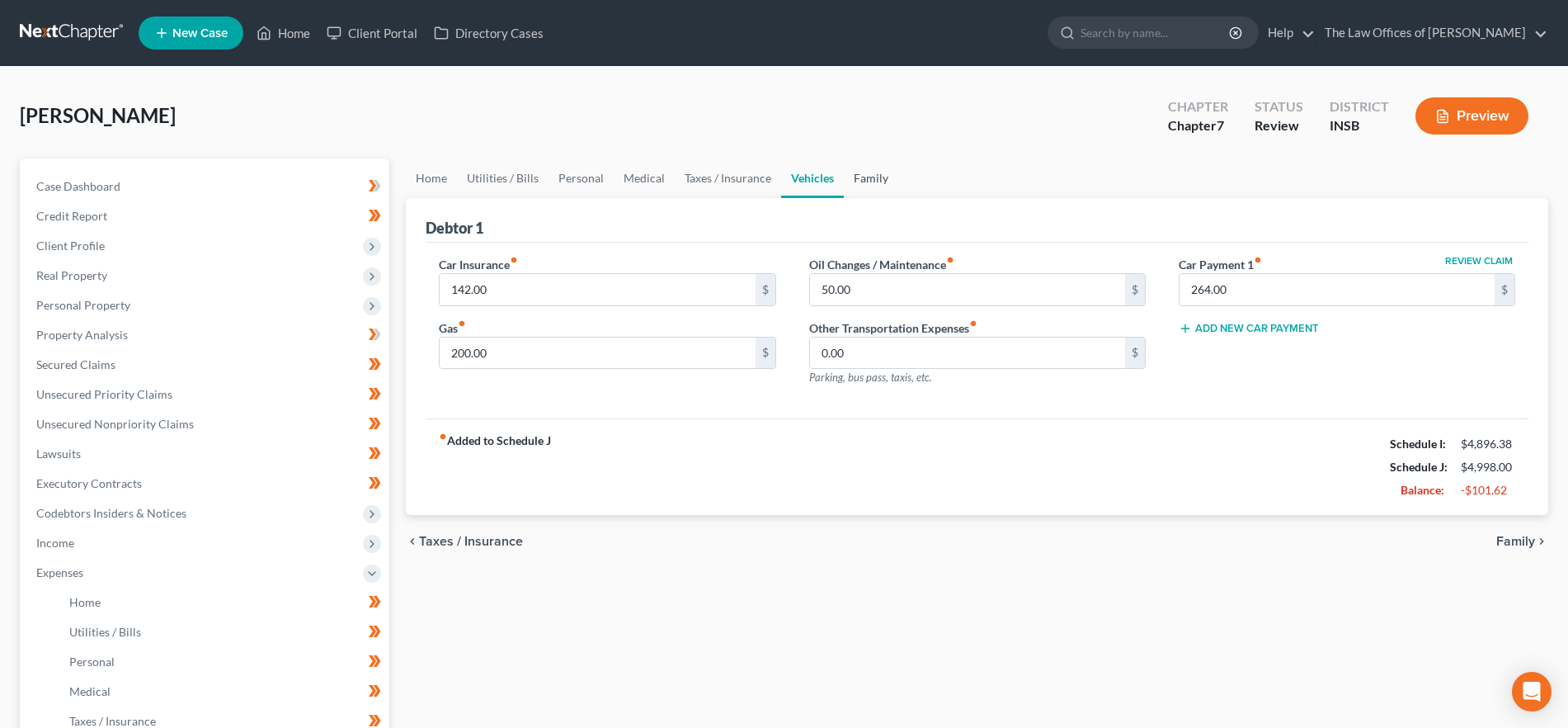
click at [881, 173] on link "Family" at bounding box center [871, 178] width 54 height 40
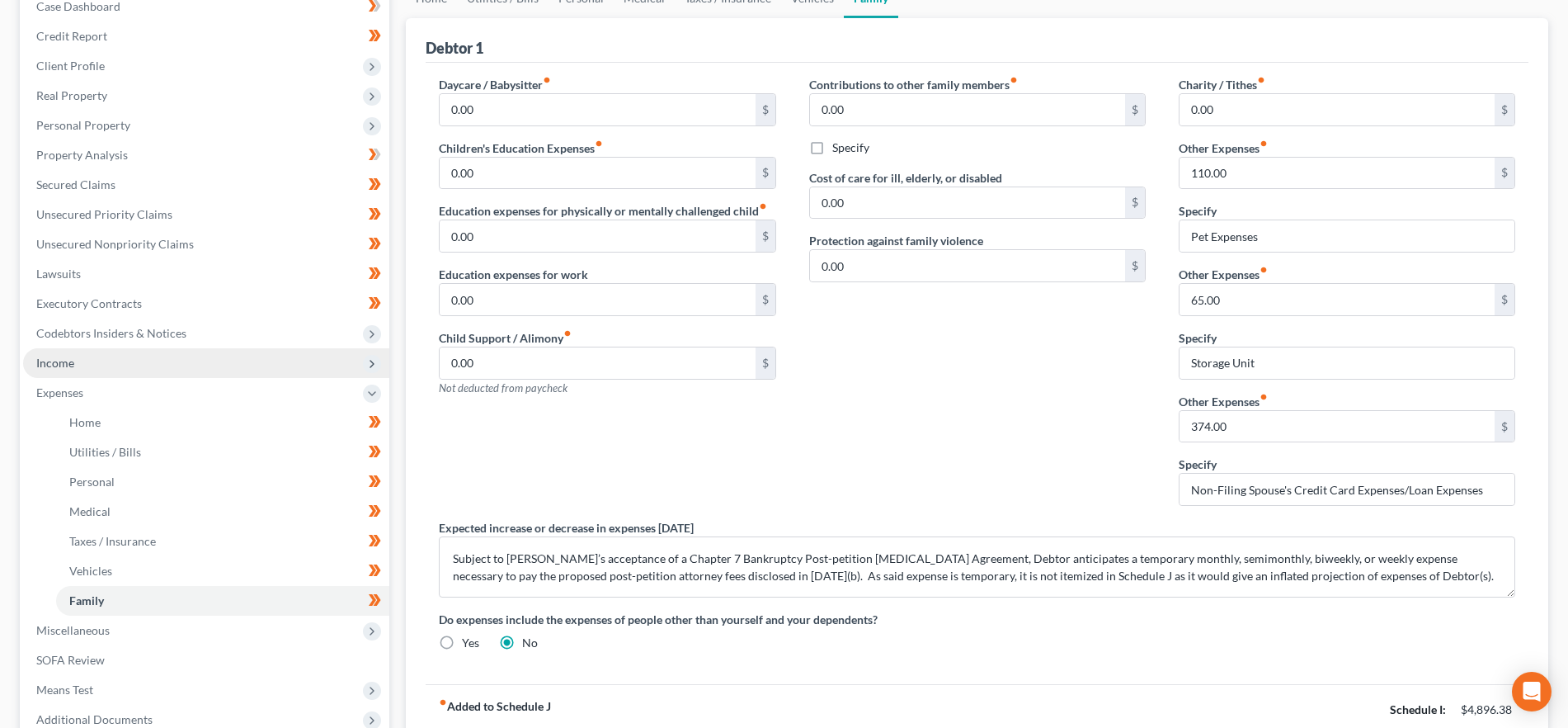
scroll to position [187, 0]
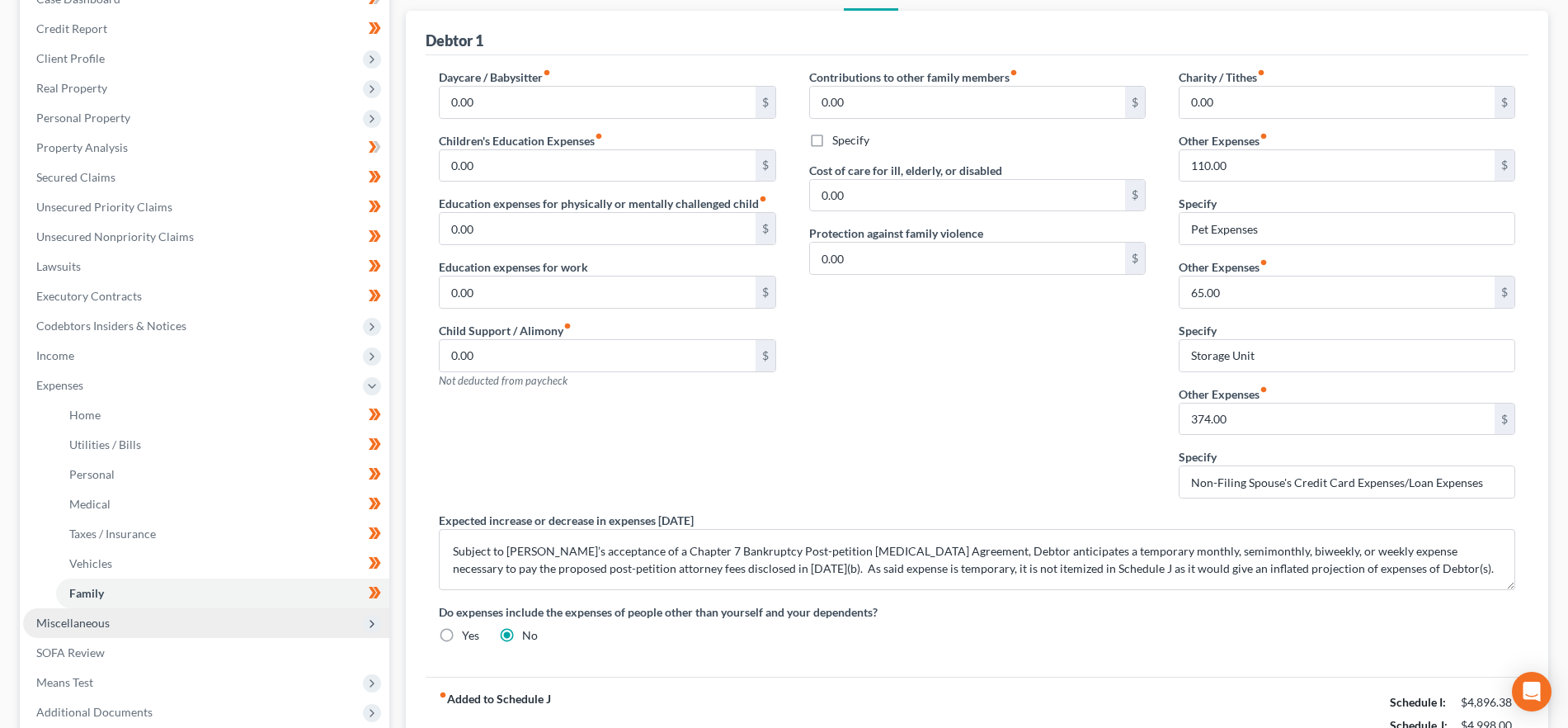
click at [90, 619] on span "Miscellaneous" at bounding box center [72, 622] width 73 height 14
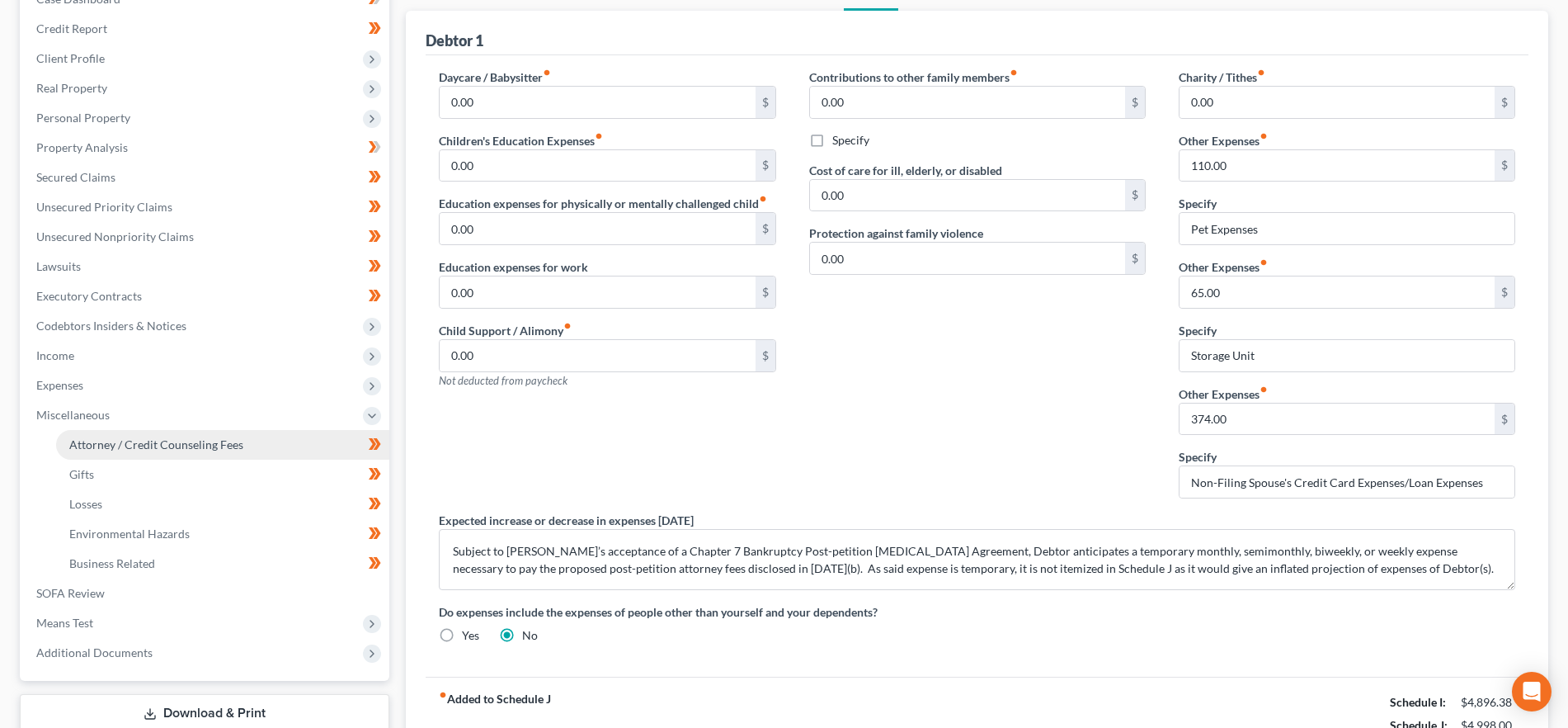
click at [104, 443] on span "Attorney / Credit Counseling Fees" at bounding box center [156, 444] width 174 height 14
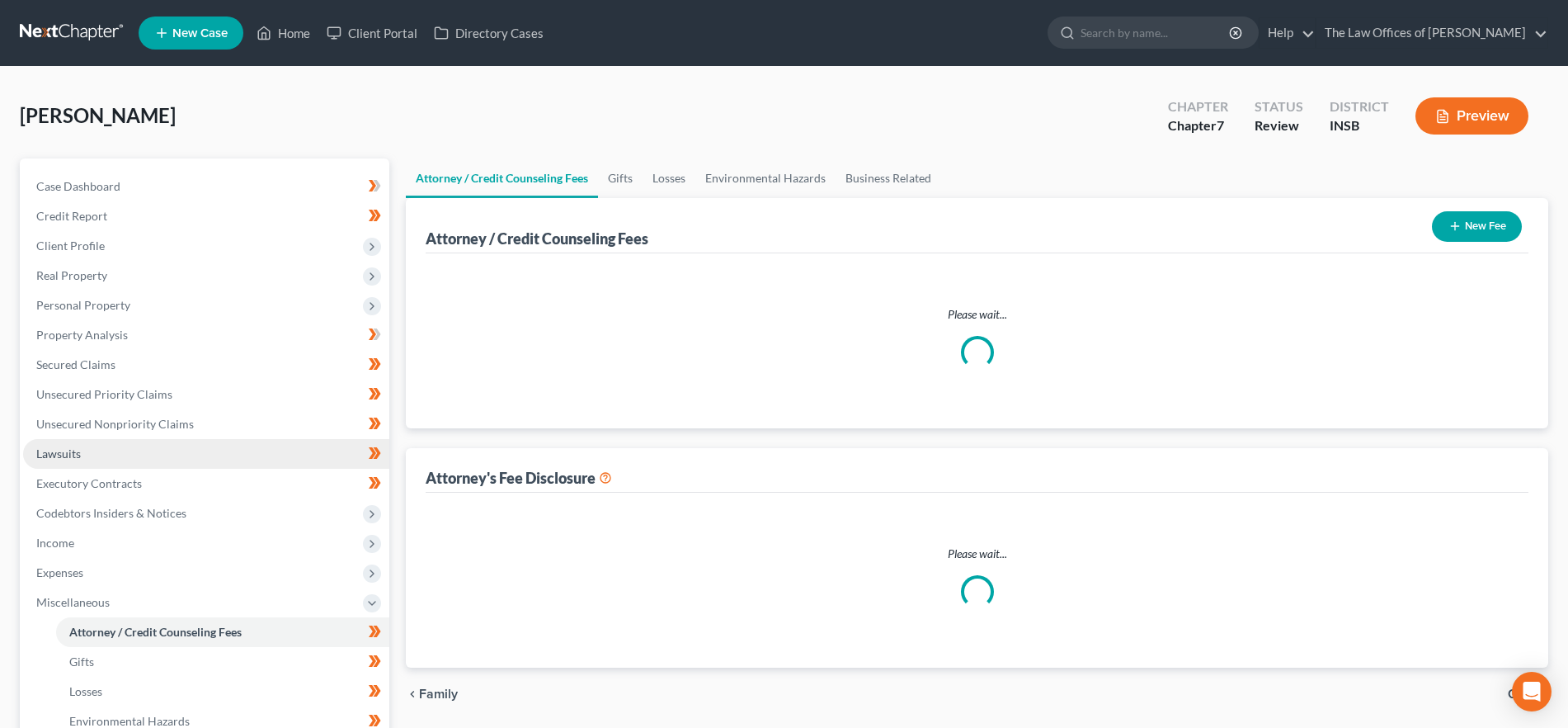
select select "18"
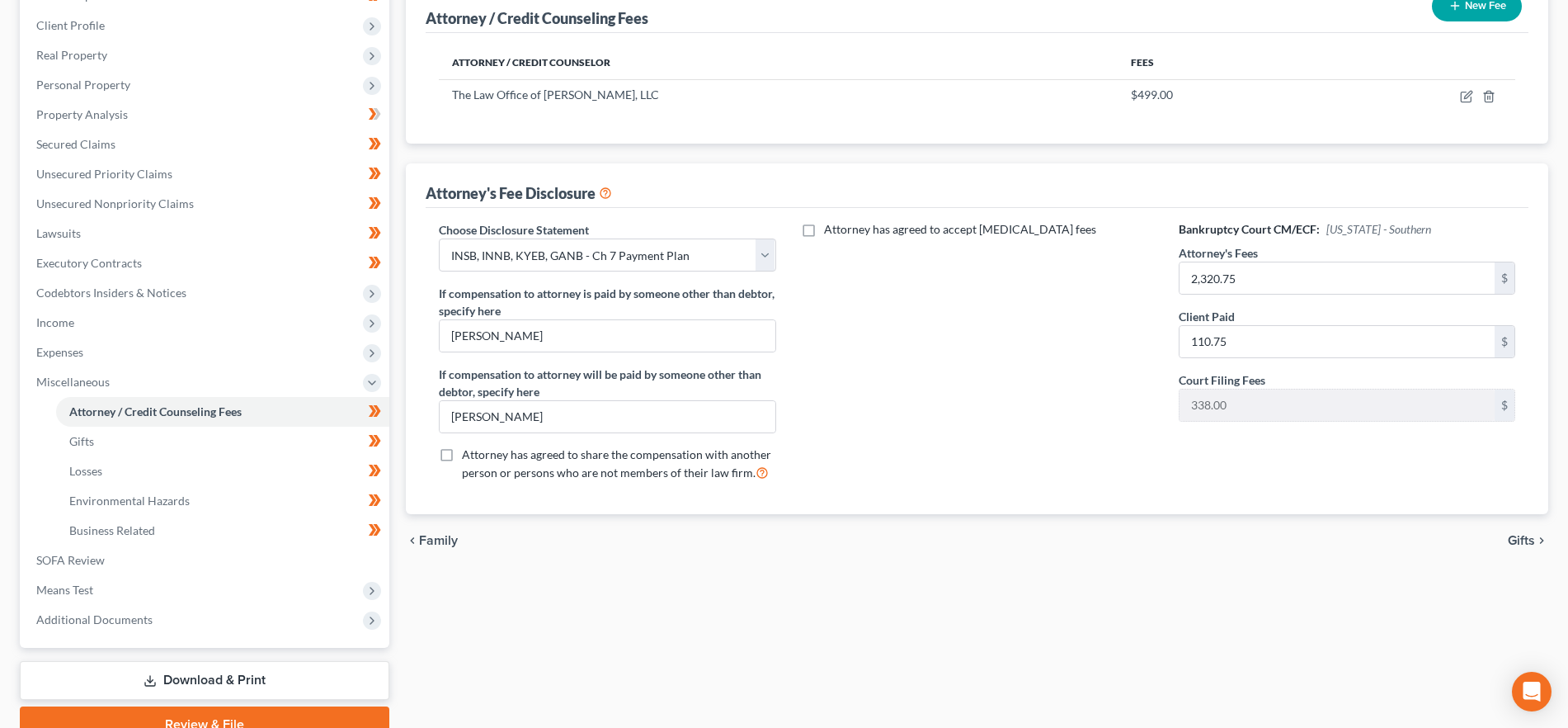
scroll to position [250, 0]
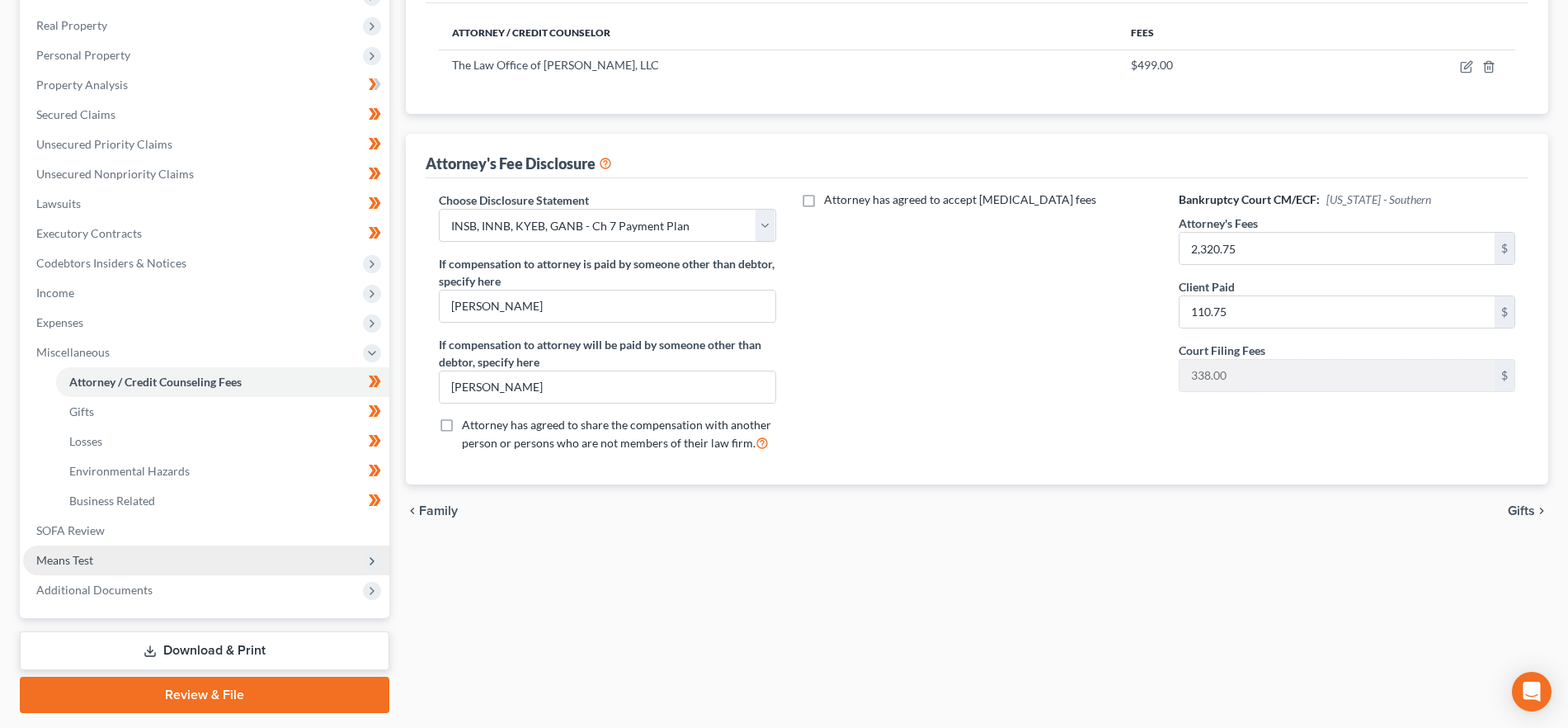
click at [102, 564] on span "Means Test" at bounding box center [206, 560] width 366 height 30
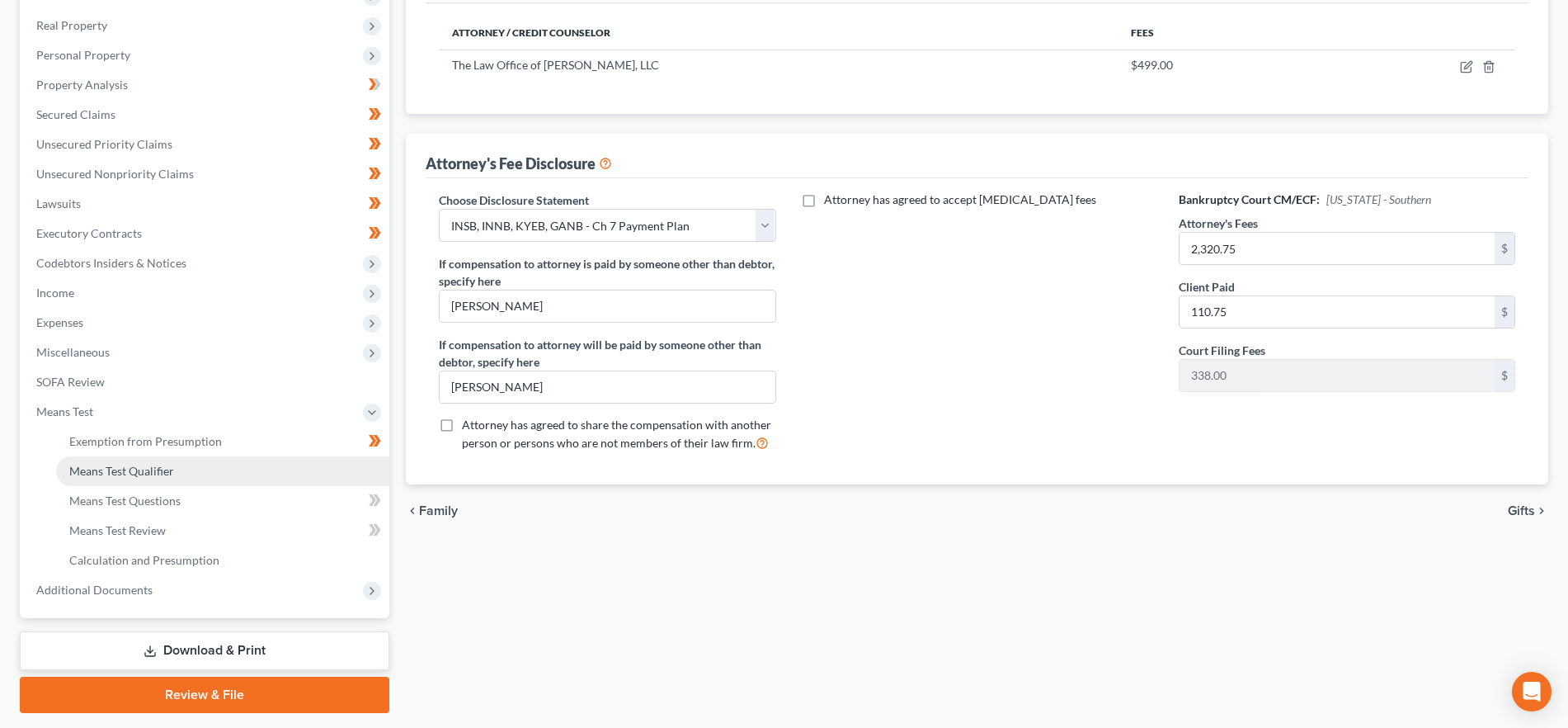
click at [135, 475] on span "Means Test Qualifier" at bounding box center [122, 470] width 105 height 14
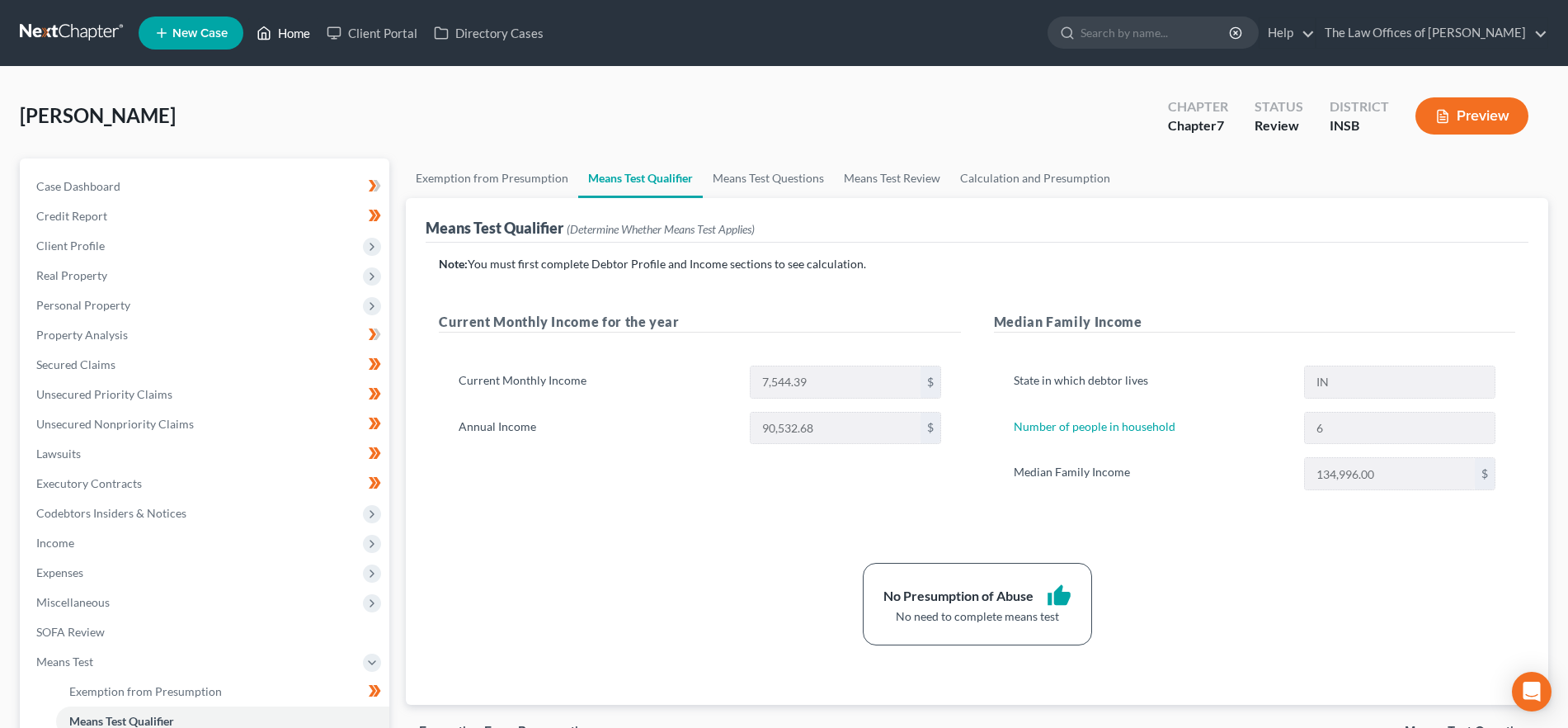
click at [285, 29] on link "Home" at bounding box center [284, 32] width 70 height 30
